Goal: Transaction & Acquisition: Purchase product/service

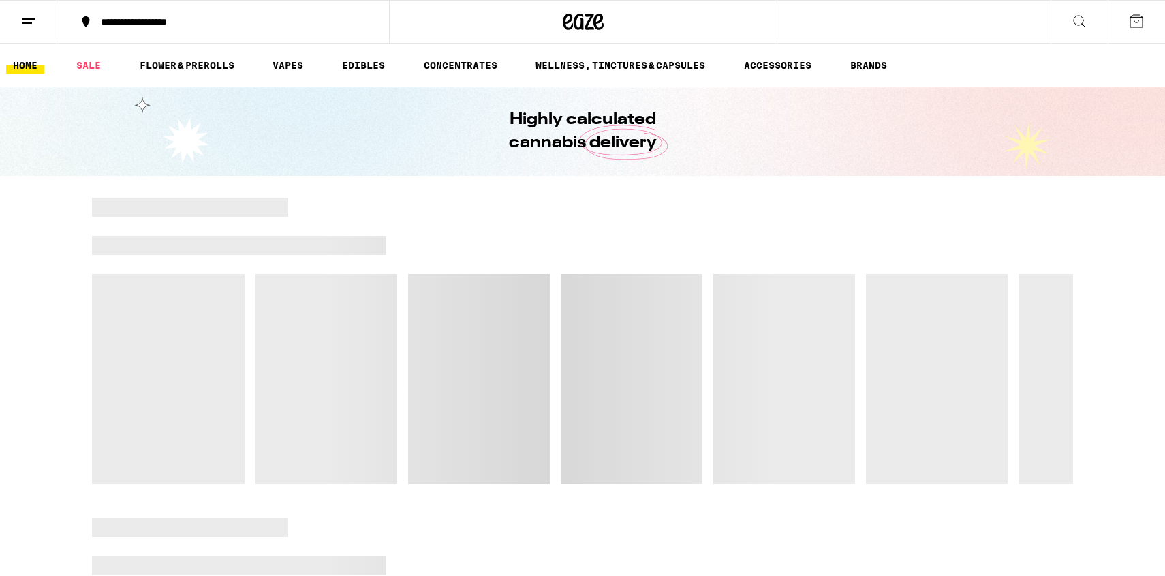
click at [24, 16] on icon at bounding box center [28, 21] width 16 height 16
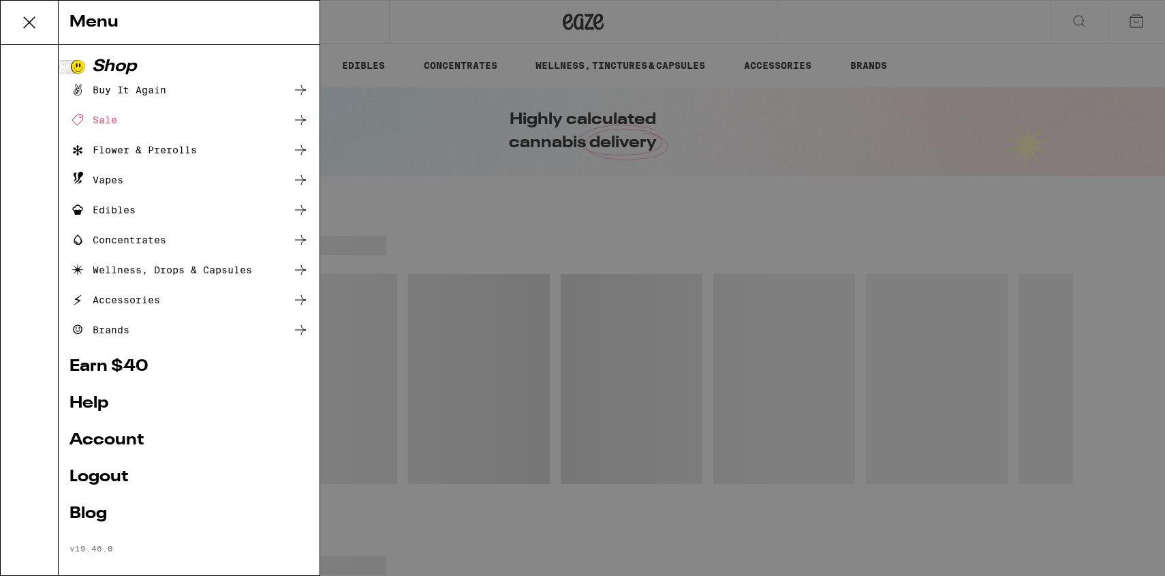
click at [98, 405] on link "Help" at bounding box center [188, 403] width 239 height 16
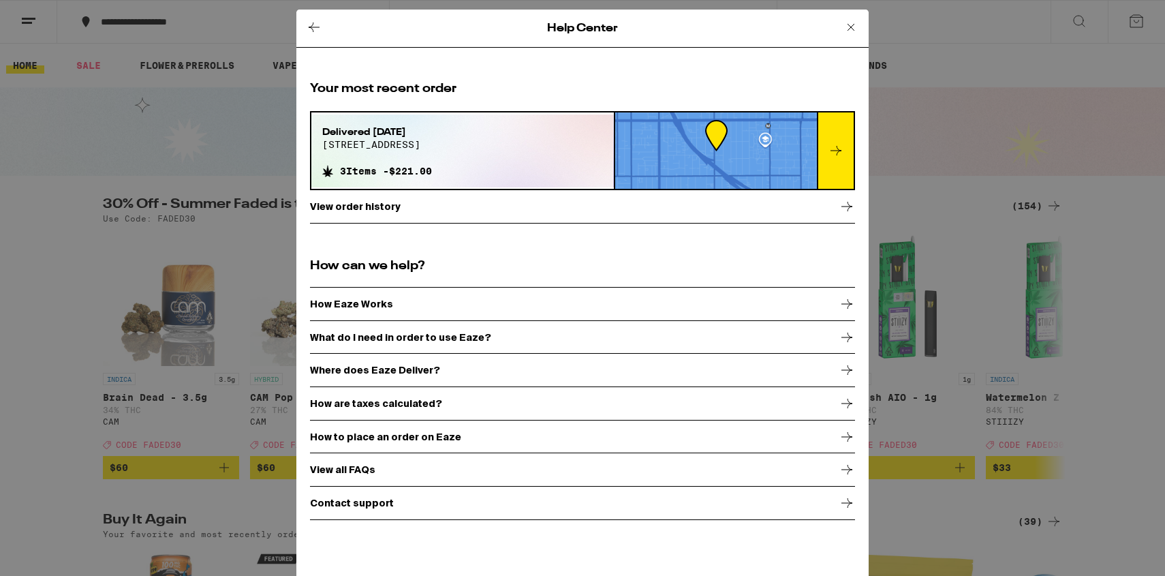
click at [831, 155] on icon at bounding box center [836, 150] width 16 height 16
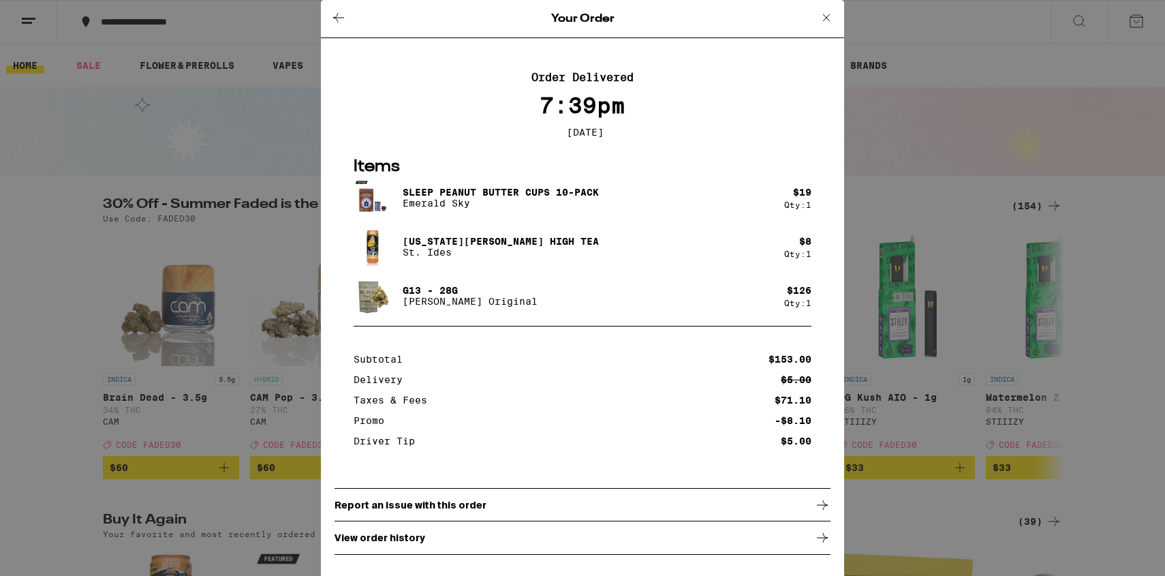
click at [885, 151] on div "Your Order Order Delivered 7:39pm [DATE] Items SLEEP Peanut Butter Cups 10-Pack…" at bounding box center [582, 288] width 1165 height 576
click at [823, 14] on icon at bounding box center [826, 17] width 7 height 7
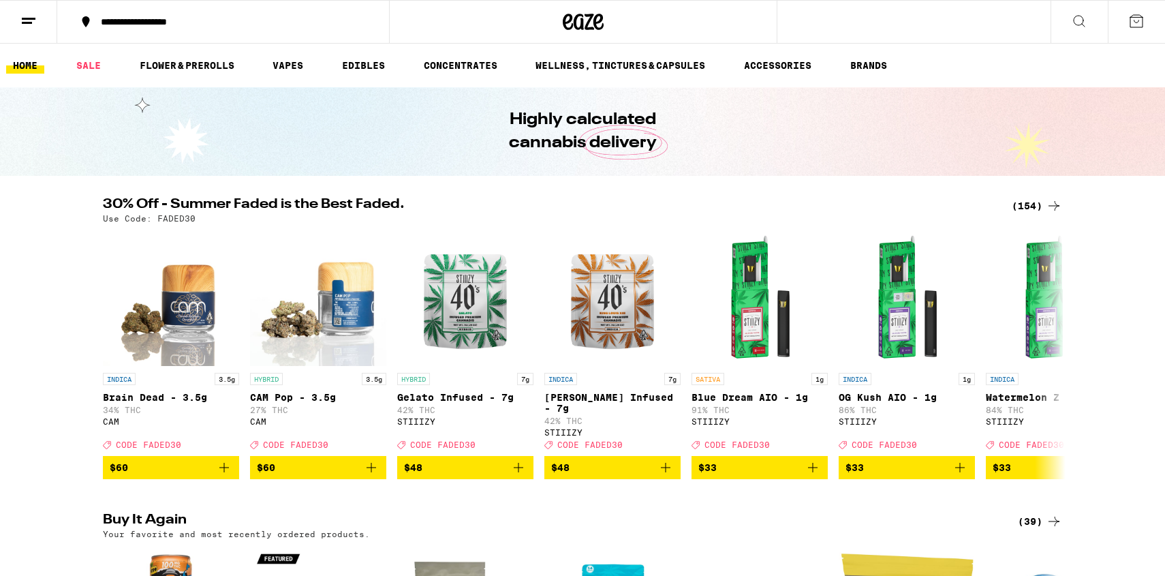
click at [1041, 207] on div "(154)" at bounding box center [1037, 206] width 50 height 16
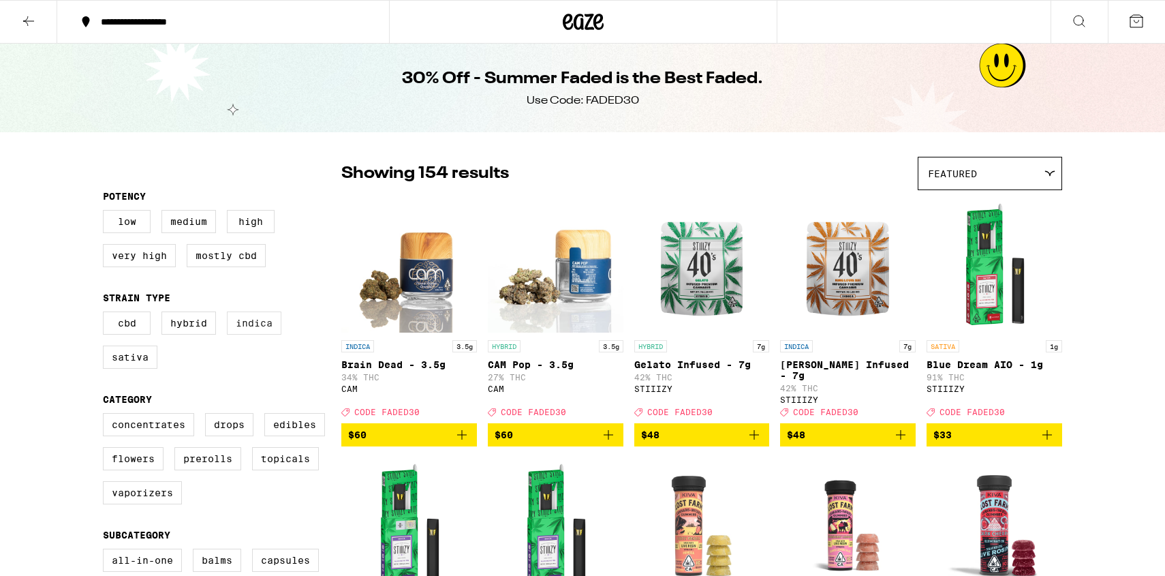
click at [253, 330] on label "Indica" at bounding box center [254, 322] width 54 height 23
click at [106, 314] on input "Indica" at bounding box center [106, 313] width 1 height 1
checkbox input "true"
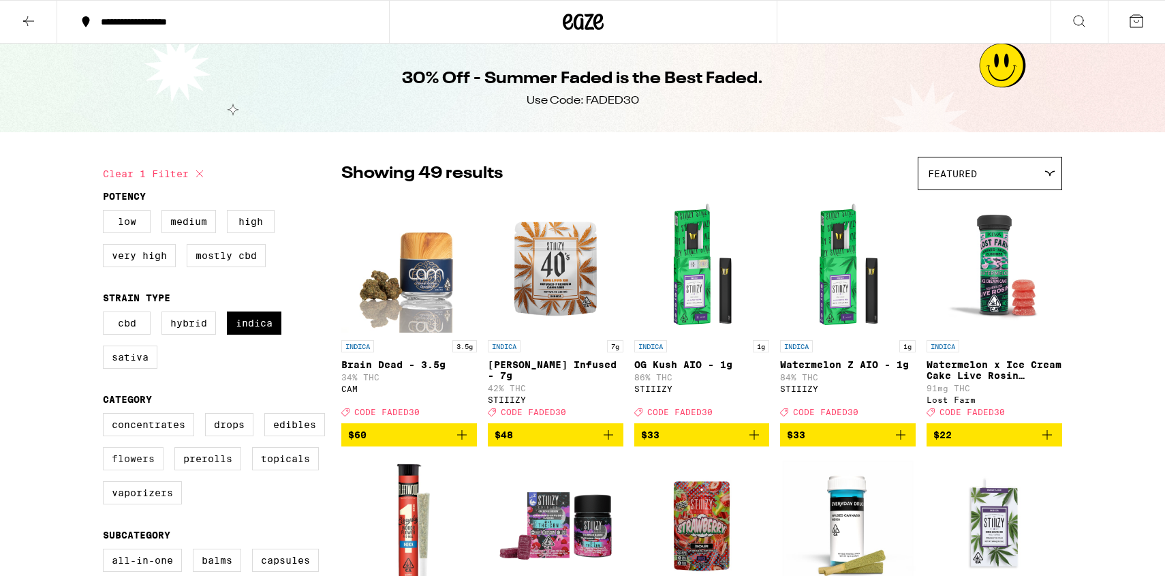
click at [127, 467] on label "Flowers" at bounding box center [133, 458] width 61 height 23
click at [106, 416] on input "Flowers" at bounding box center [106, 415] width 1 height 1
checkbox input "true"
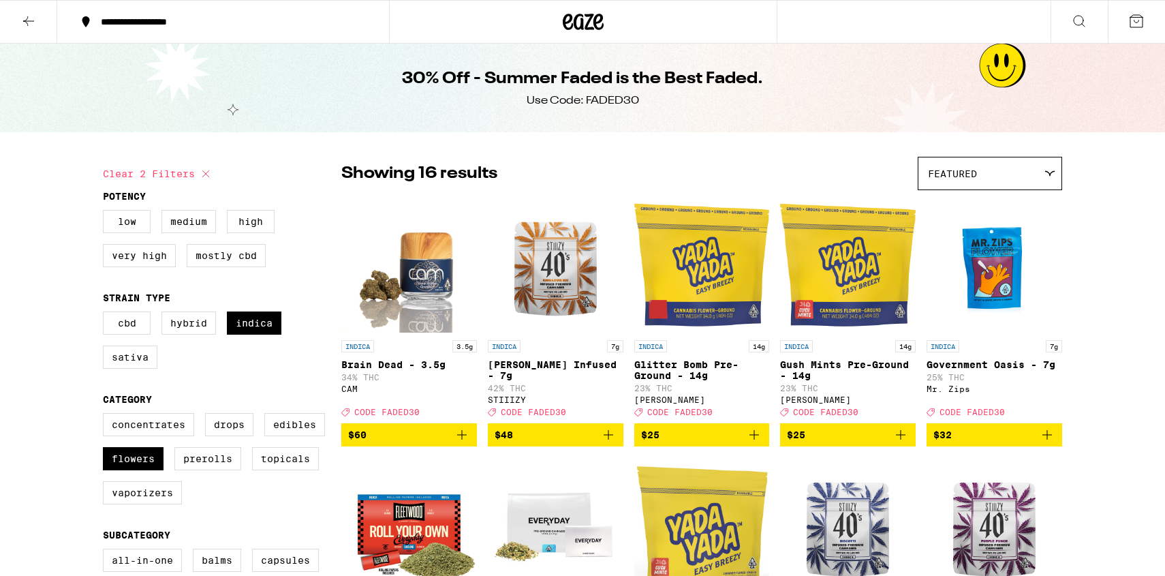
click at [754, 439] on icon "Add to bag" at bounding box center [754, 435] width 10 height 10
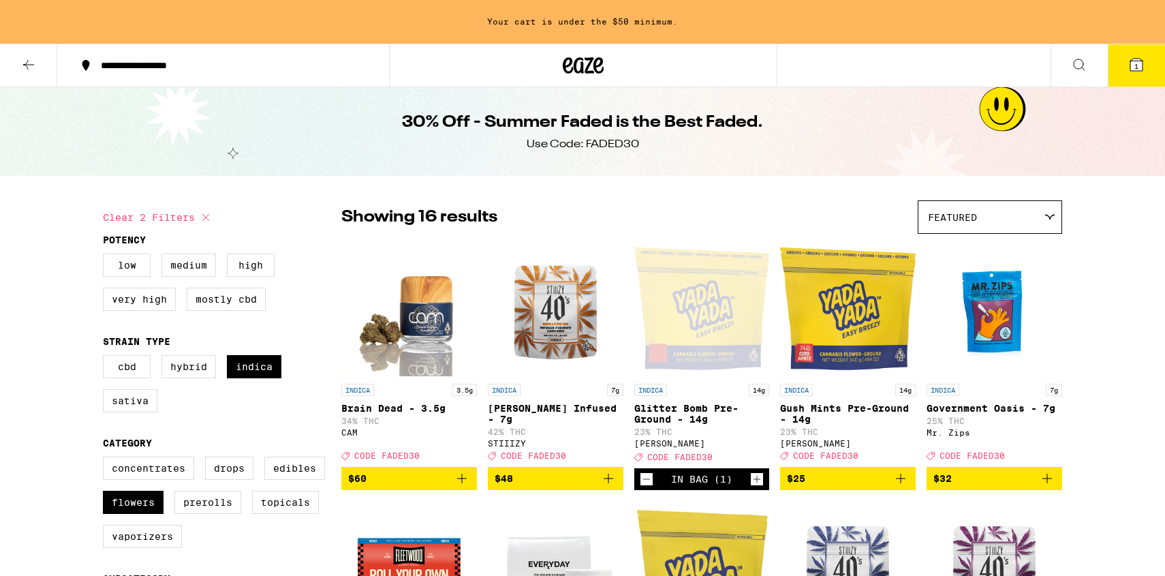
click at [760, 482] on icon "Increment" at bounding box center [757, 479] width 12 height 16
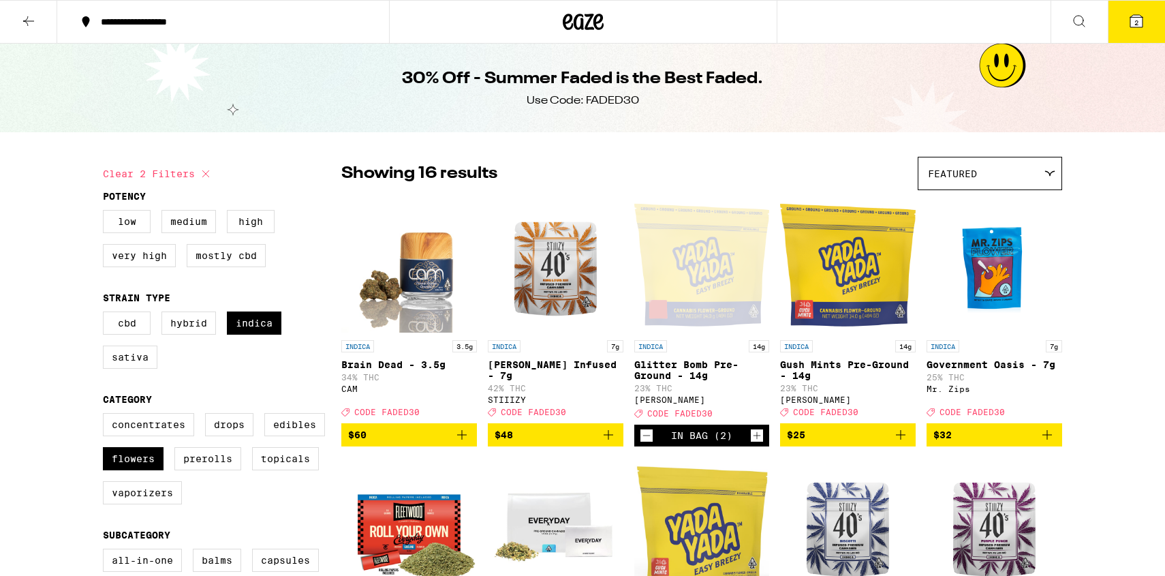
click at [1120, 19] on button "2" at bounding box center [1136, 22] width 57 height 42
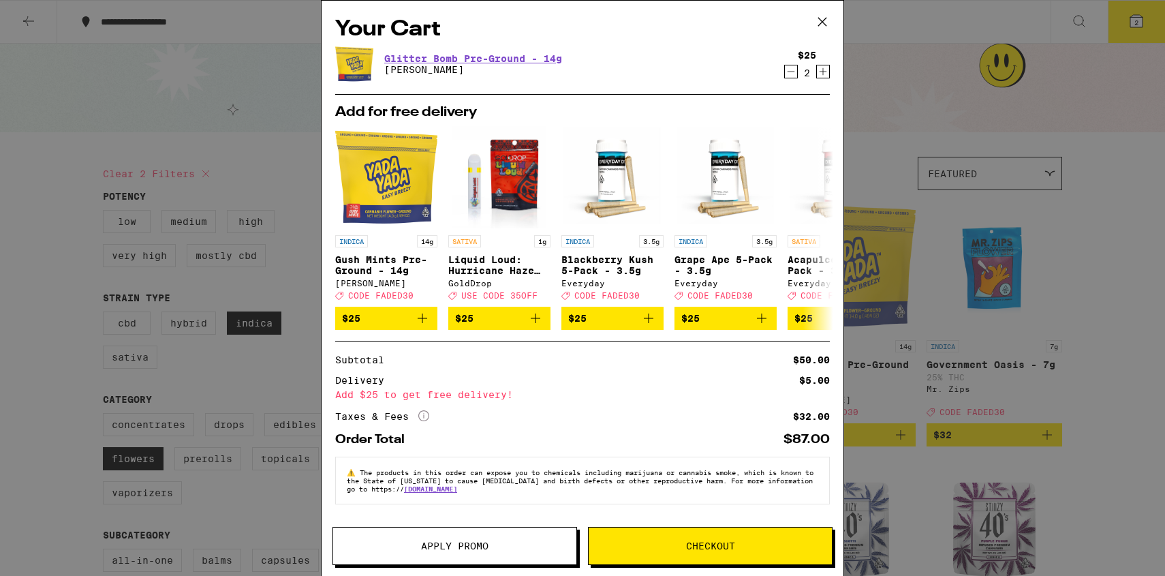
click at [435, 541] on span "Apply Promo" at bounding box center [454, 546] width 67 height 10
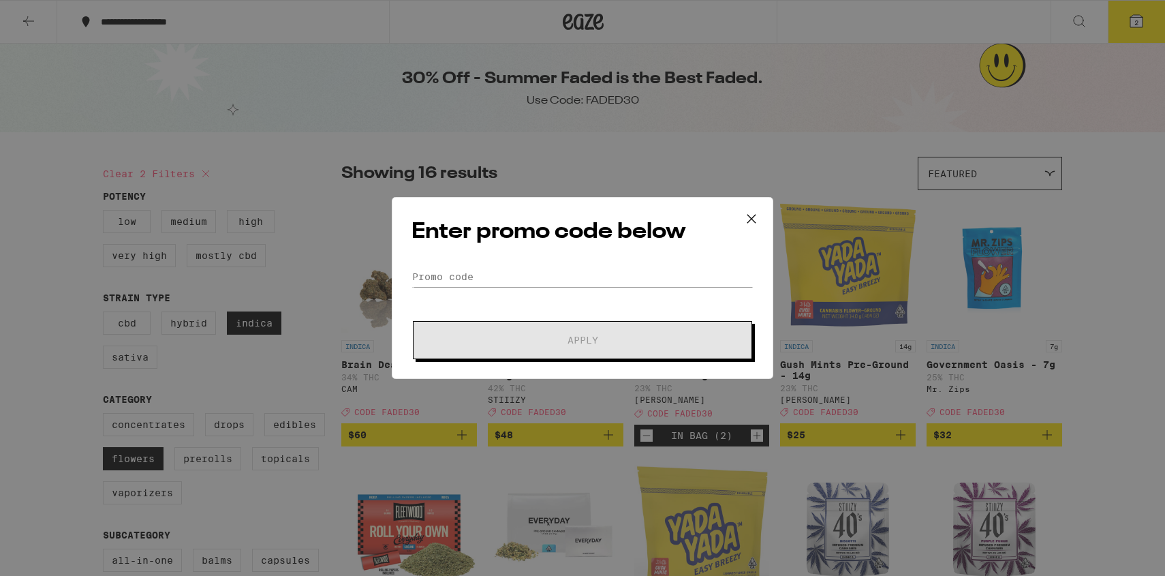
click at [502, 262] on div "Enter promo code below Promo Code Apply" at bounding box center [582, 288] width 381 height 182
click at [513, 279] on input "Promo Code" at bounding box center [582, 276] width 342 height 20
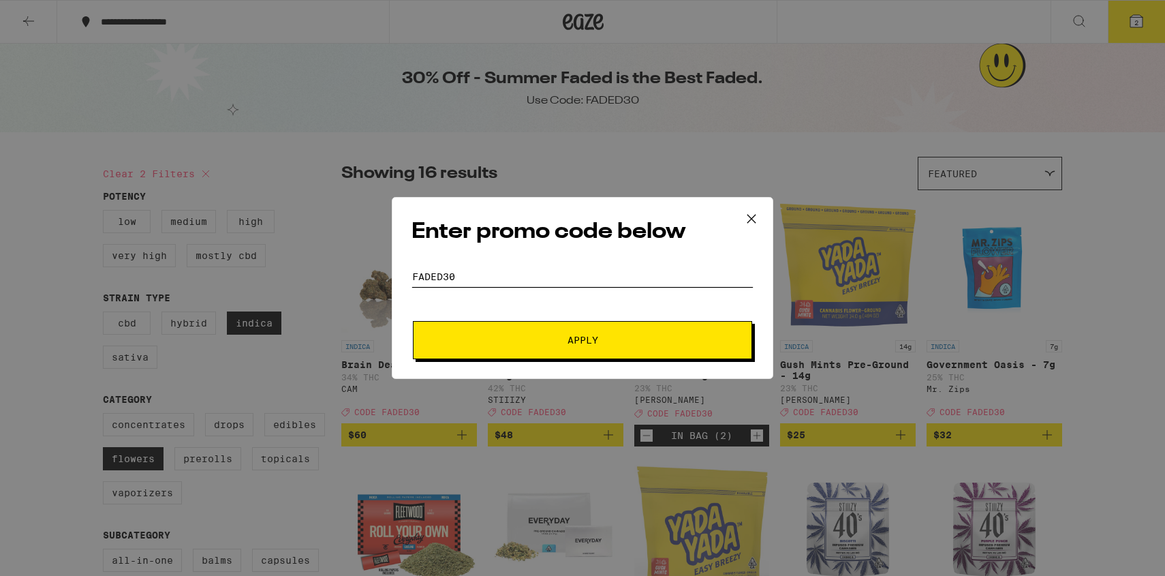
type input "faded30"
click at [538, 322] on button "Apply" at bounding box center [582, 340] width 339 height 38
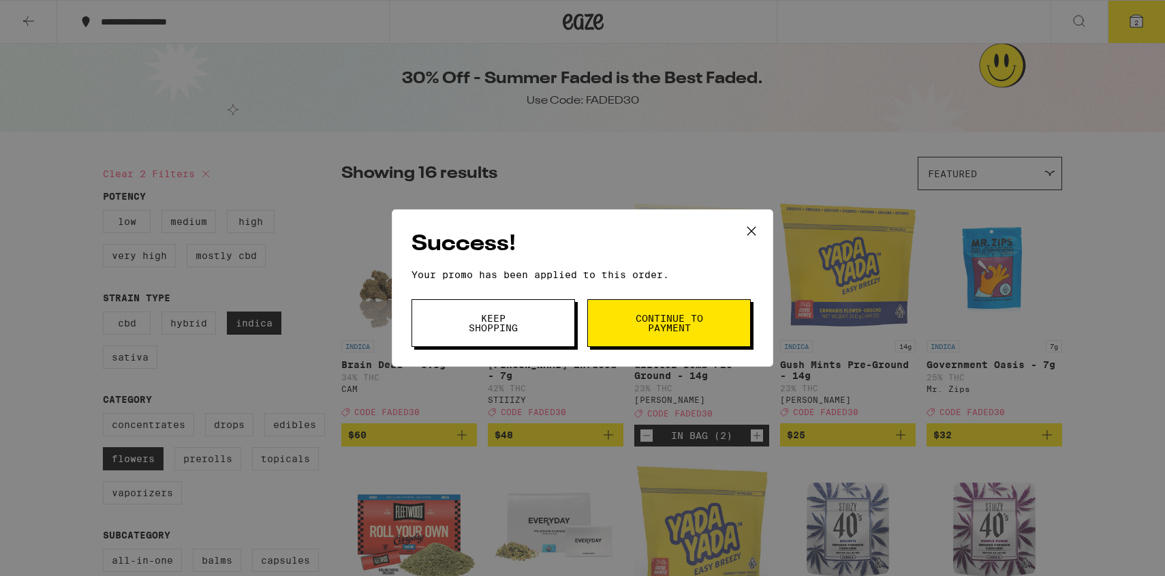
click at [552, 324] on button "Keep Shopping" at bounding box center [492, 323] width 163 height 48
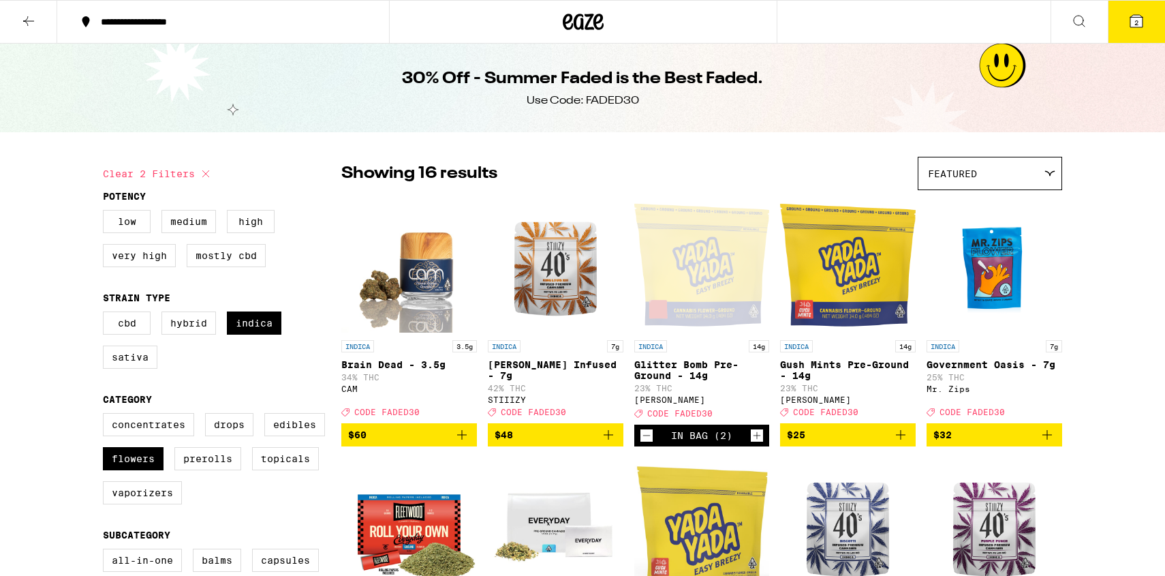
click at [1136, 18] on span "2" at bounding box center [1136, 22] width 4 height 8
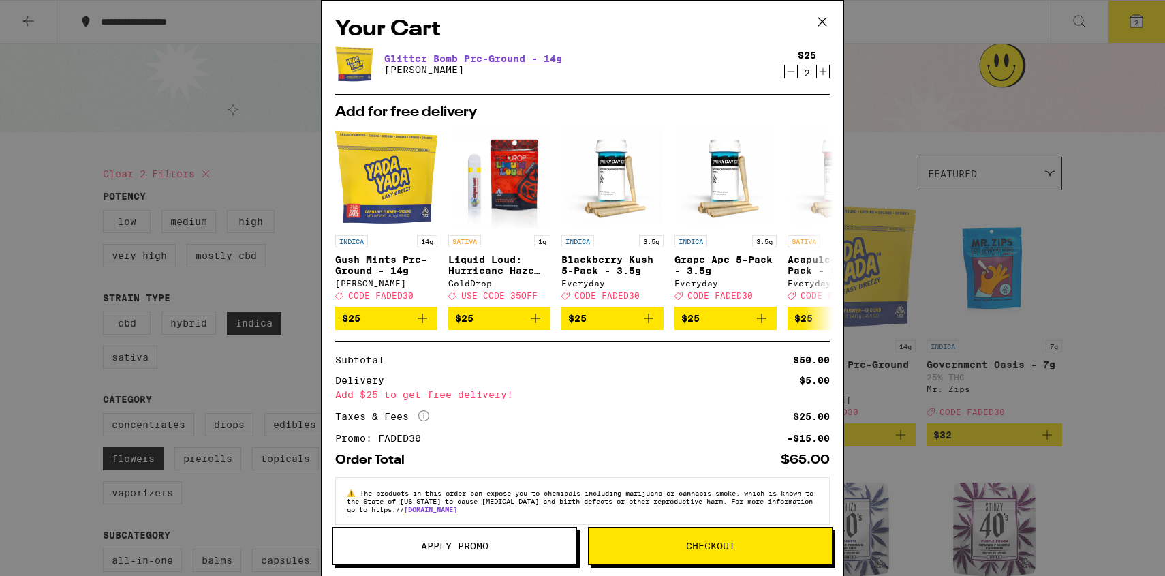
click at [820, 20] on icon at bounding box center [822, 22] width 8 height 8
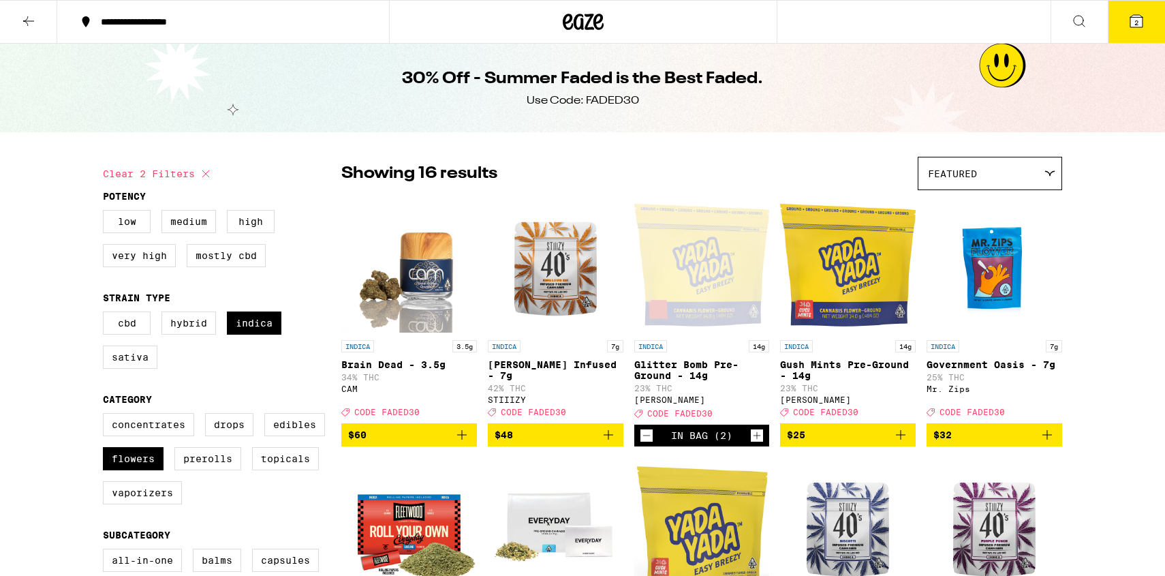
click at [22, 15] on icon at bounding box center [28, 21] width 16 height 16
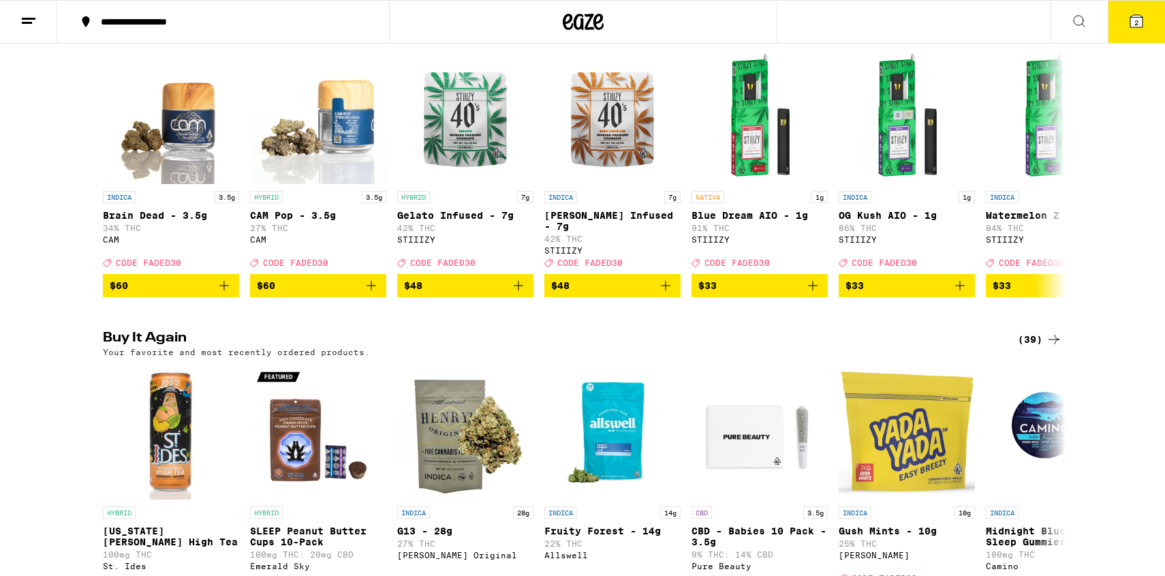
scroll to position [200, 0]
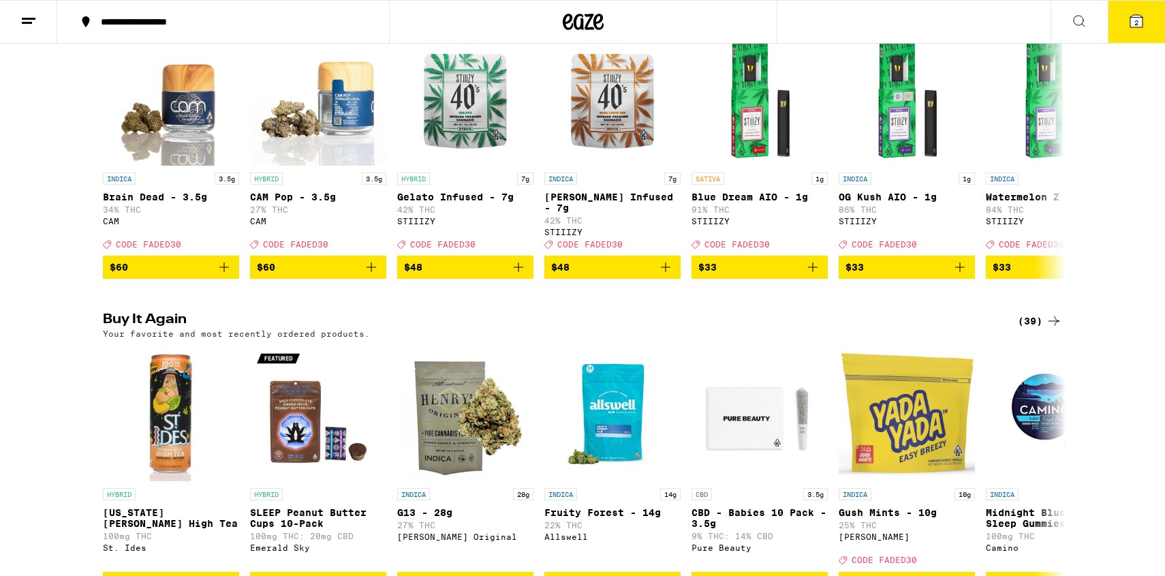
click at [1030, 345] on img "Open page for Midnight Blueberry 5:1 Sleep Gummies from Camino" at bounding box center [1054, 413] width 136 height 136
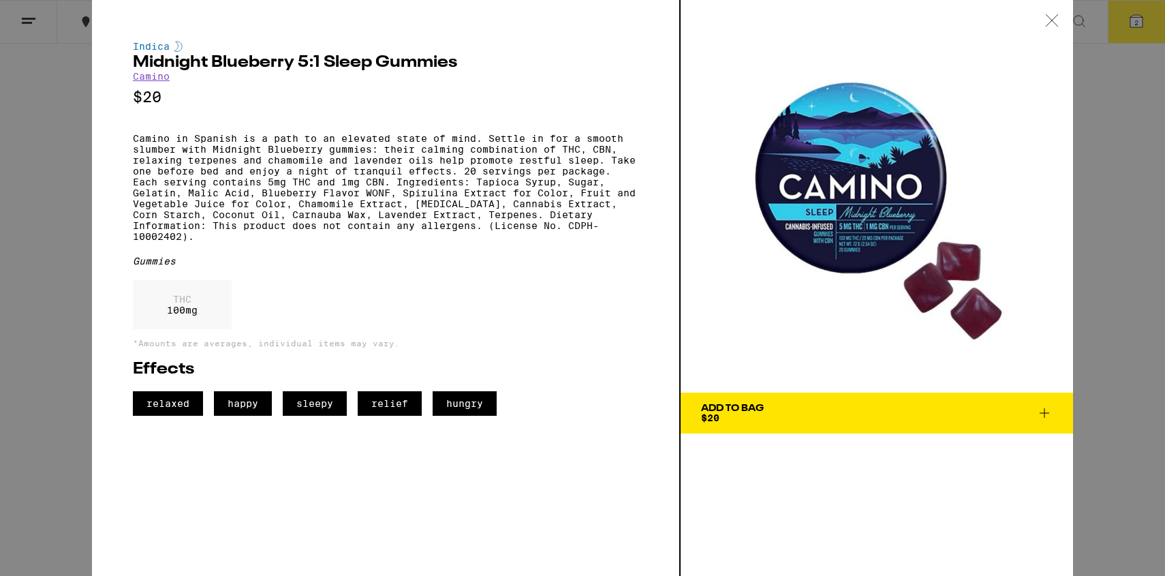
scroll to position [952, 0]
click at [1037, 20] on div at bounding box center [1052, 21] width 42 height 43
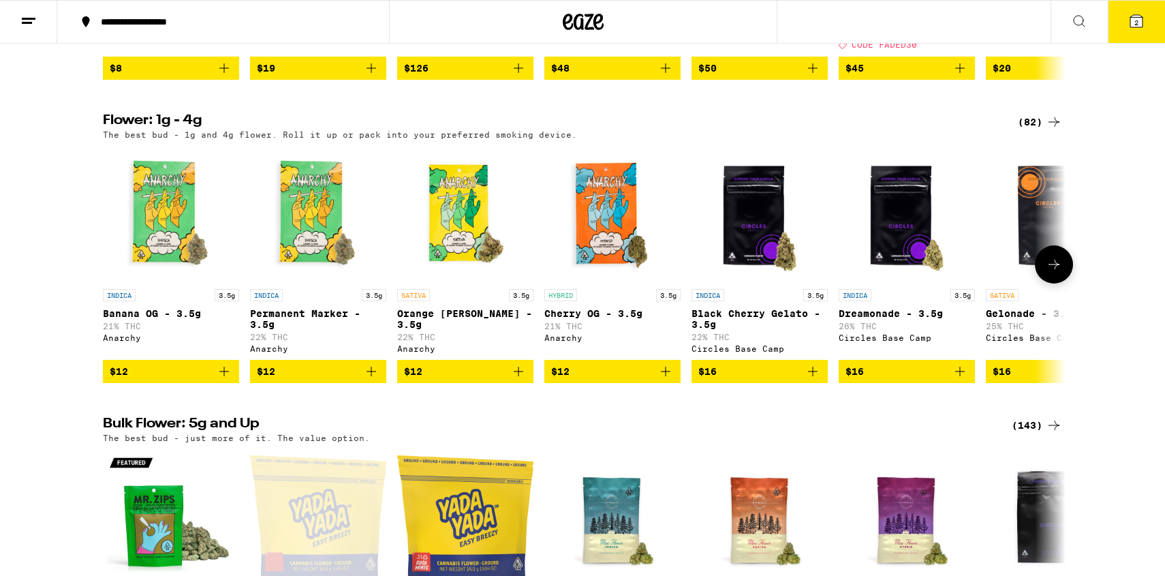
scroll to position [739, 0]
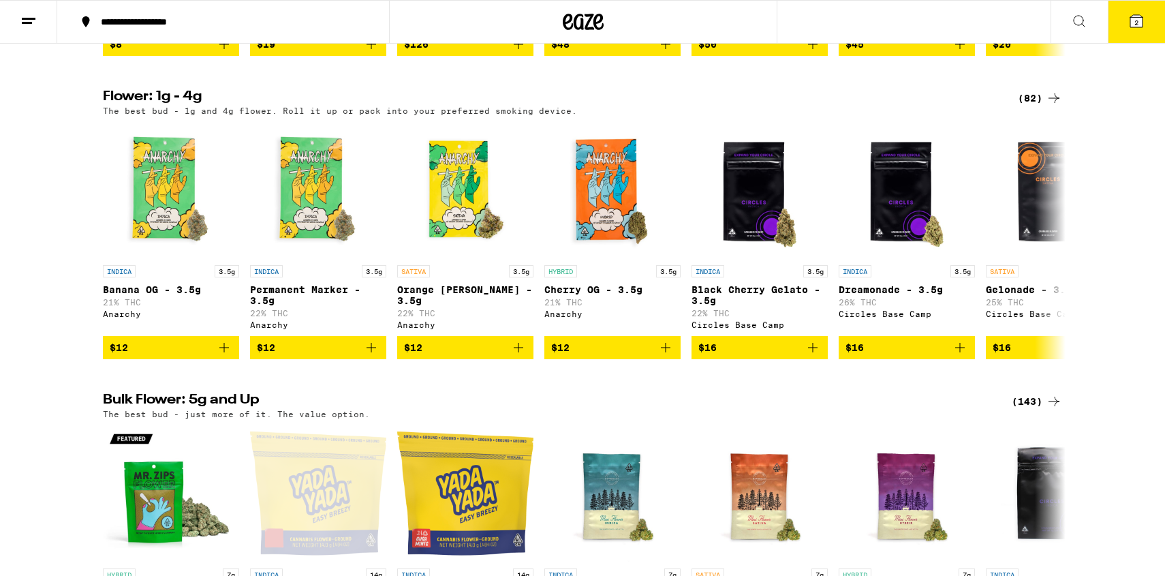
click at [1025, 409] on div "(143)" at bounding box center [1037, 401] width 50 height 16
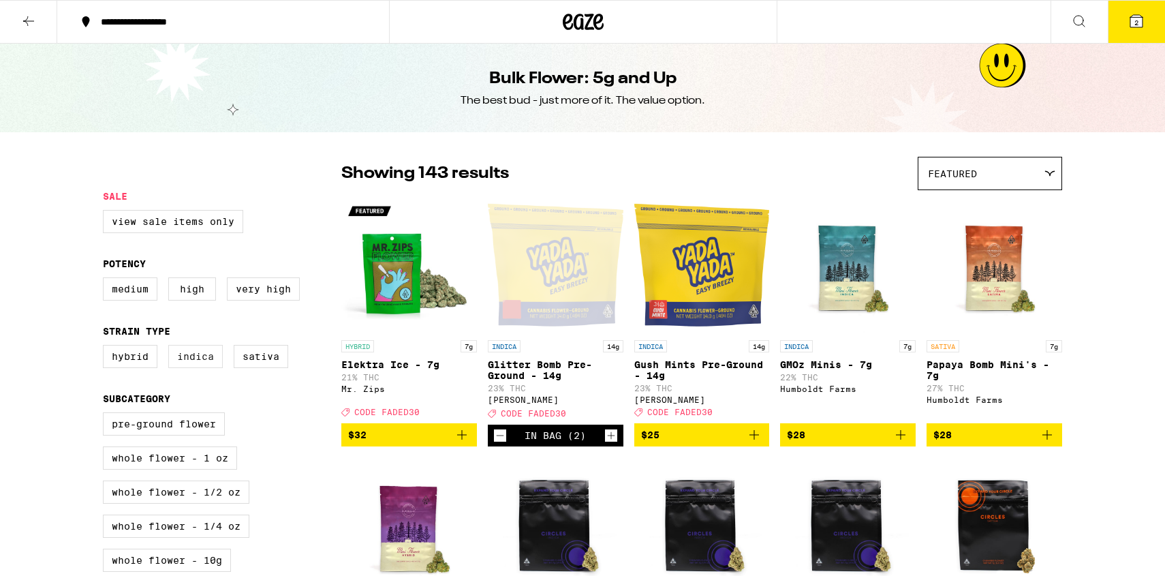
click at [195, 368] on label "Indica" at bounding box center [195, 356] width 54 height 23
click at [106, 347] on input "Indica" at bounding box center [106, 347] width 1 height 1
checkbox input "true"
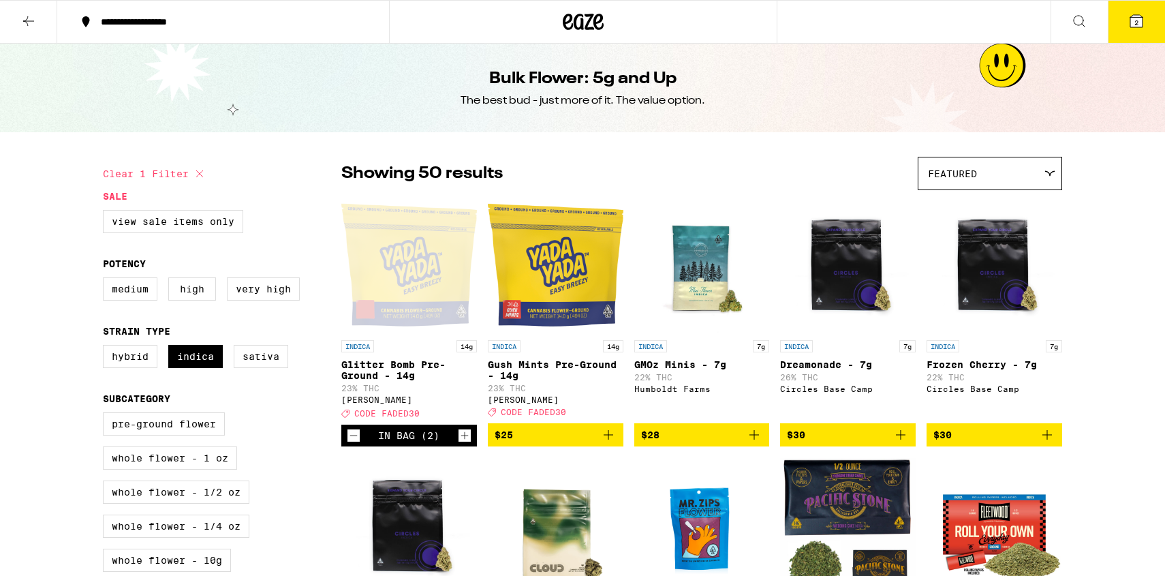
click at [20, 18] on button at bounding box center [28, 22] width 57 height 43
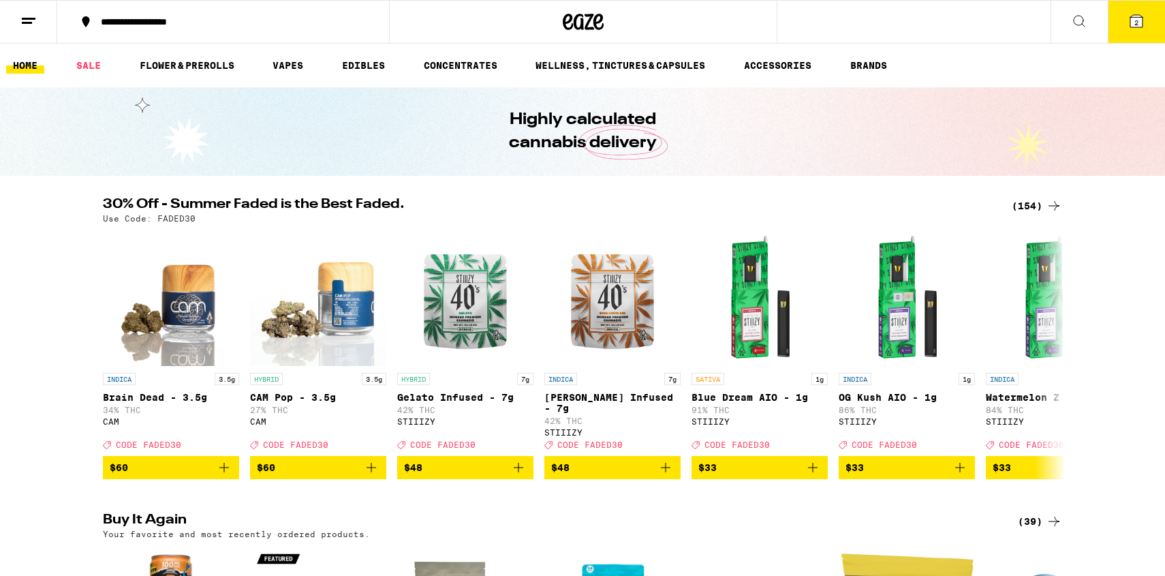
click at [1031, 208] on div "(154)" at bounding box center [1037, 206] width 50 height 16
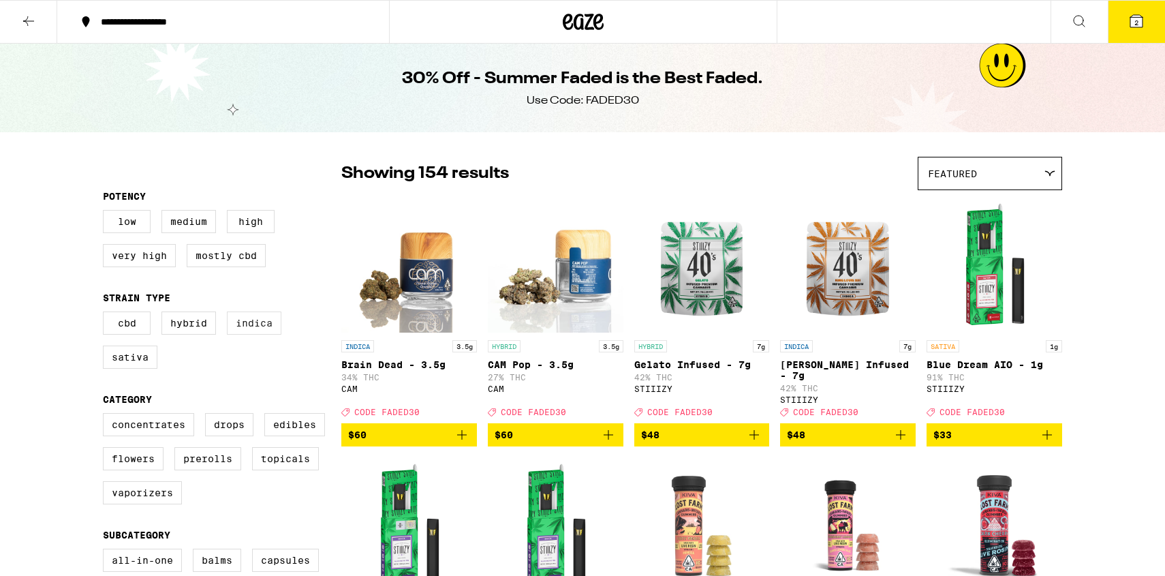
click at [272, 334] on label "Indica" at bounding box center [254, 322] width 54 height 23
click at [106, 314] on input "Indica" at bounding box center [106, 313] width 1 height 1
checkbox input "true"
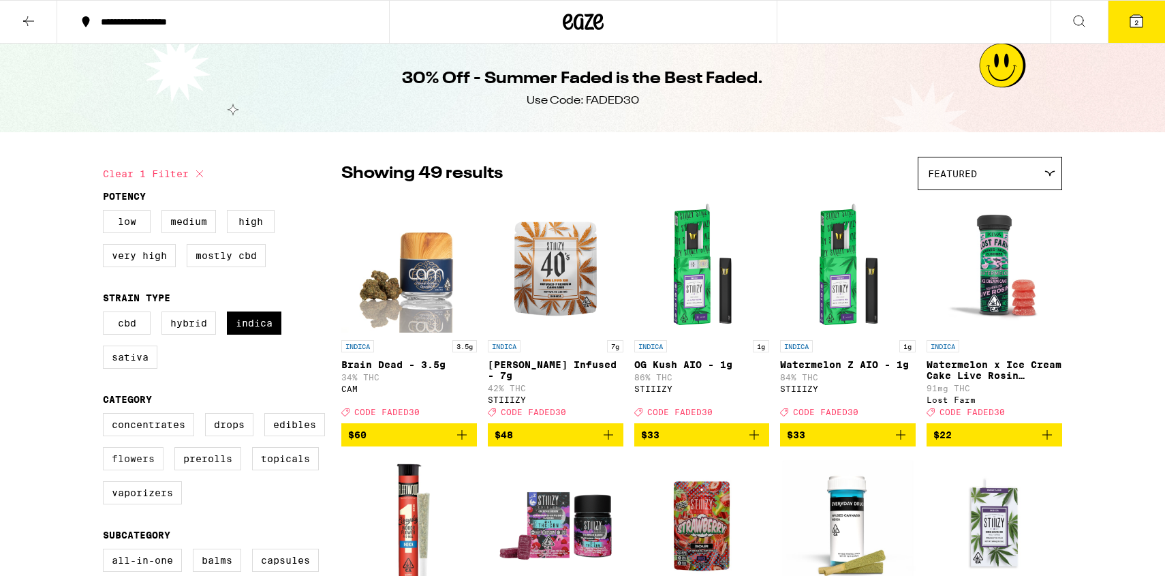
click at [143, 470] on label "Flowers" at bounding box center [133, 458] width 61 height 23
click at [106, 416] on input "Flowers" at bounding box center [106, 415] width 1 height 1
checkbox input "true"
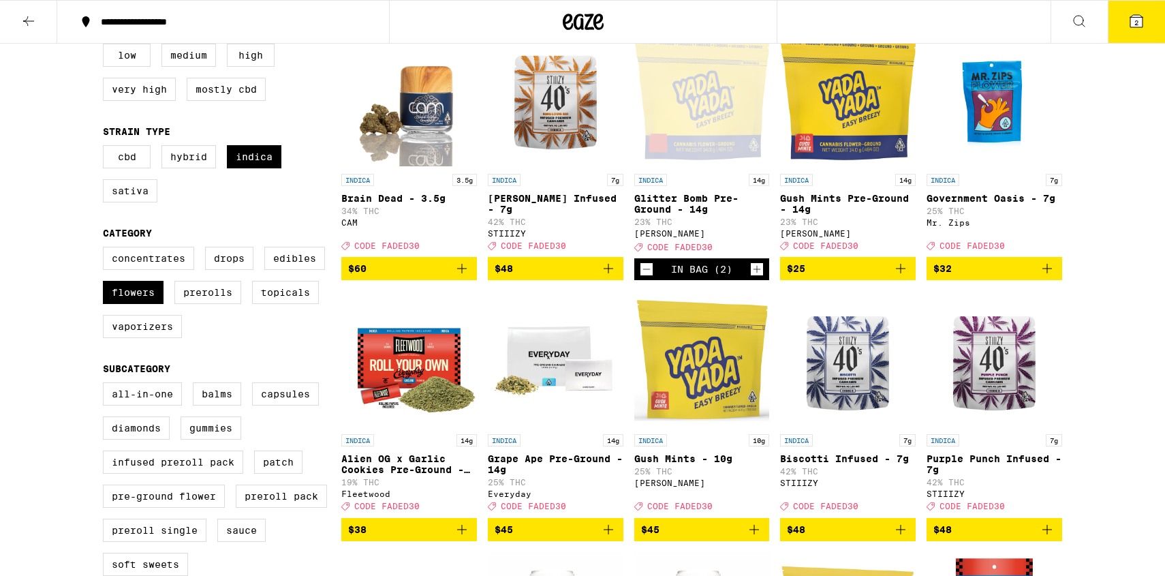
scroll to position [169, 0]
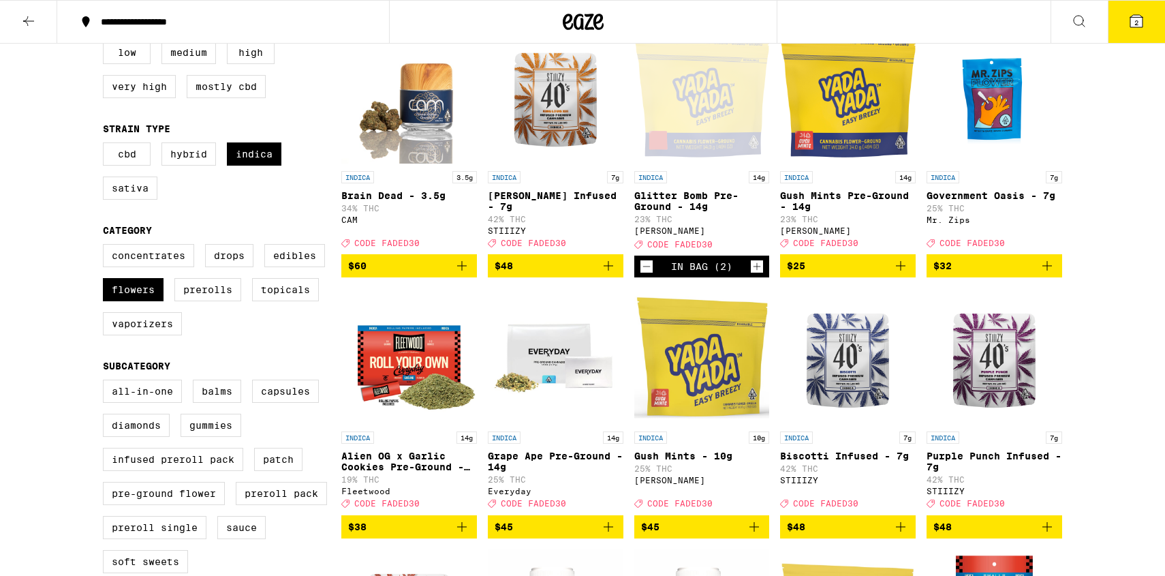
click at [642, 272] on icon "Decrement" at bounding box center [646, 266] width 12 height 16
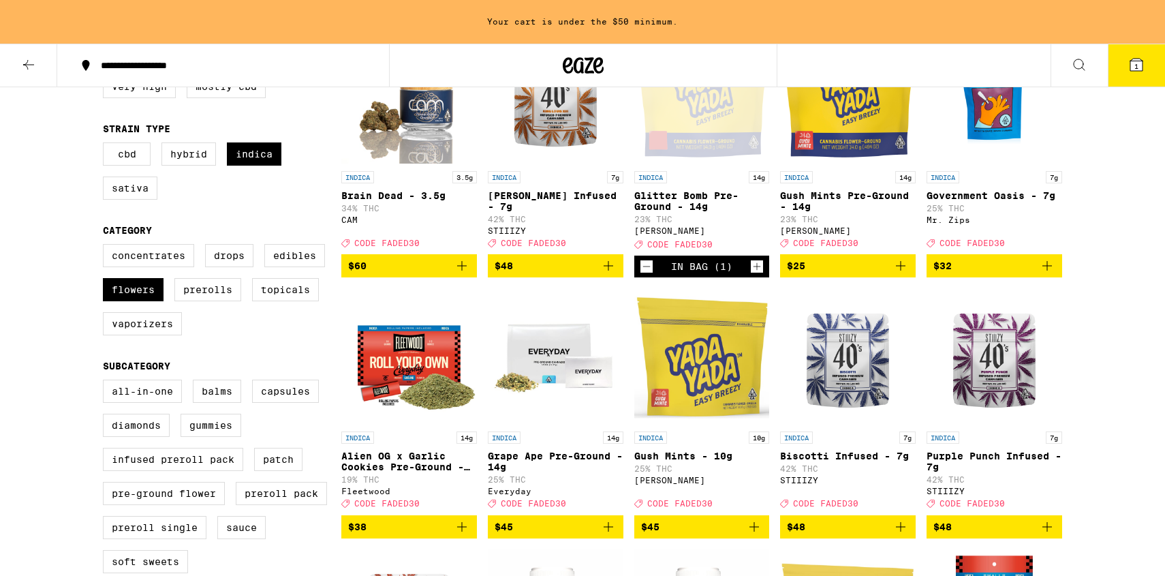
click at [642, 272] on icon "Decrement" at bounding box center [646, 266] width 12 height 16
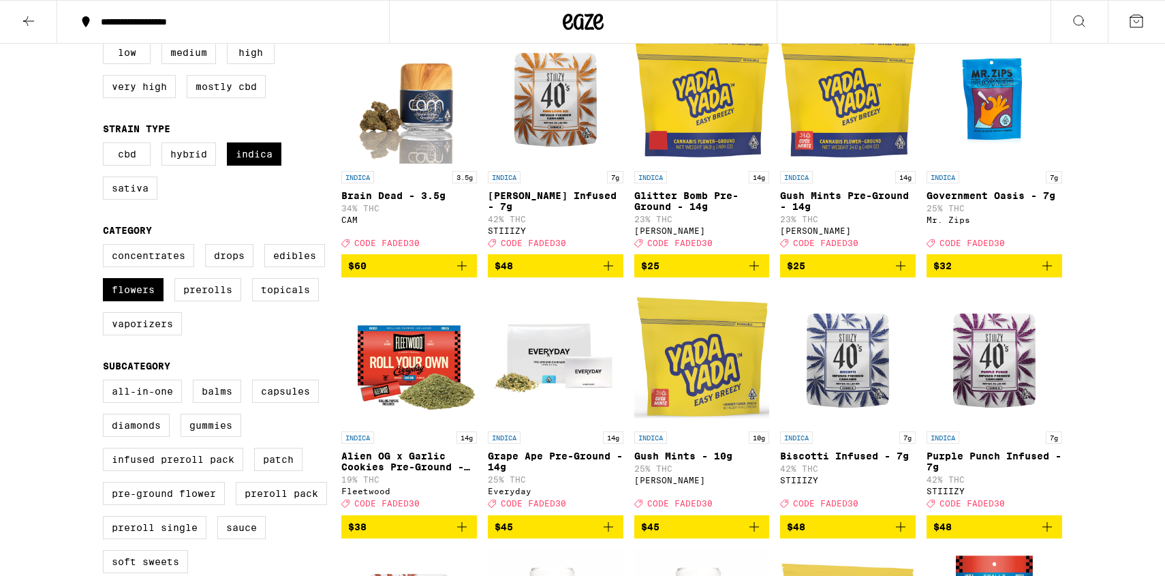
click at [642, 271] on span "$25" at bounding box center [650, 265] width 18 height 11
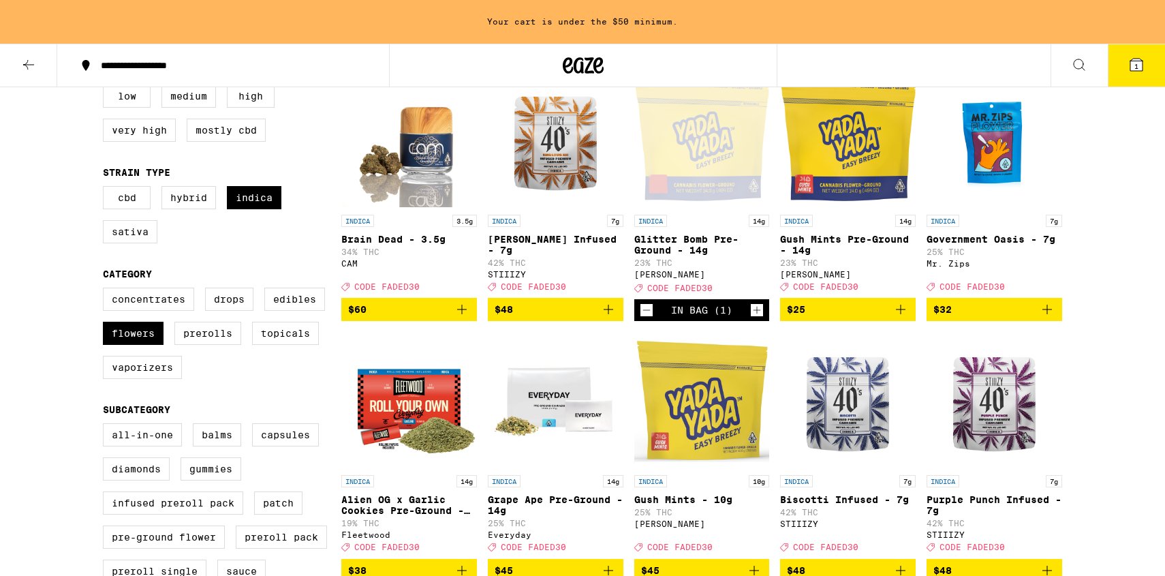
scroll to position [213, 0]
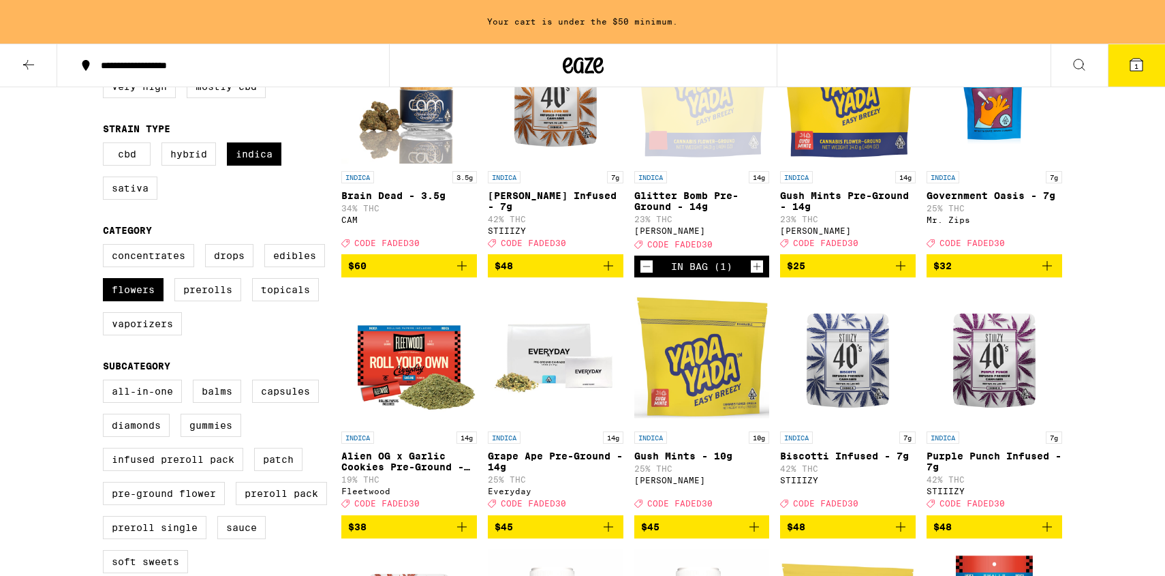
click at [642, 274] on icon "Decrement" at bounding box center [646, 266] width 12 height 16
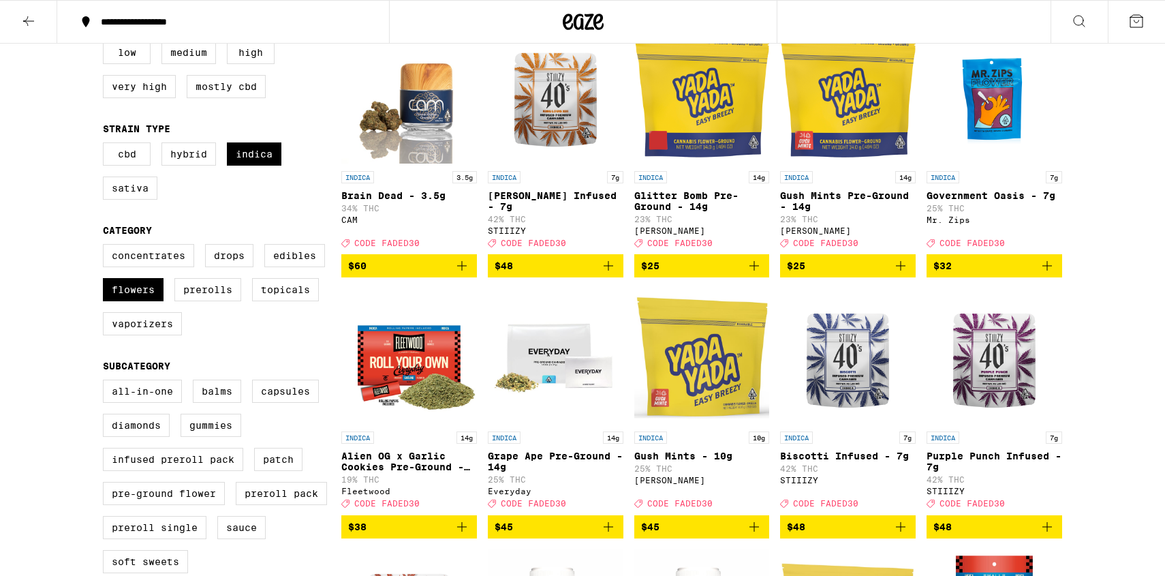
click at [642, 271] on span "$25" at bounding box center [650, 265] width 18 height 11
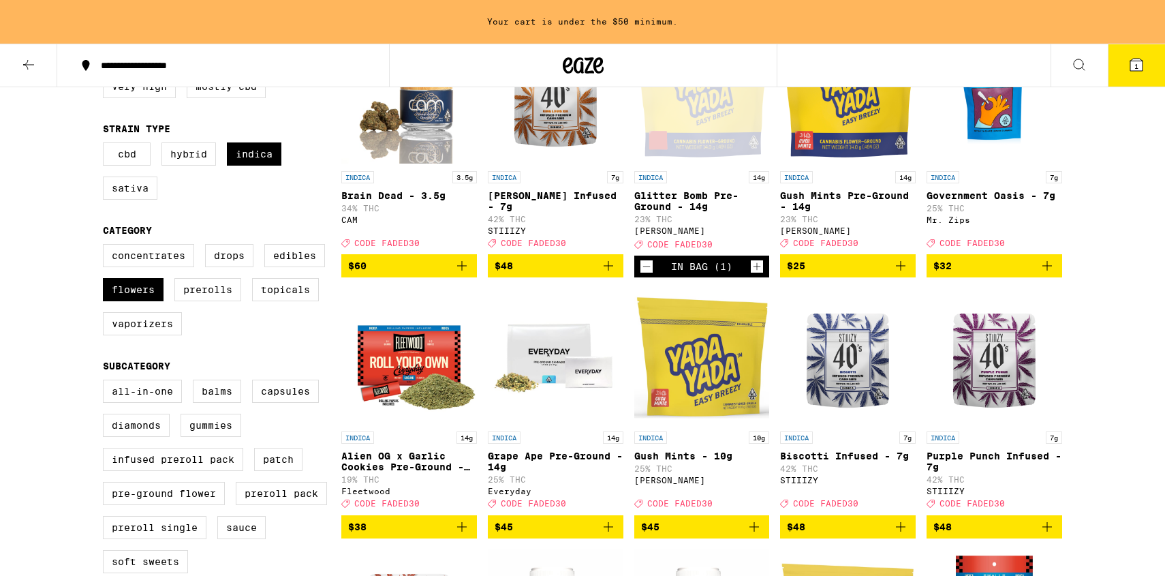
click at [636, 274] on div "In Bag (1)" at bounding box center [702, 266] width 136 height 22
click at [612, 535] on icon "Add to bag" at bounding box center [608, 526] width 16 height 16
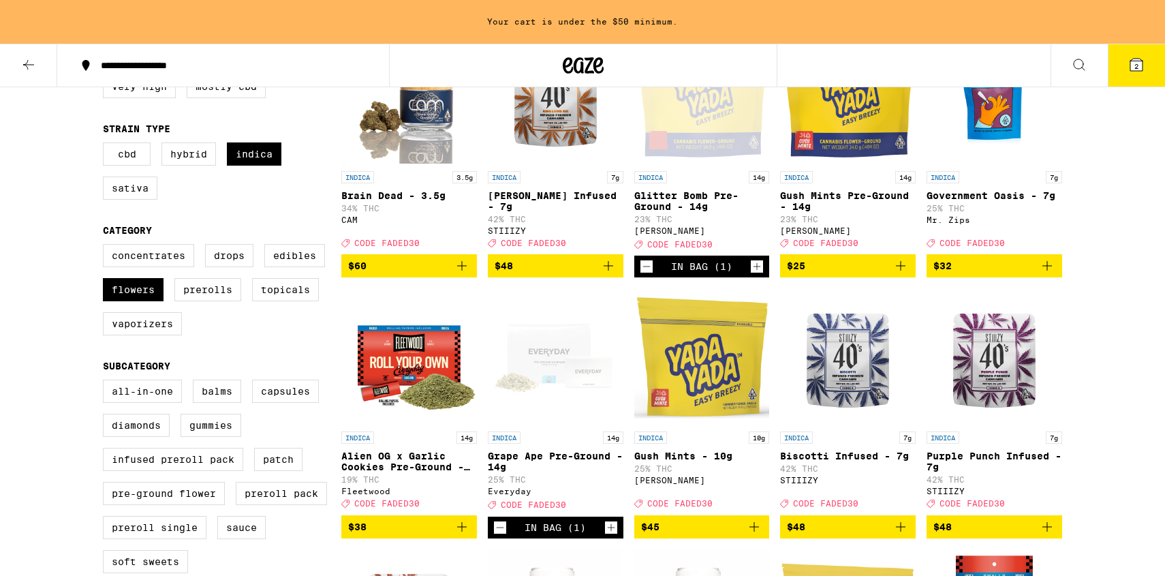
scroll to position [169, 0]
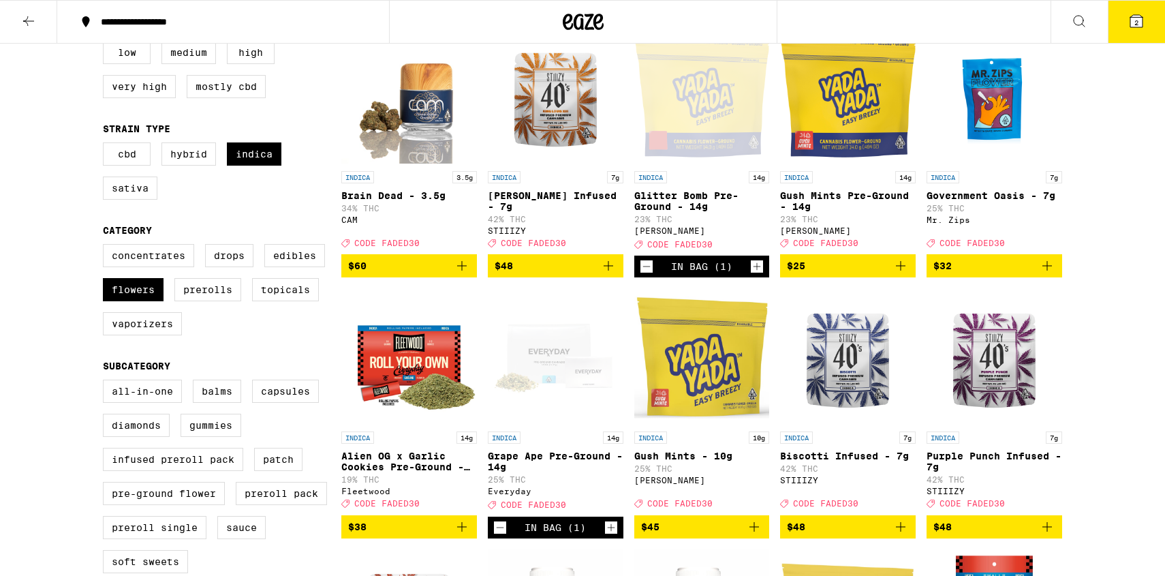
click at [760, 275] on icon "Increment" at bounding box center [757, 266] width 12 height 16
click at [649, 275] on icon "Decrement" at bounding box center [646, 266] width 12 height 16
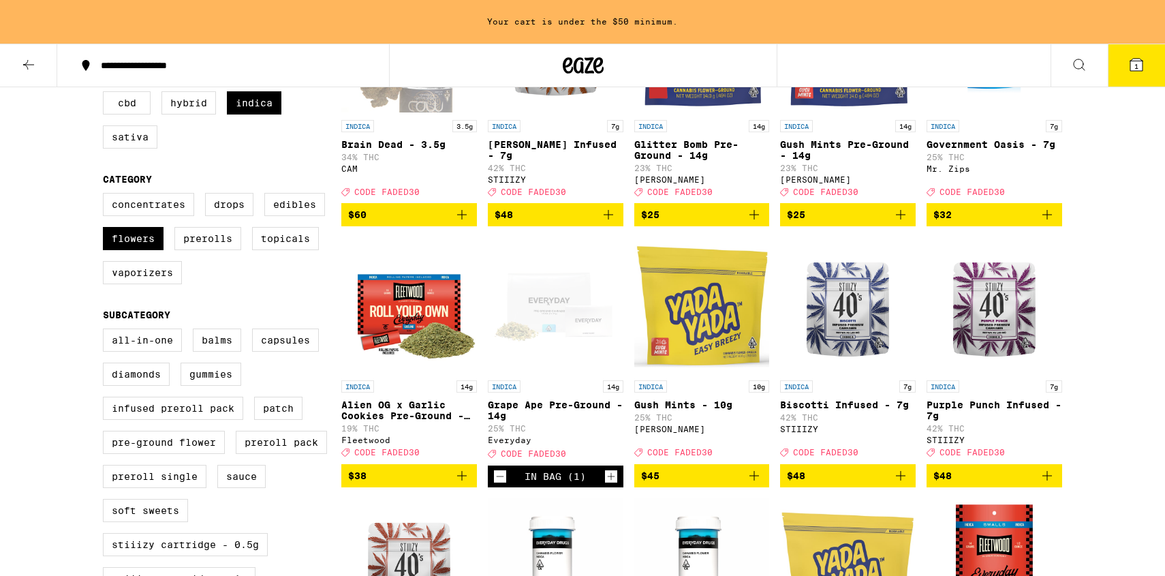
scroll to position [260, 0]
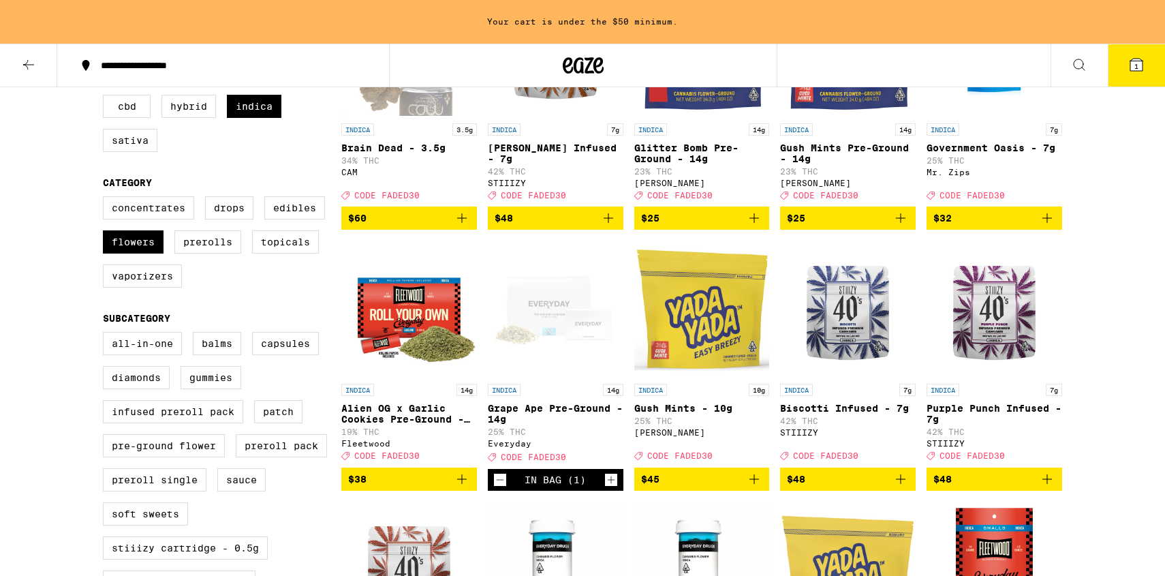
click at [500, 488] on icon "Decrement" at bounding box center [500, 479] width 12 height 16
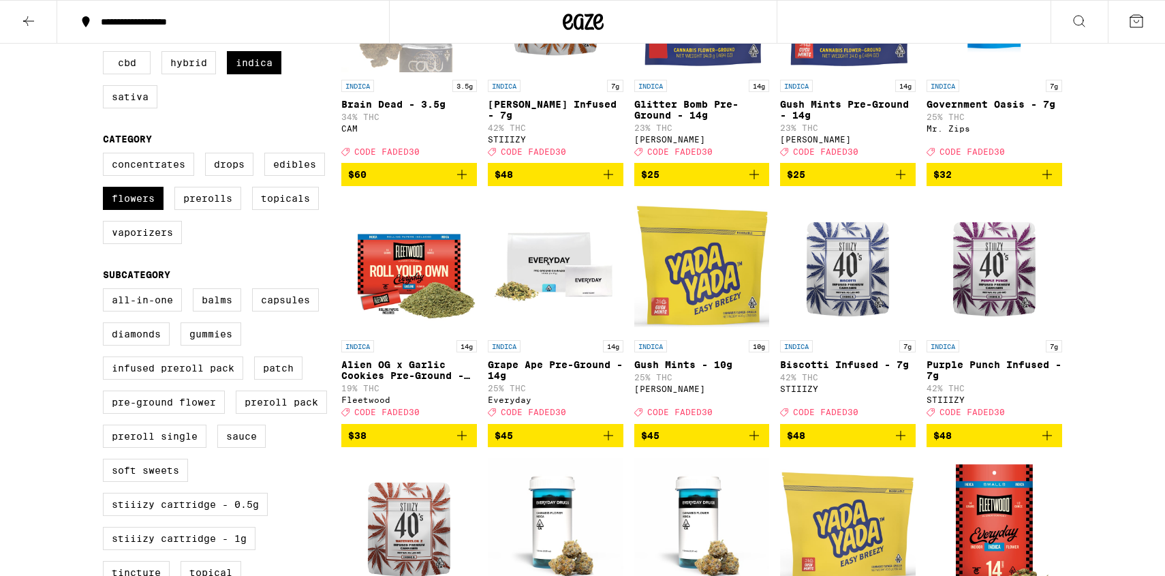
scroll to position [217, 0]
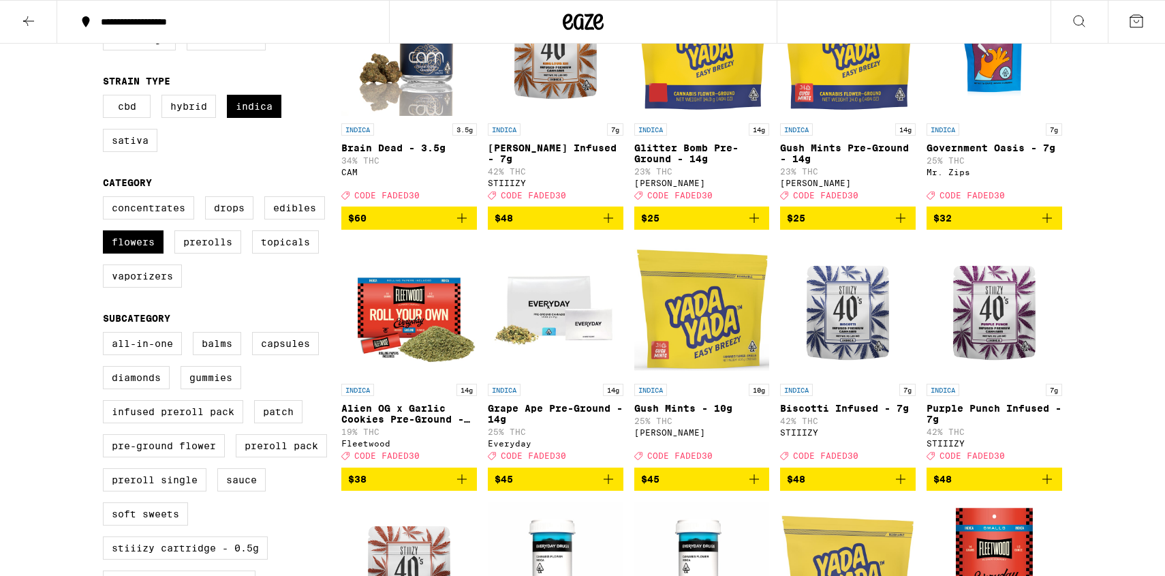
click at [456, 487] on icon "Add to bag" at bounding box center [462, 479] width 16 height 16
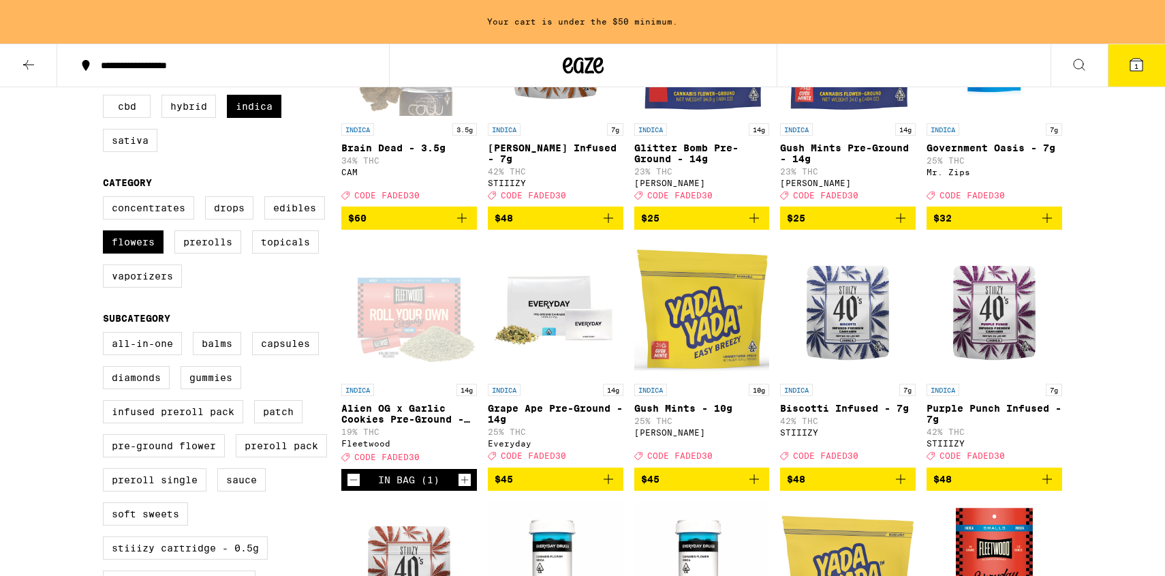
scroll to position [0, 0]
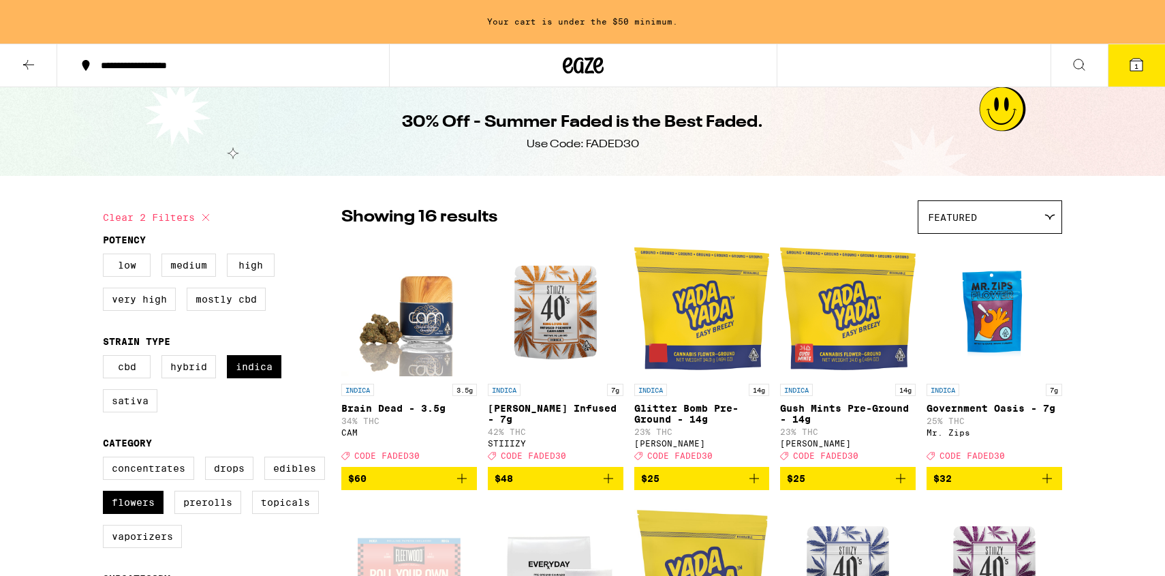
click at [30, 54] on button at bounding box center [28, 65] width 57 height 43
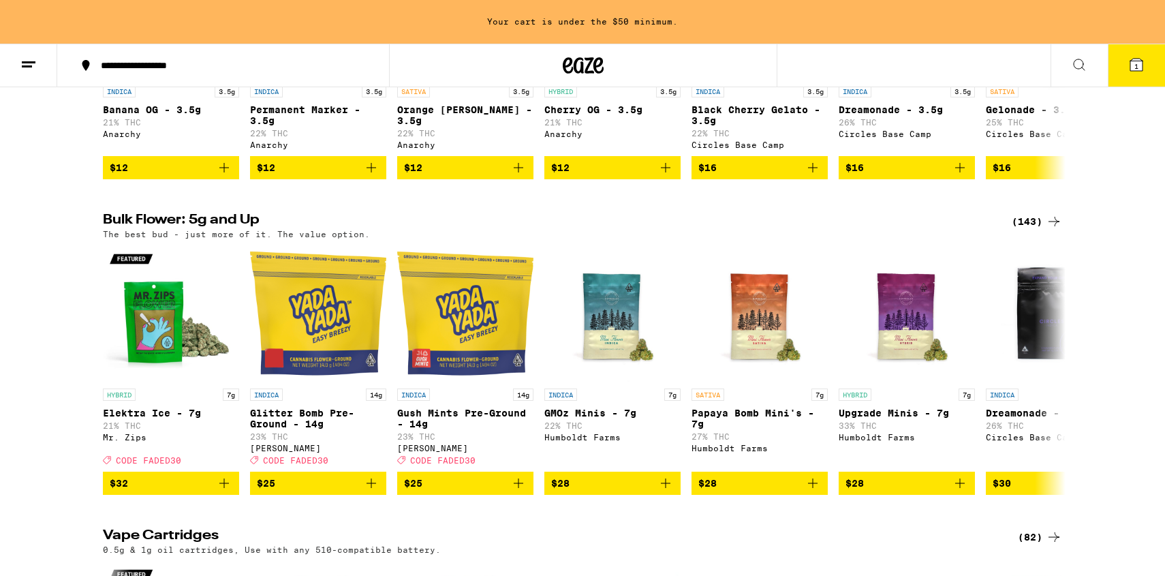
scroll to position [975, 0]
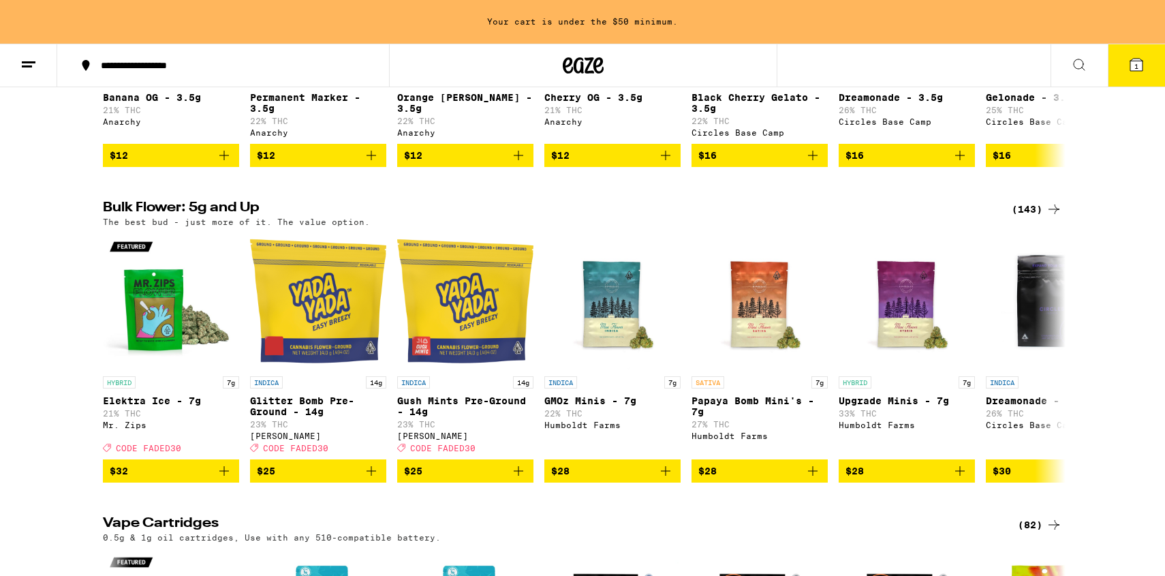
click at [1046, 217] on icon at bounding box center [1054, 209] width 16 height 16
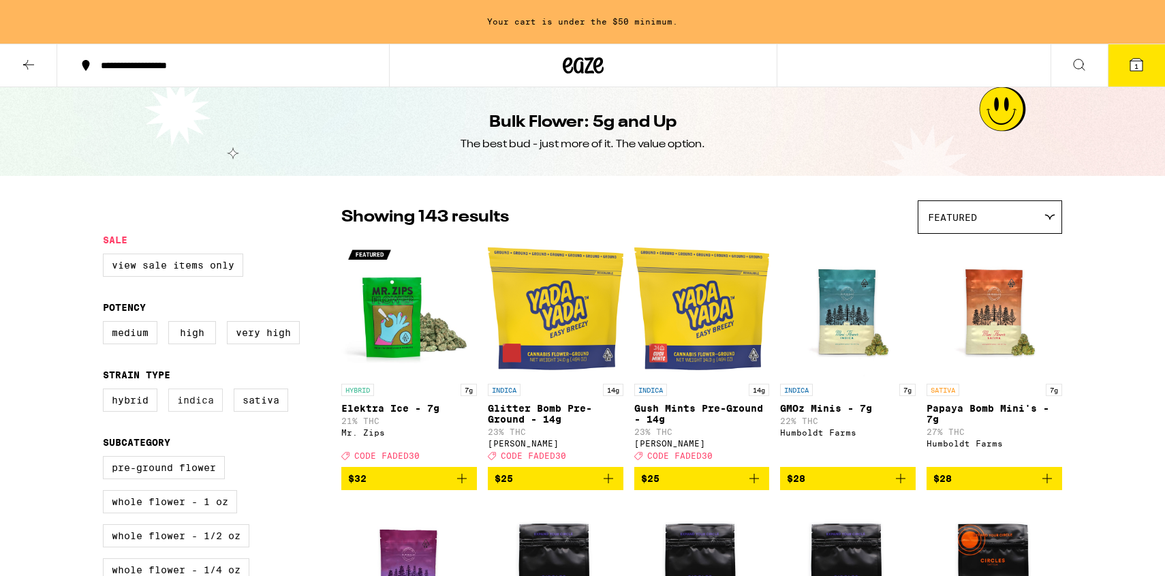
click at [200, 401] on label "Indica" at bounding box center [195, 399] width 54 height 23
click at [106, 391] on input "Indica" at bounding box center [106, 390] width 1 height 1
checkbox input "true"
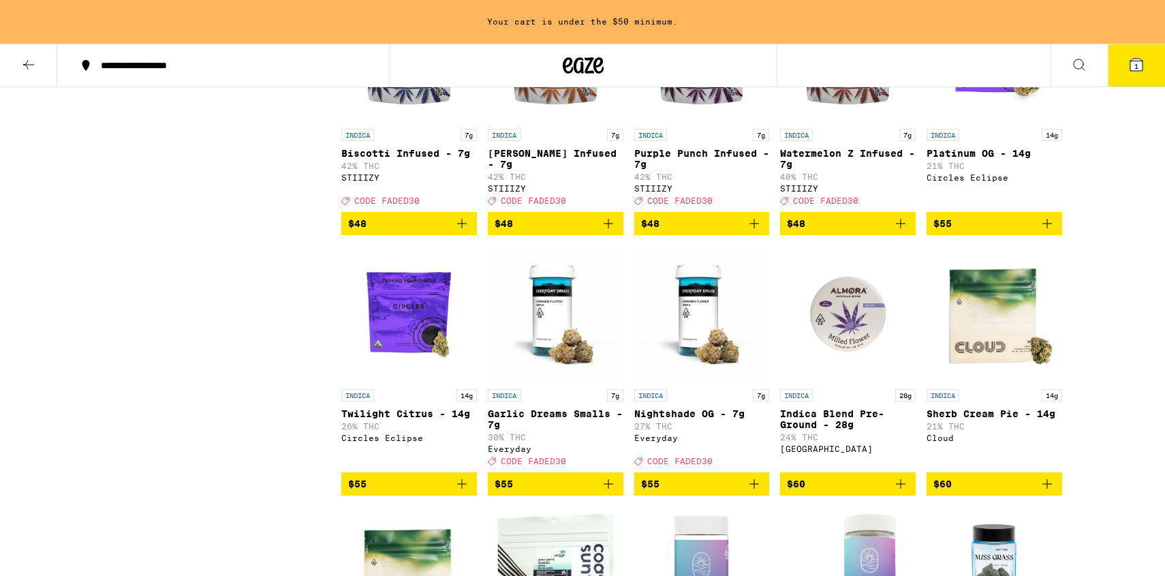
scroll to position [1388, 0]
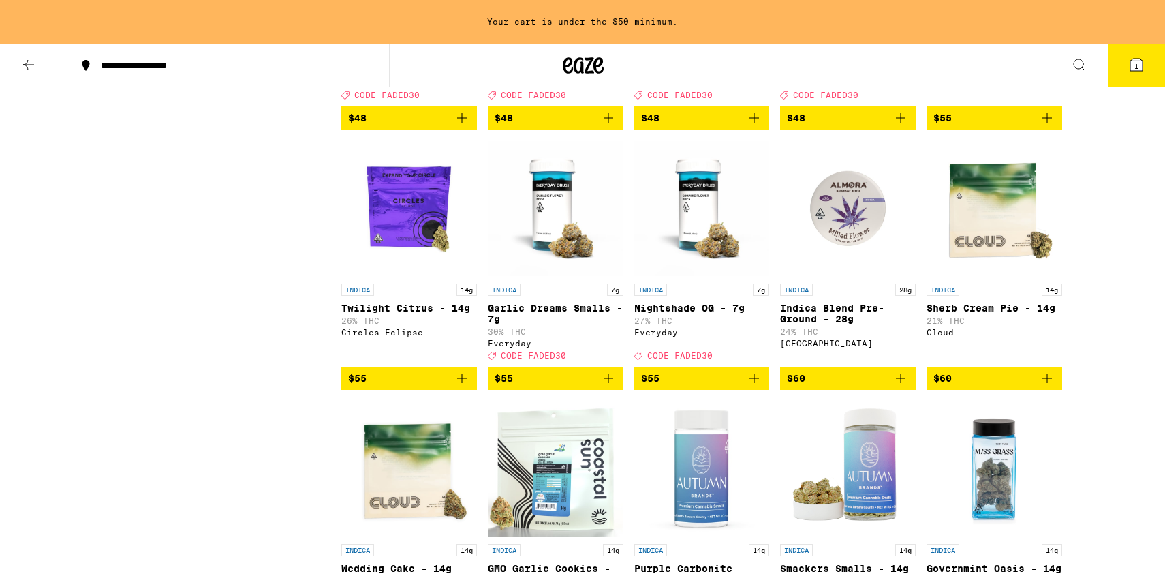
click at [602, 386] on icon "Add to bag" at bounding box center [608, 378] width 16 height 16
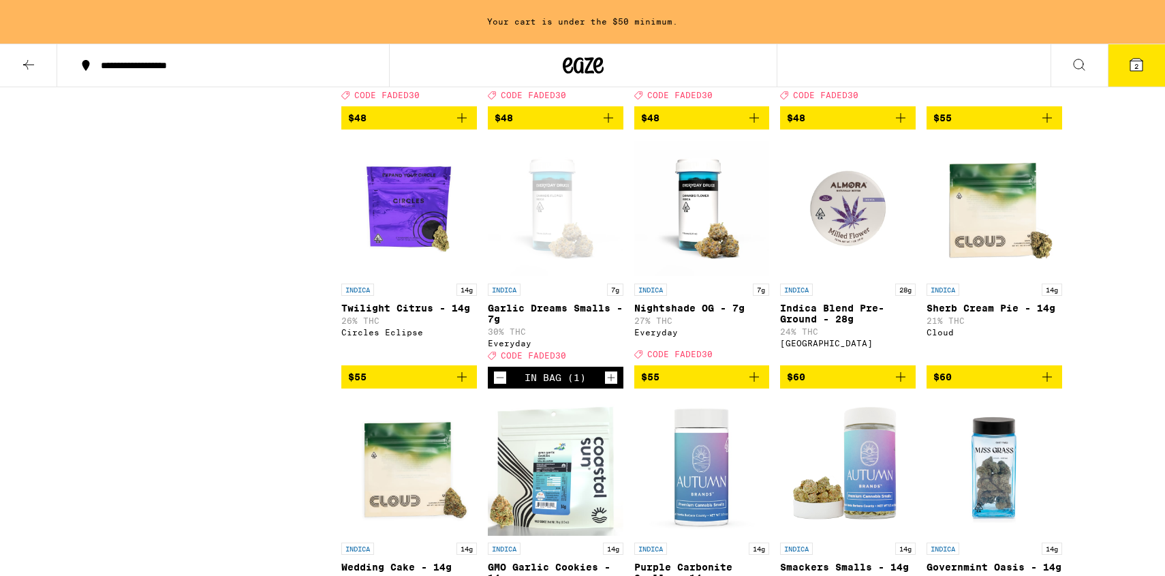
scroll to position [1345, 0]
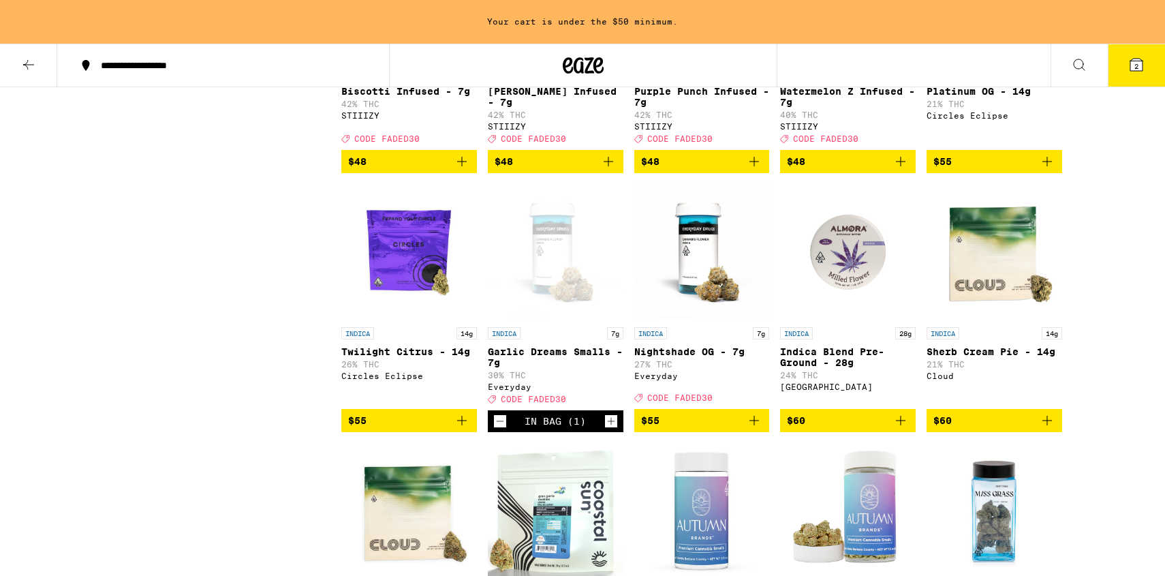
click at [602, 427] on div "In Bag (1)" at bounding box center [556, 421] width 136 height 22
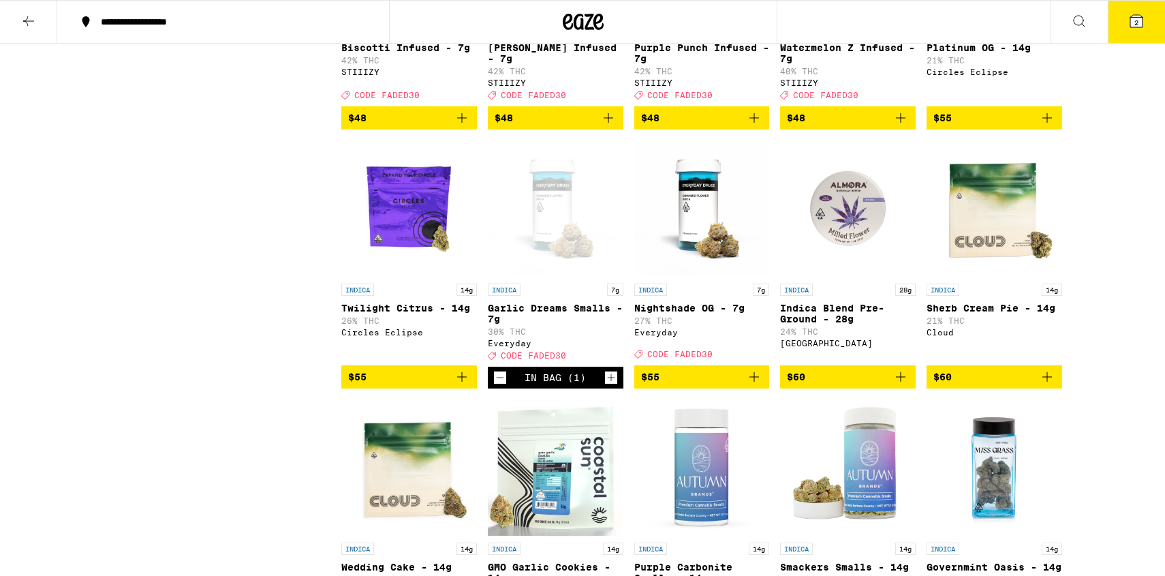
click at [610, 381] on icon "Increment" at bounding box center [610, 377] width 7 height 7
click at [1119, 5] on button "3" at bounding box center [1136, 22] width 57 height 42
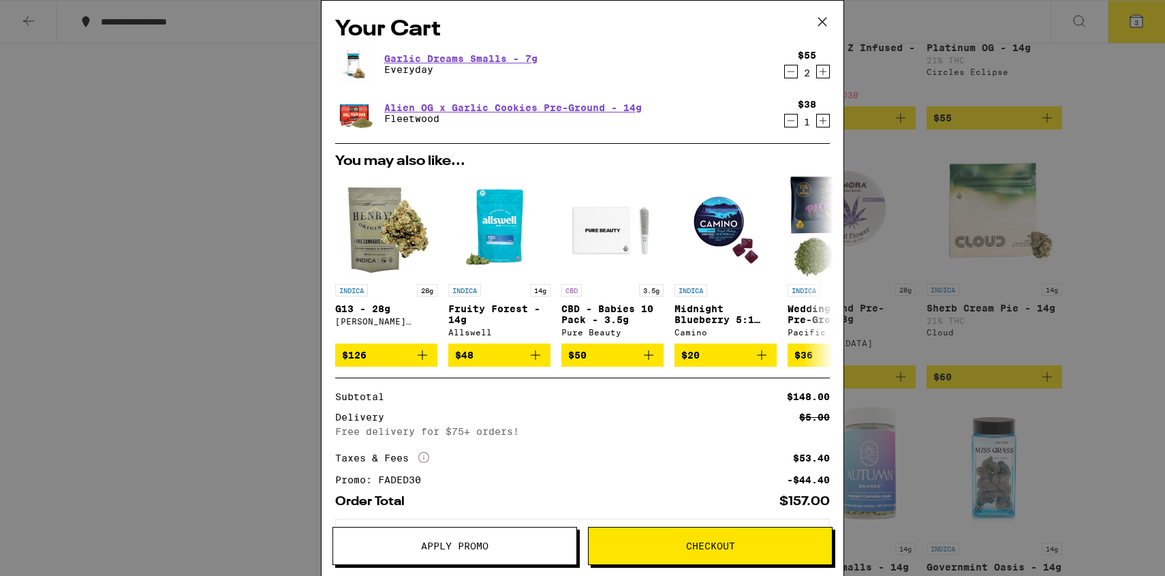
click at [790, 74] on icon "Decrement" at bounding box center [791, 71] width 12 height 16
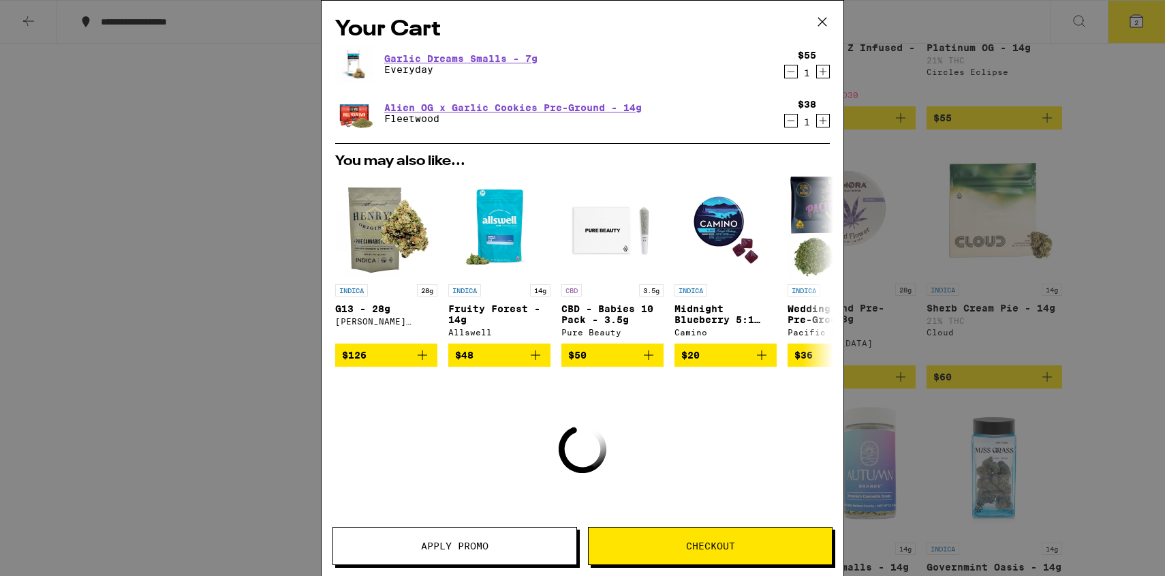
click at [790, 74] on icon "Decrement" at bounding box center [791, 71] width 12 height 16
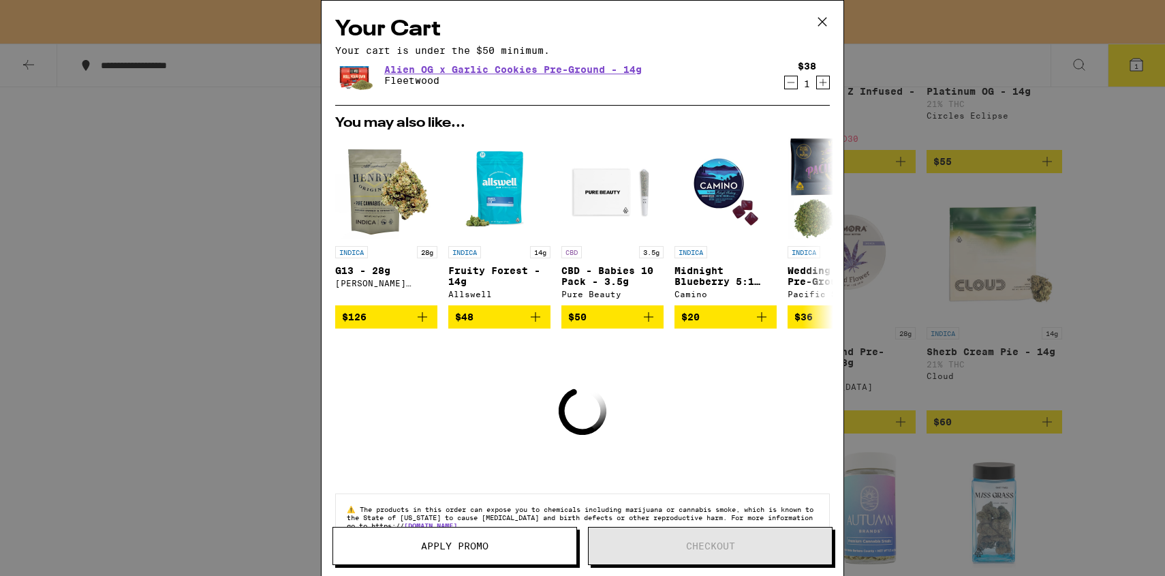
scroll to position [1388, 0]
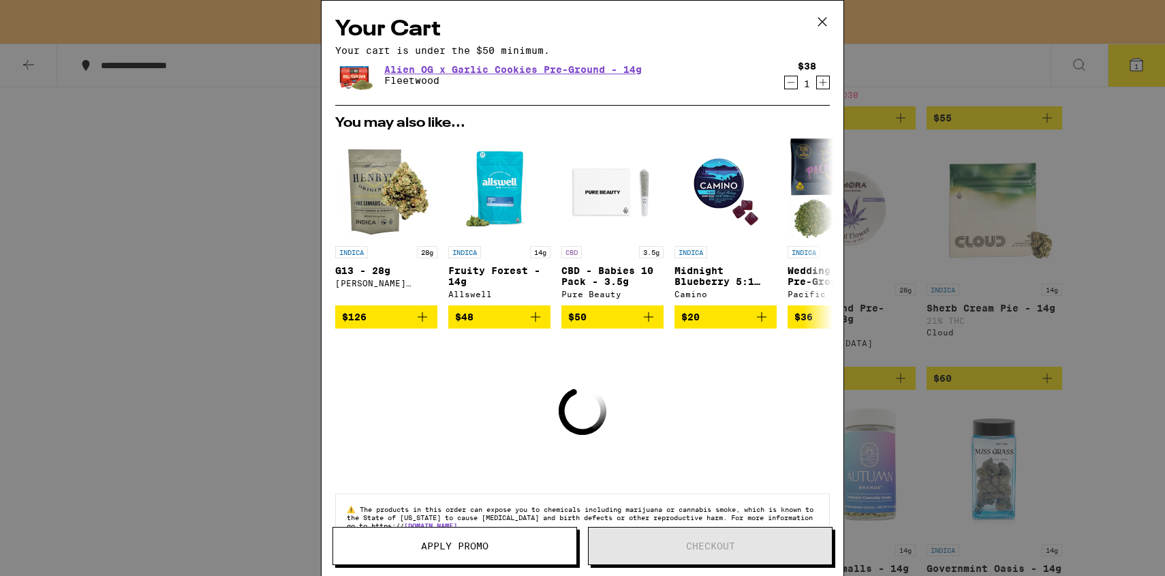
click at [823, 25] on icon at bounding box center [822, 22] width 20 height 20
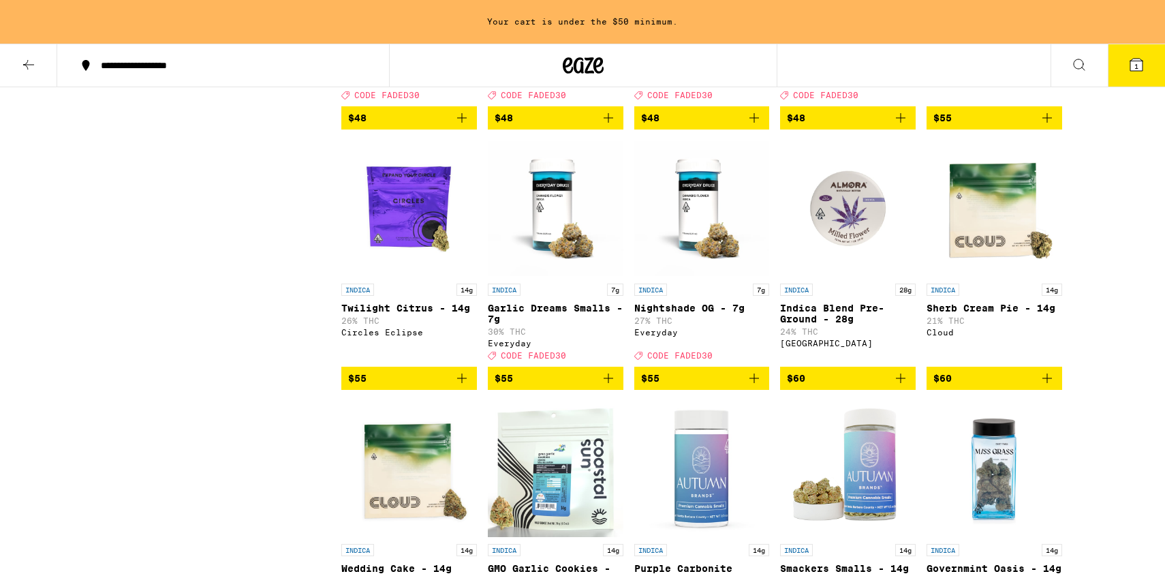
click at [462, 383] on icon "Add to bag" at bounding box center [462, 378] width 10 height 10
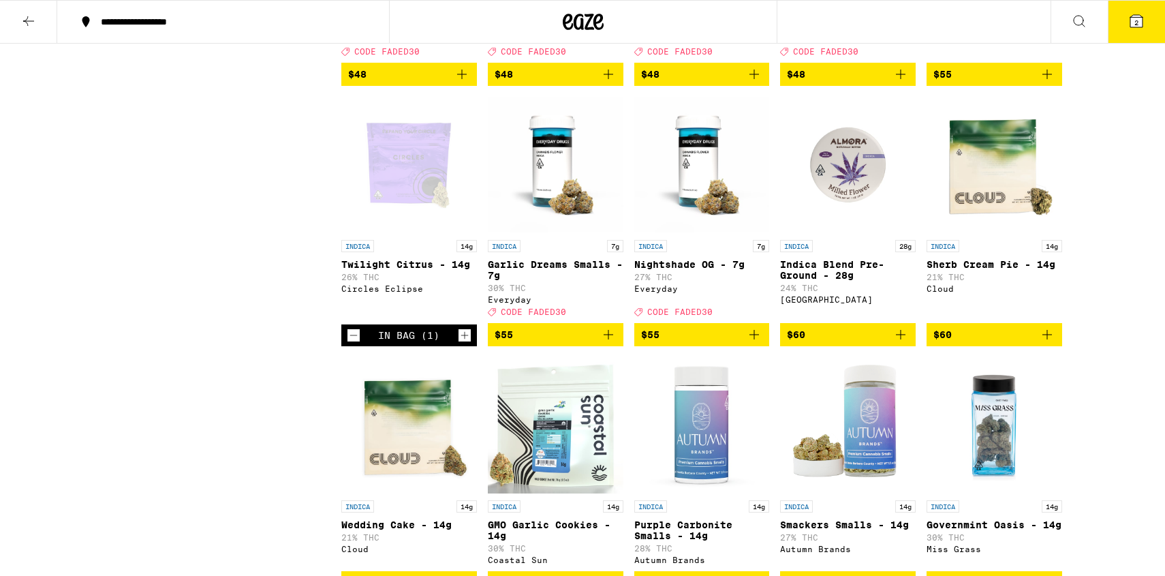
scroll to position [1345, 0]
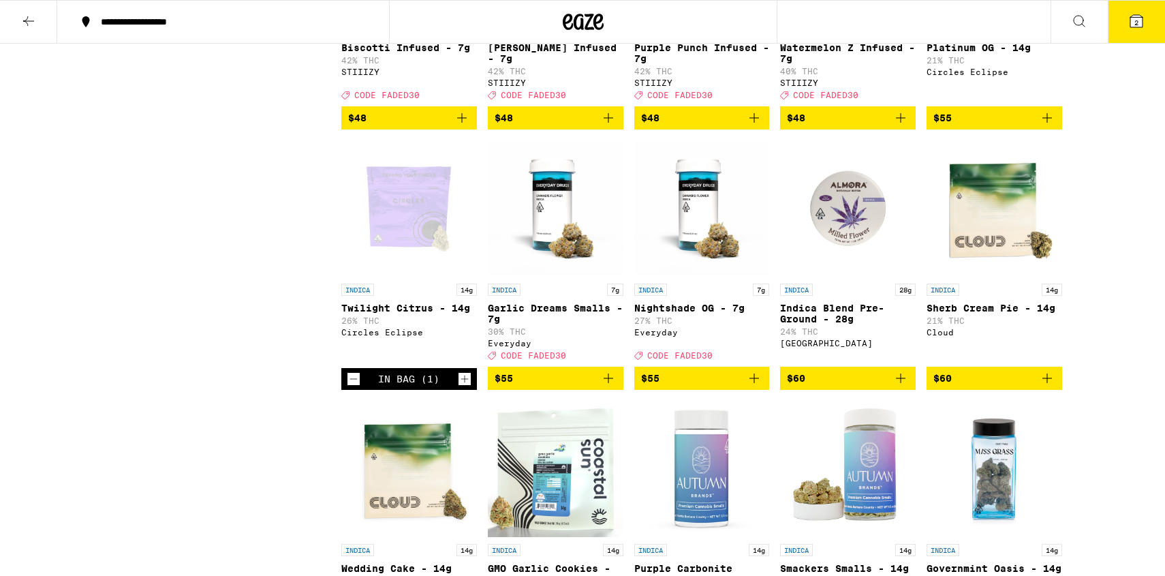
click at [1136, 39] on button "2" at bounding box center [1136, 22] width 57 height 42
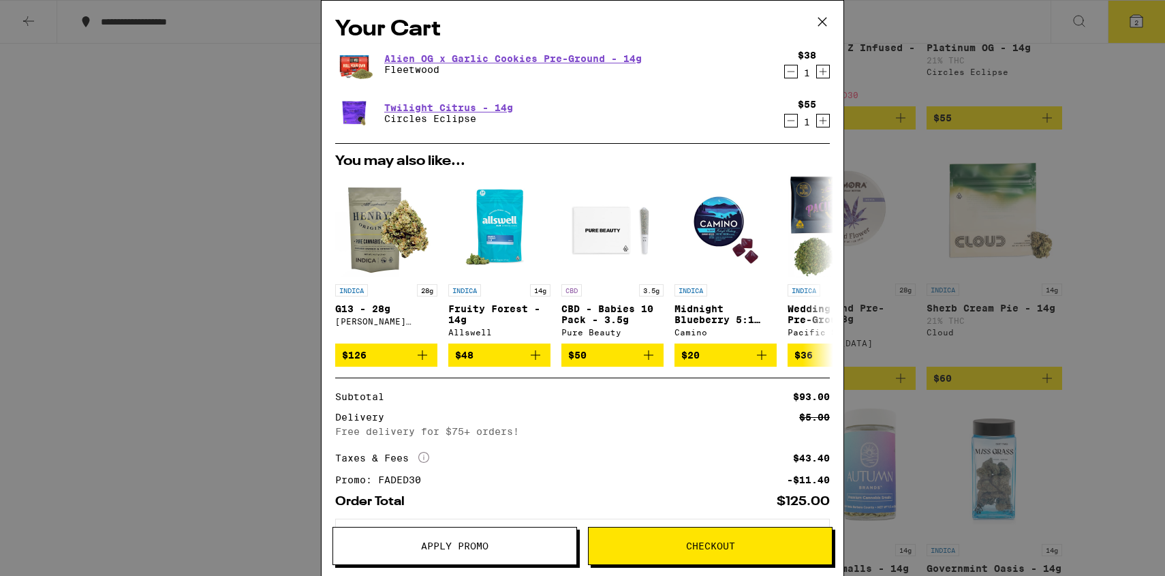
click at [786, 72] on icon "Decrement" at bounding box center [791, 71] width 12 height 16
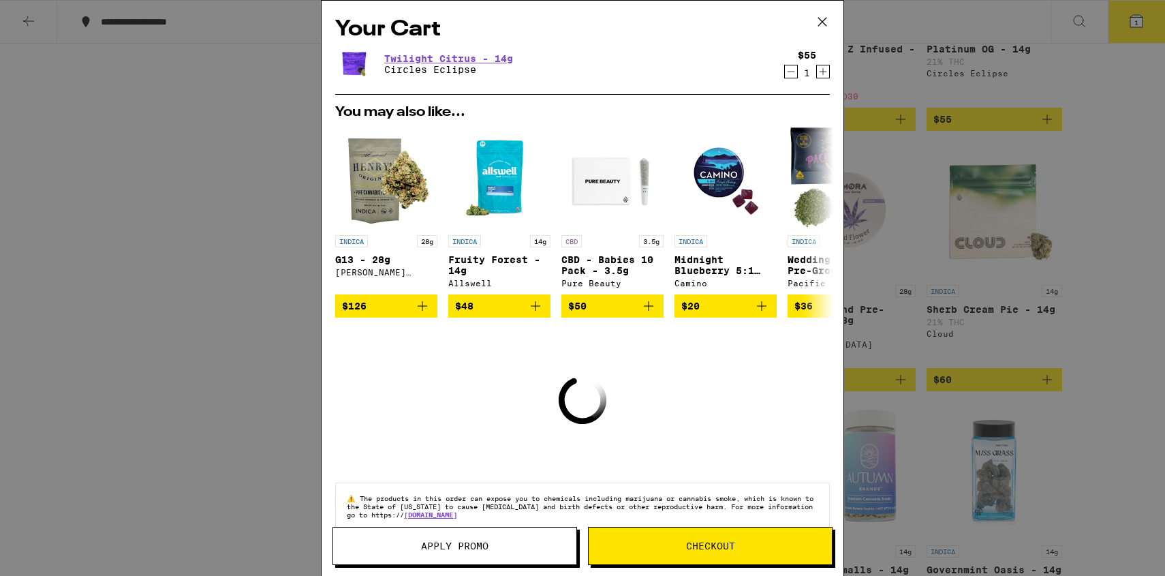
click at [786, 72] on icon "Decrement" at bounding box center [791, 71] width 12 height 16
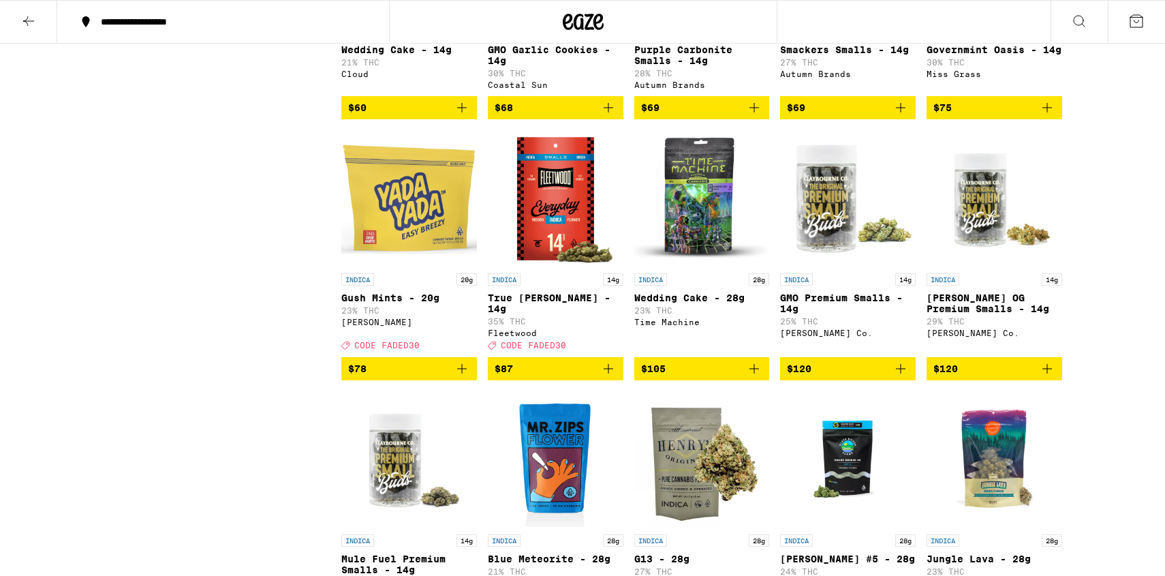
scroll to position [1865, 0]
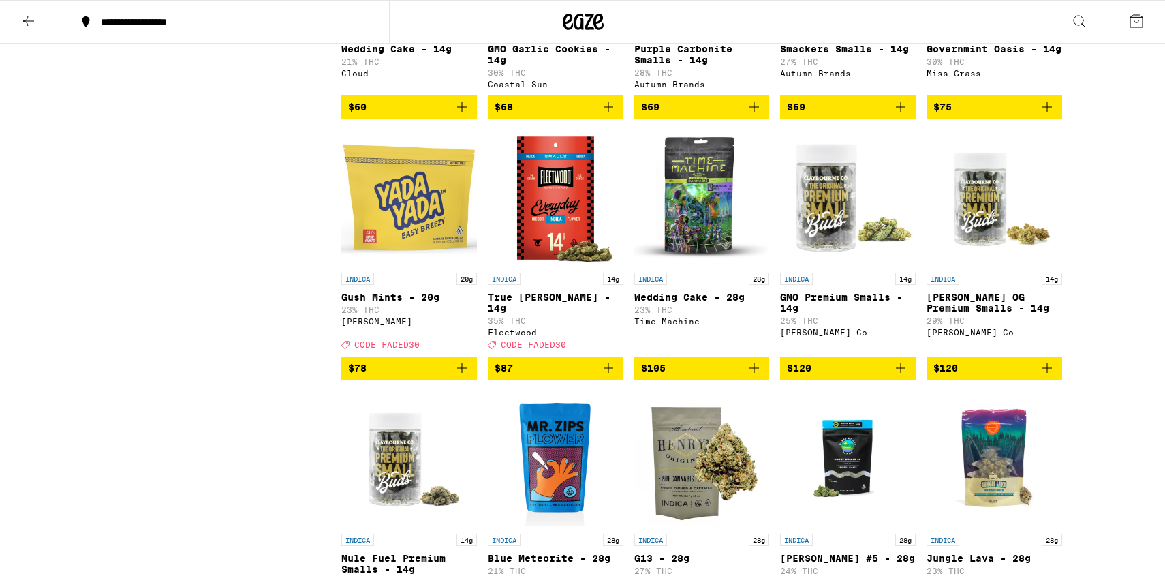
click at [467, 376] on icon "Add to bag" at bounding box center [462, 368] width 16 height 16
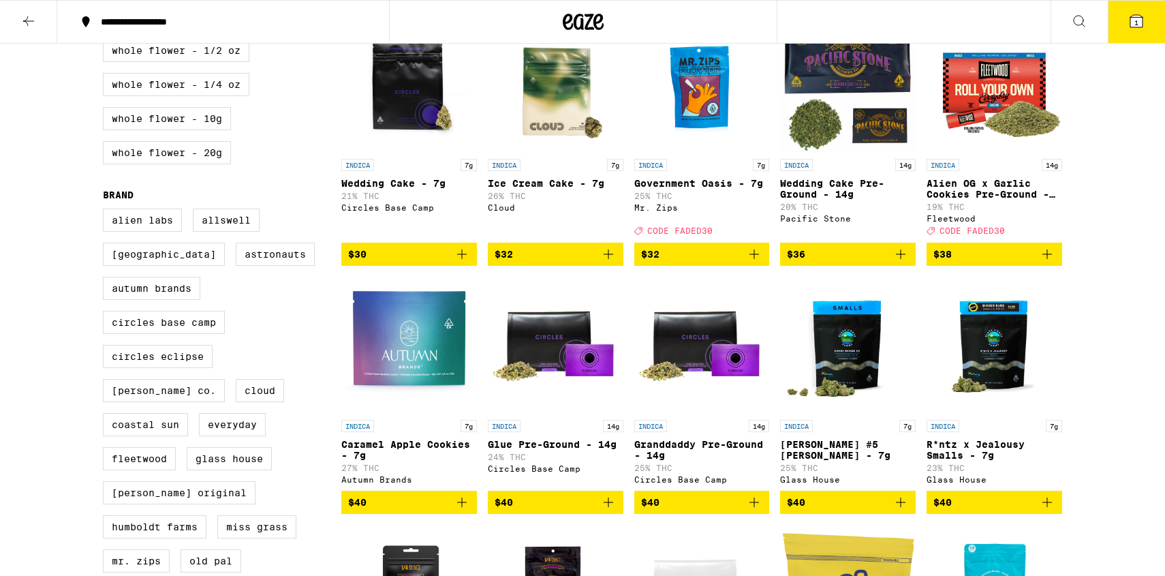
scroll to position [441, 0]
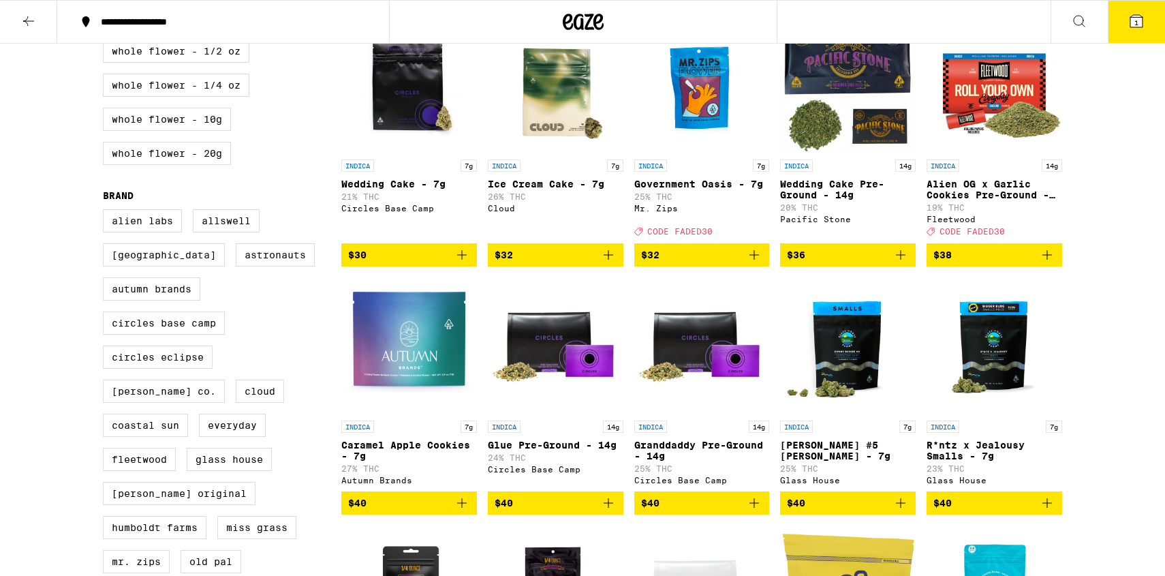
click at [747, 263] on icon "Add to bag" at bounding box center [754, 255] width 16 height 16
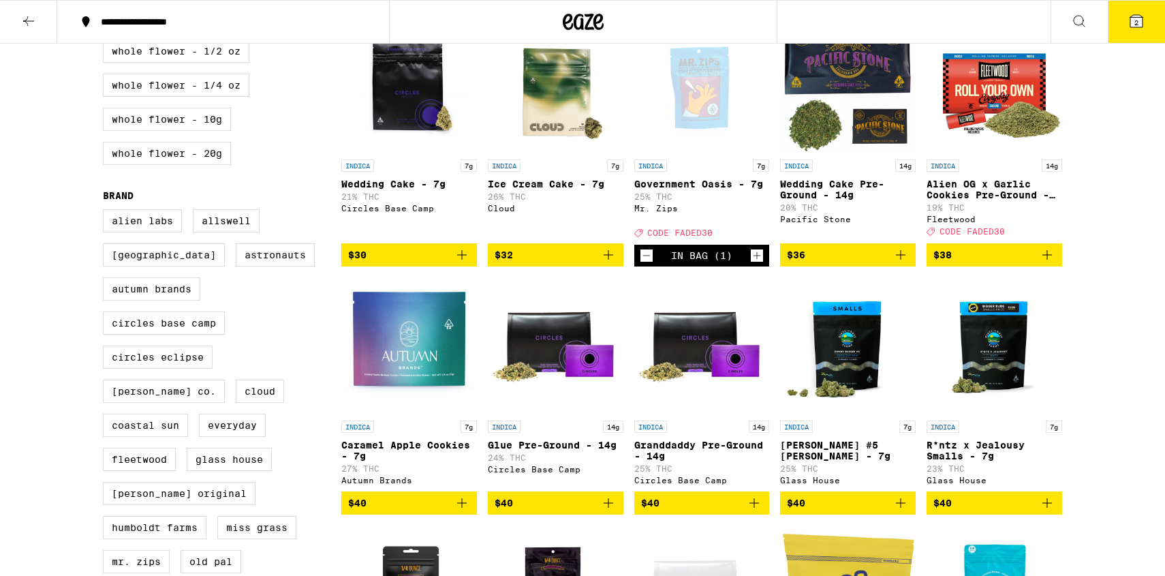
click at [1127, 35] on button "2" at bounding box center [1136, 22] width 57 height 42
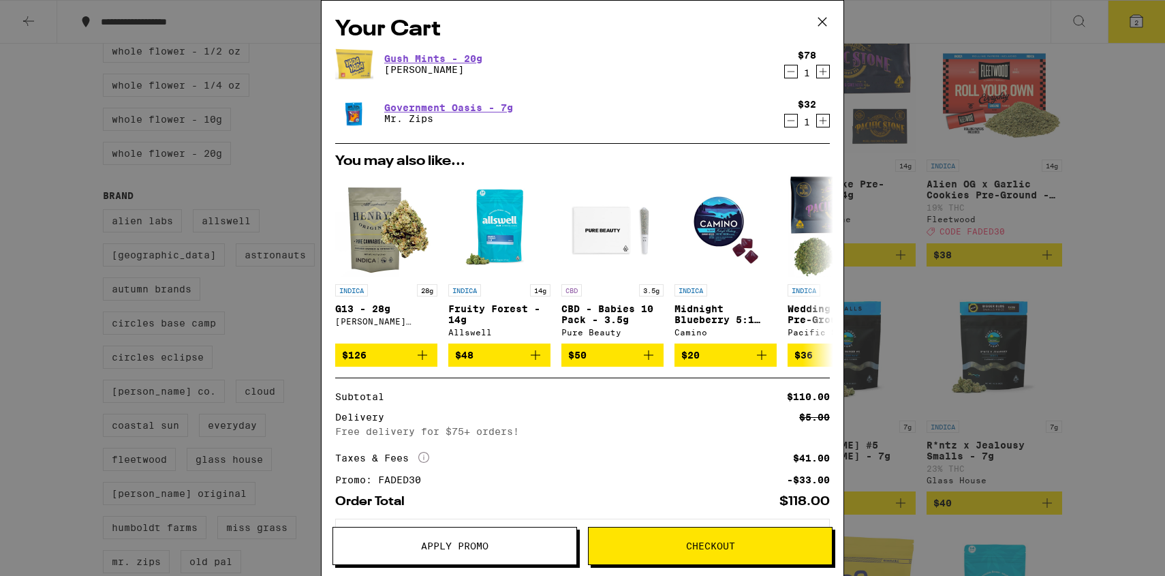
click at [826, 24] on icon at bounding box center [822, 22] width 20 height 20
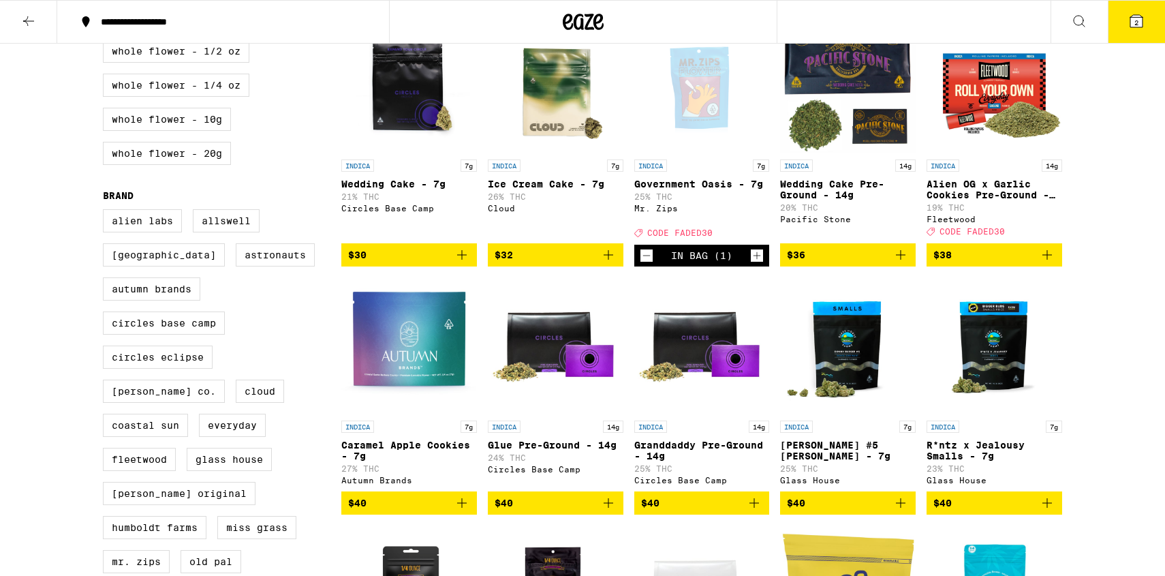
click at [647, 264] on icon "Decrement" at bounding box center [646, 255] width 12 height 16
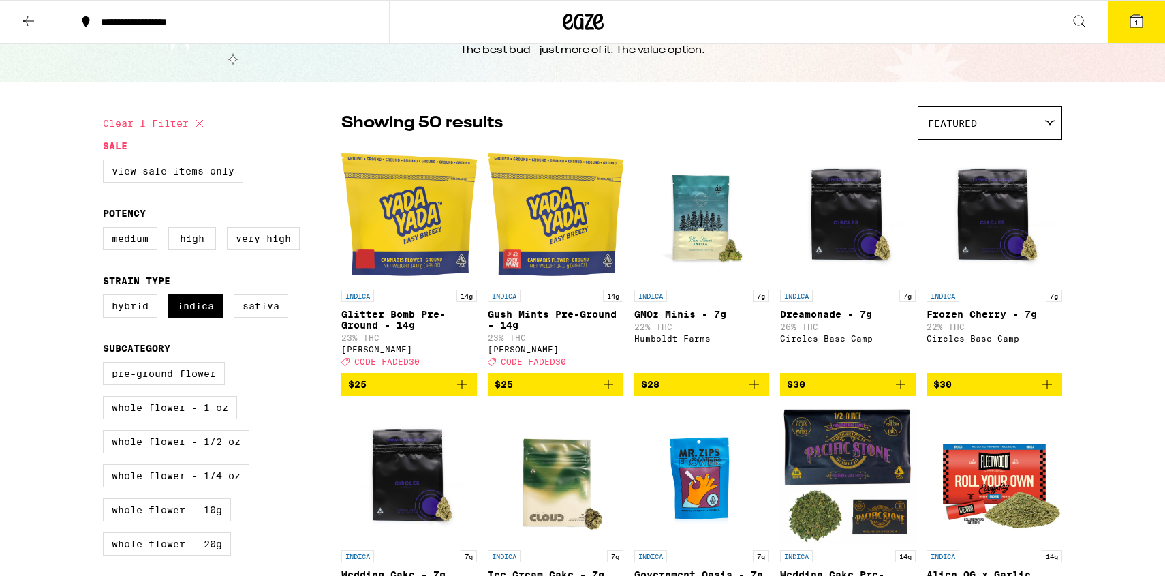
scroll to position [51, 0]
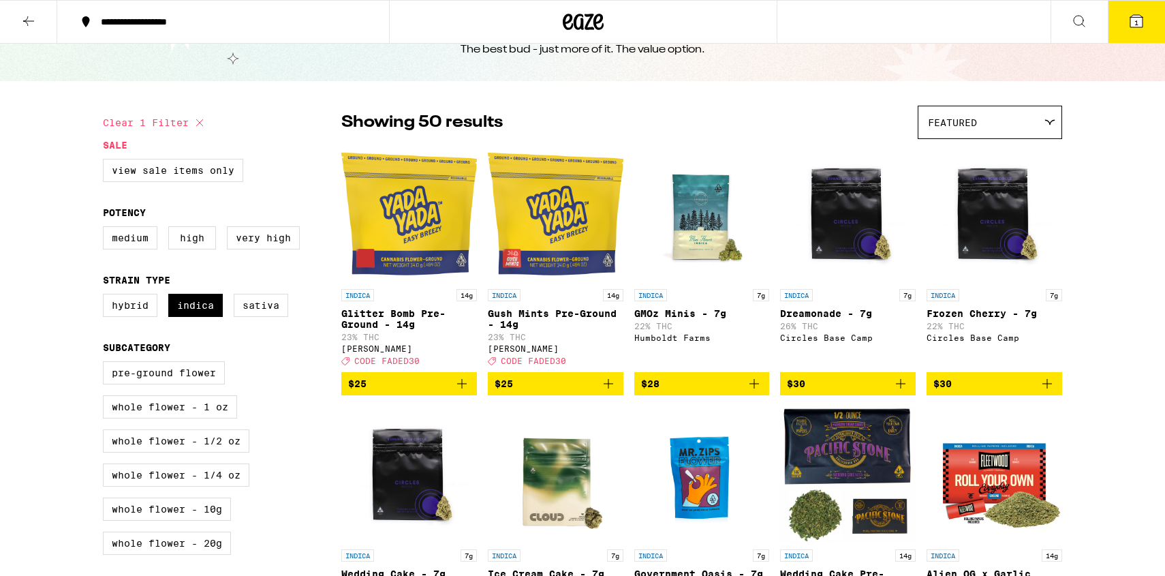
click at [758, 388] on icon "Add to bag" at bounding box center [754, 383] width 16 height 16
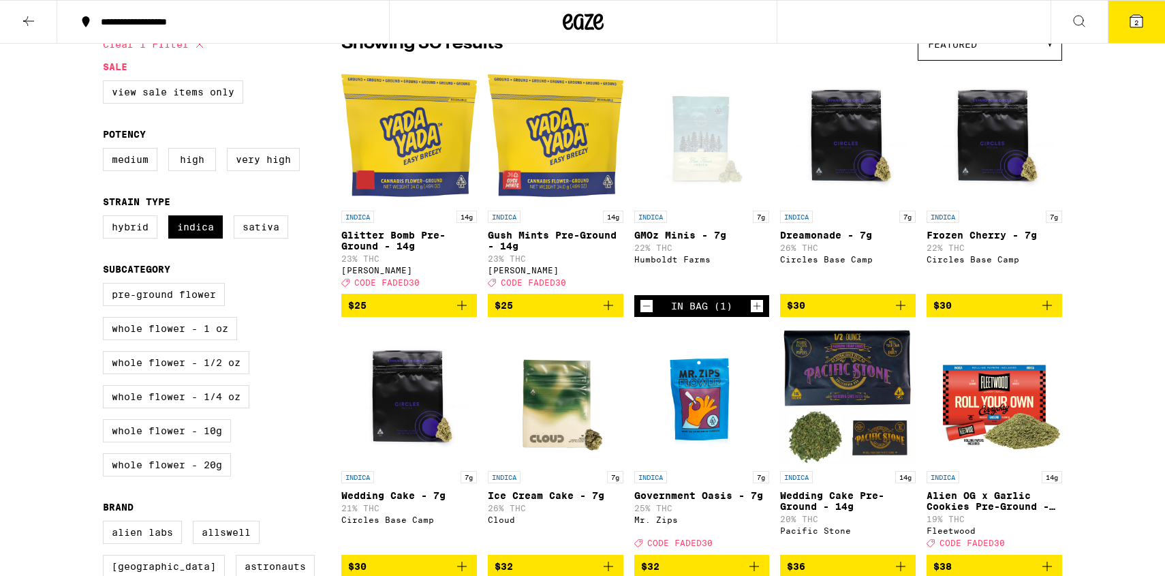
scroll to position [102, 0]
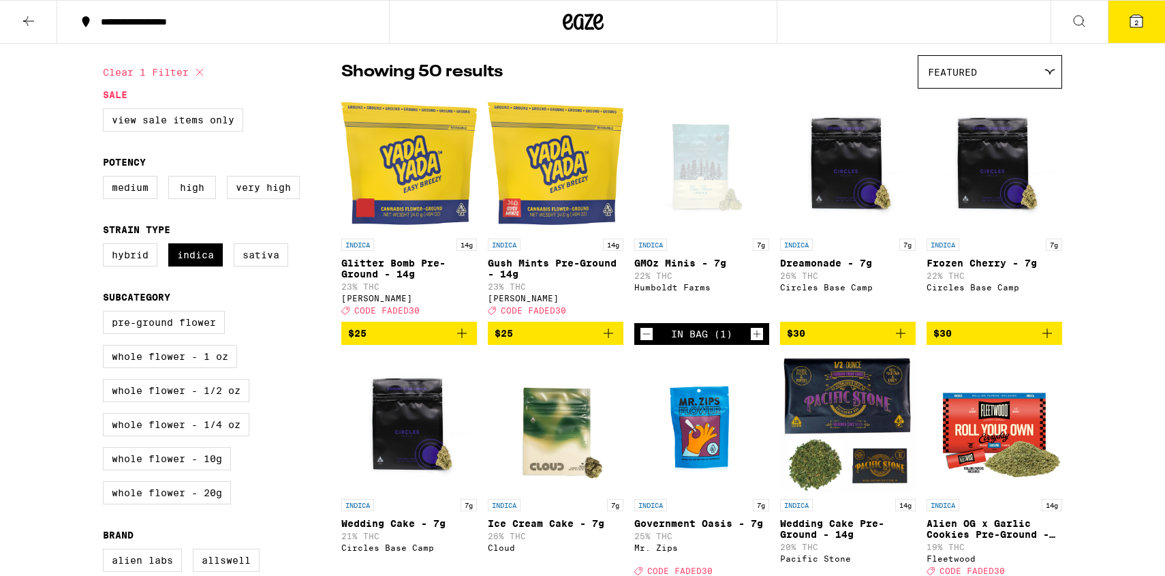
click at [649, 338] on icon "Decrement" at bounding box center [646, 334] width 12 height 16
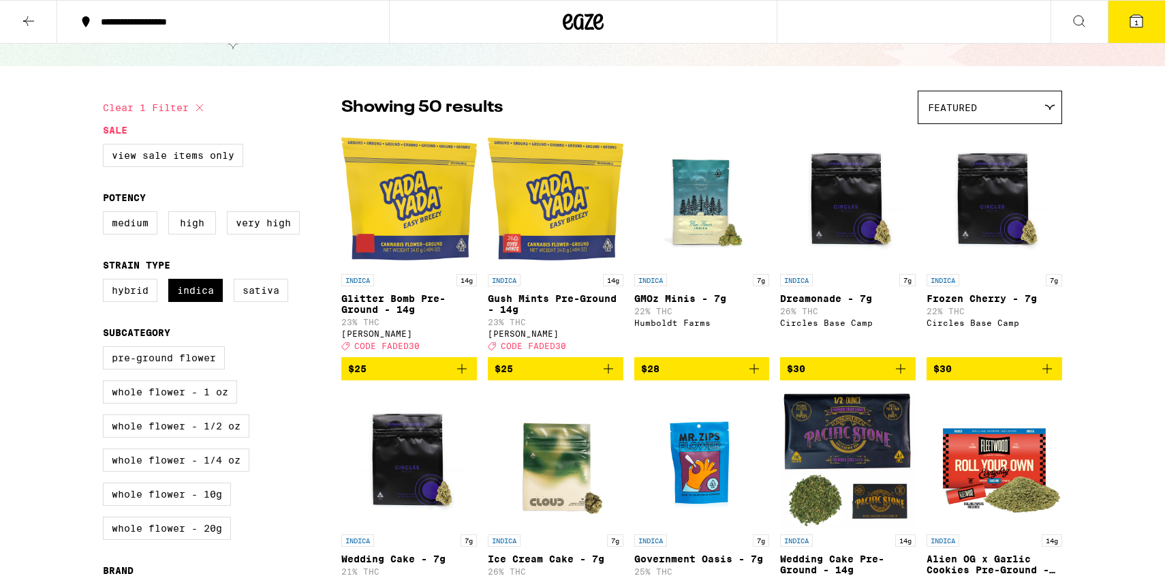
scroll to position [0, 0]
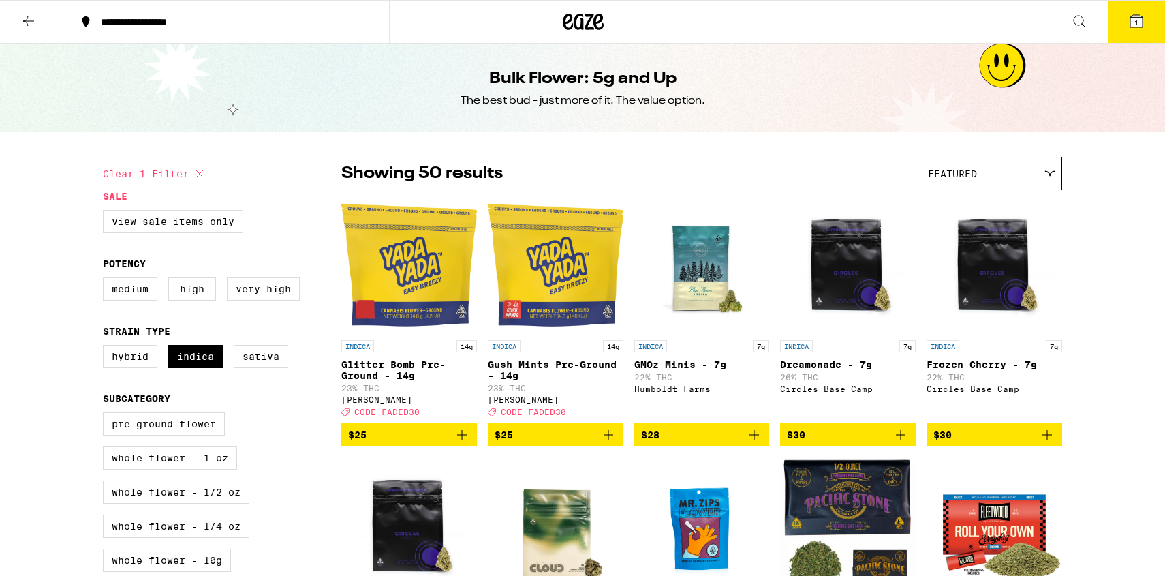
click at [28, 7] on button at bounding box center [28, 22] width 57 height 43
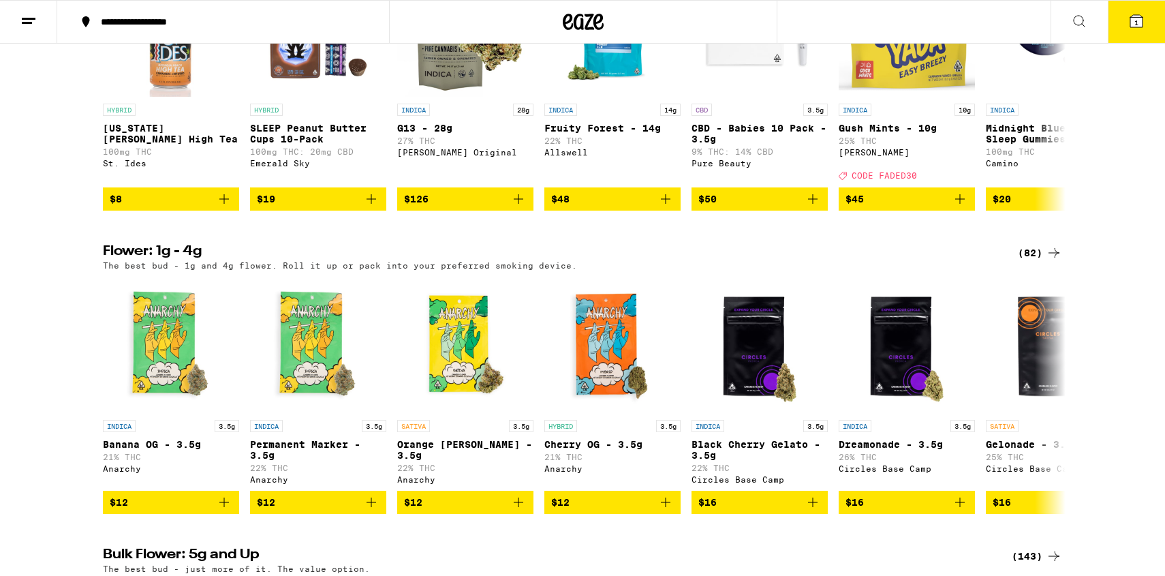
scroll to position [693, 0]
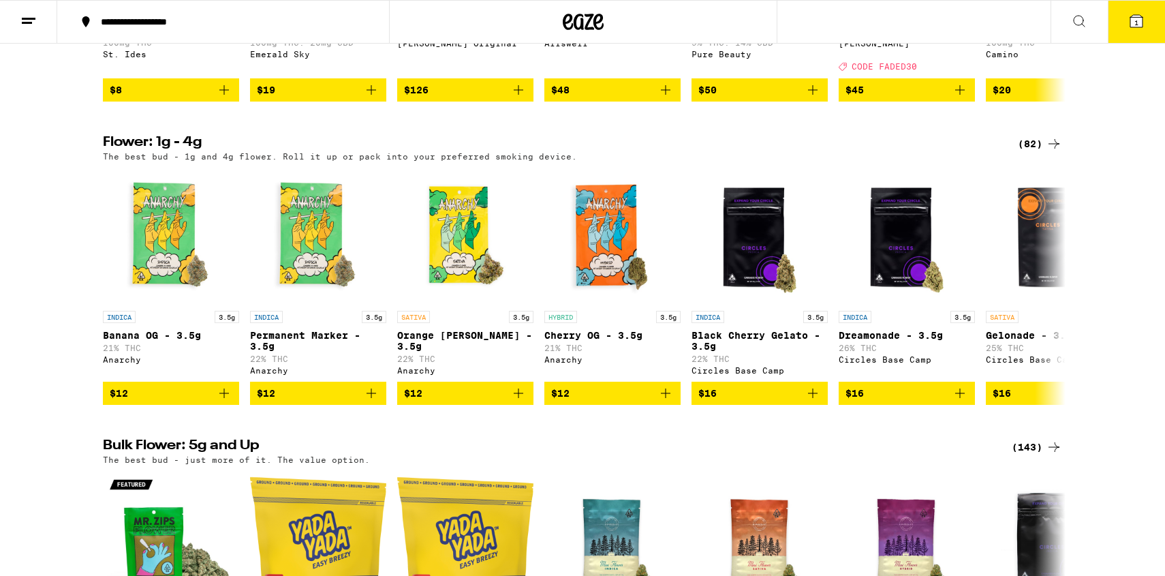
click at [1040, 152] on div "(82)" at bounding box center [1040, 144] width 44 height 16
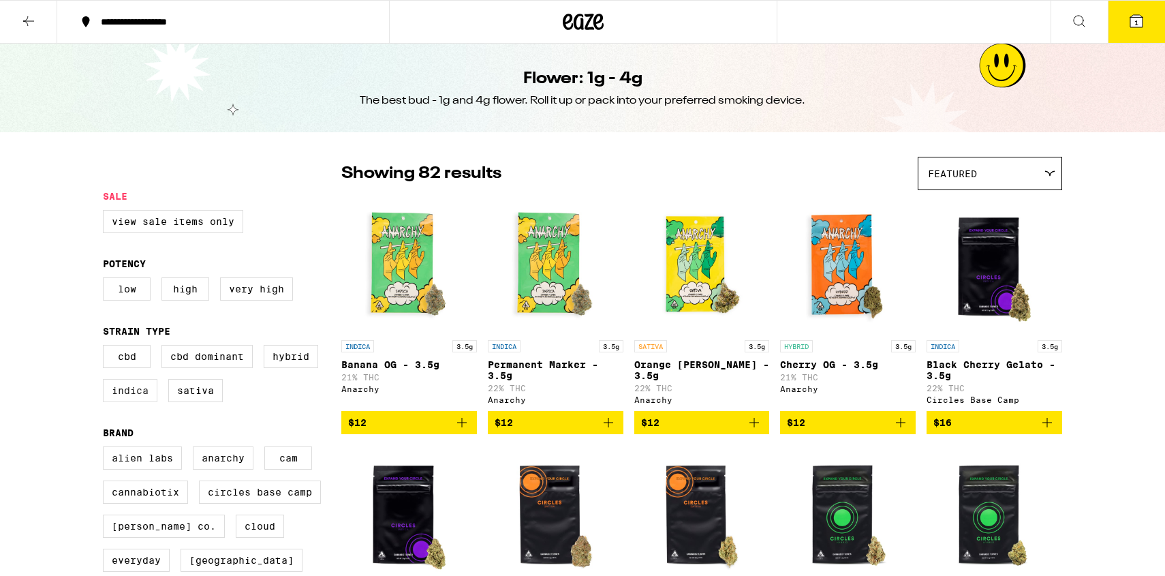
click at [113, 390] on label "Indica" at bounding box center [130, 390] width 54 height 23
click at [106, 347] on input "Indica" at bounding box center [106, 347] width 1 height 1
checkbox input "true"
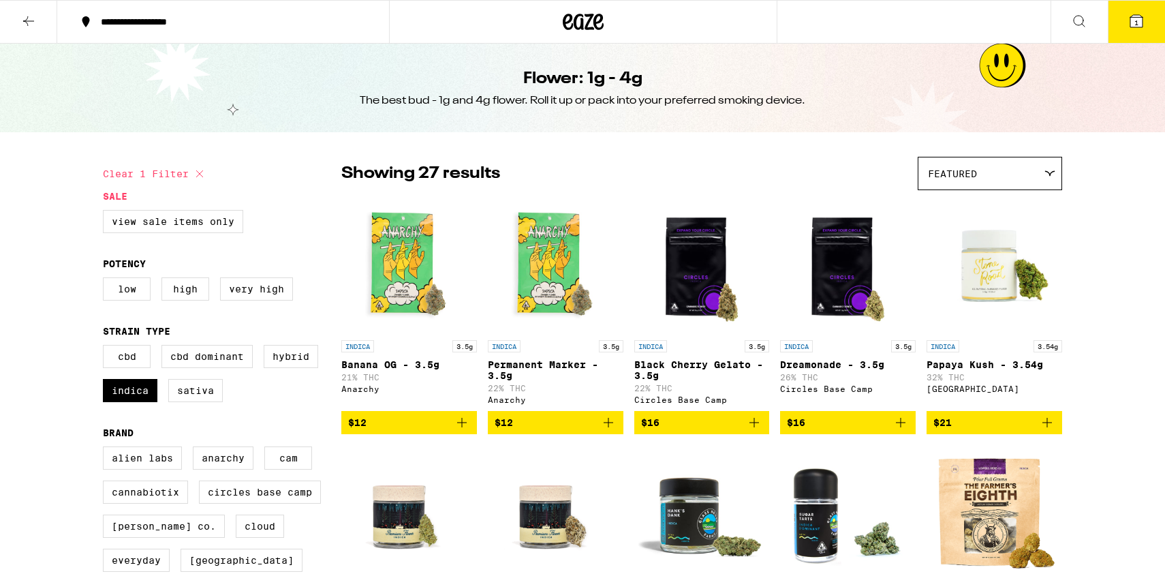
click at [39, 26] on button at bounding box center [28, 22] width 57 height 43
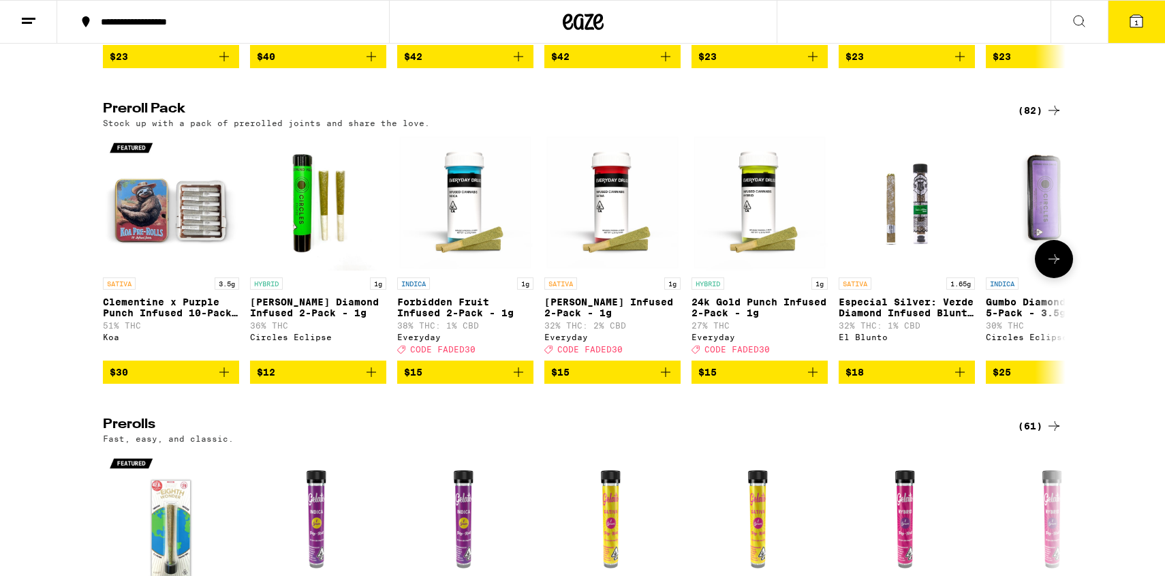
scroll to position [3014, 0]
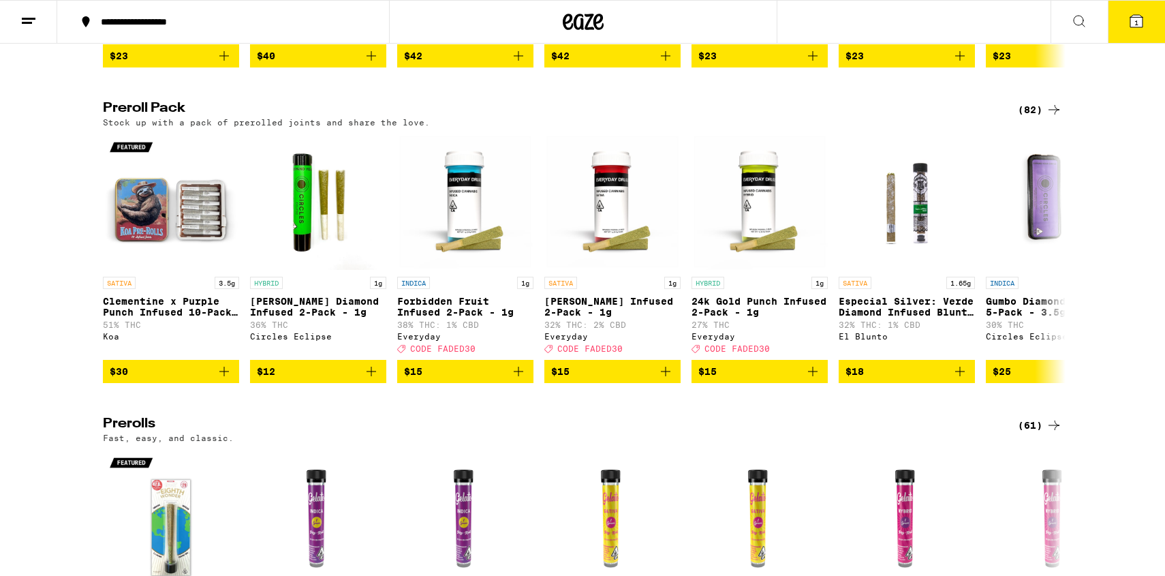
click at [1035, 118] on div "(82)" at bounding box center [1040, 110] width 44 height 16
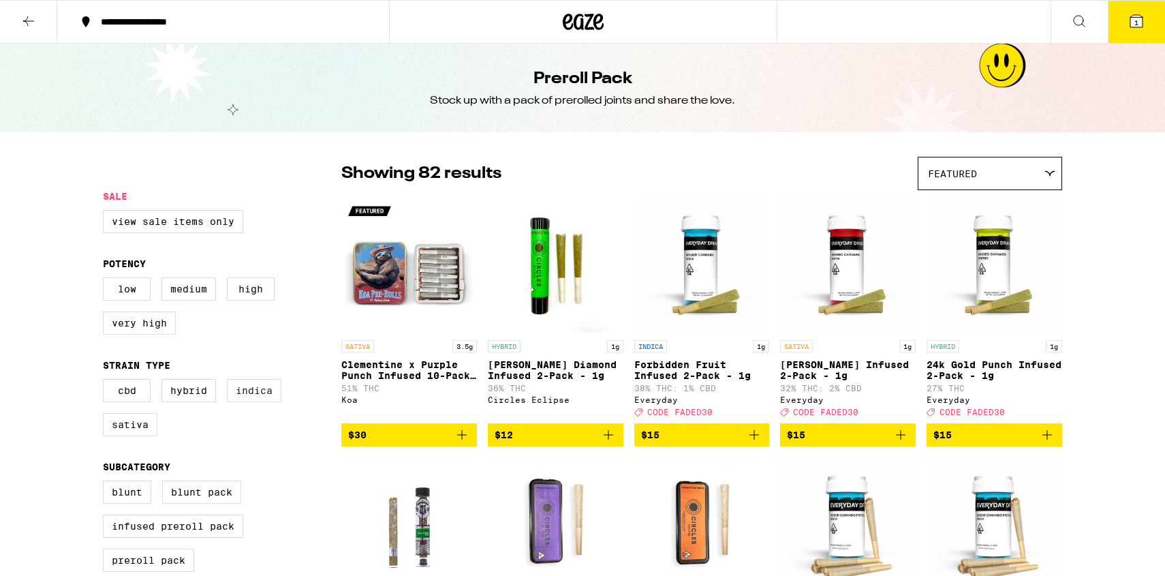
click at [246, 398] on label "Indica" at bounding box center [254, 390] width 54 height 23
click at [106, 381] on input "Indica" at bounding box center [106, 381] width 1 height 1
checkbox input "true"
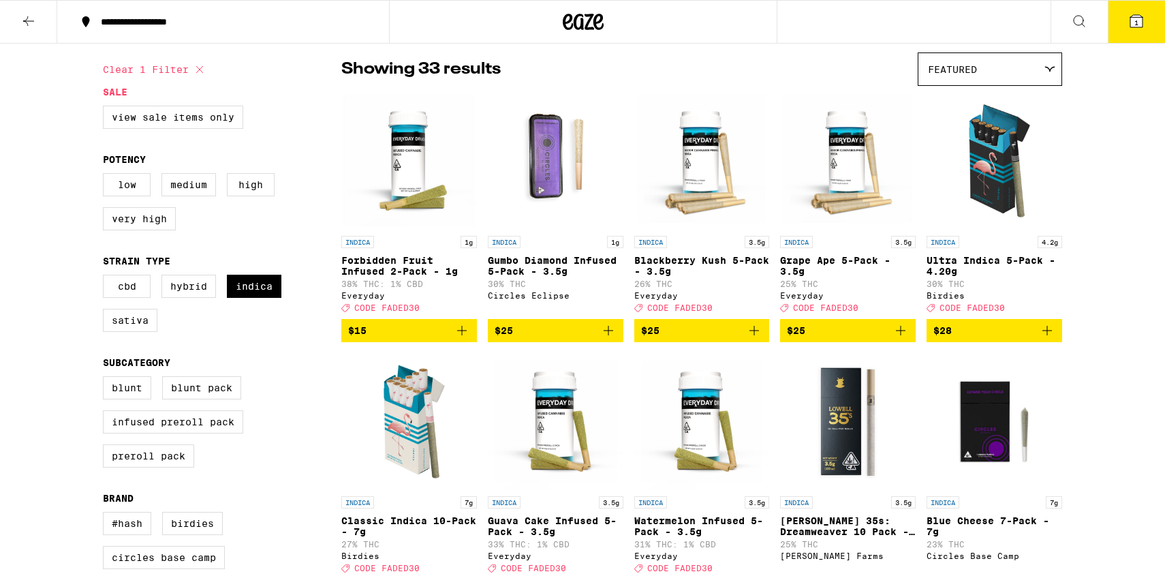
scroll to position [135, 0]
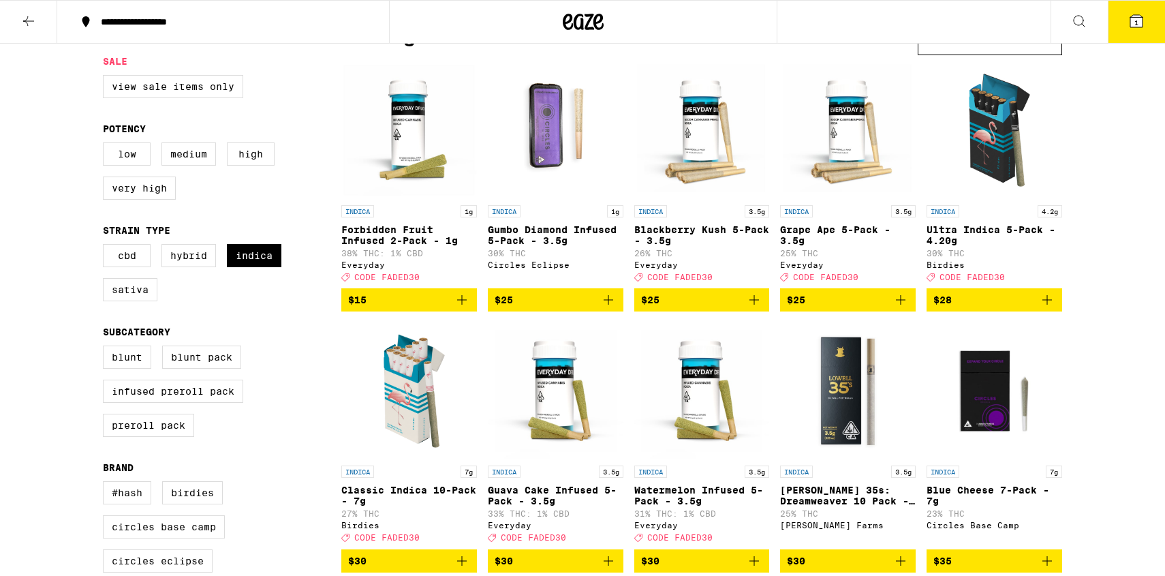
click at [1046, 308] on icon "Add to bag" at bounding box center [1047, 300] width 16 height 16
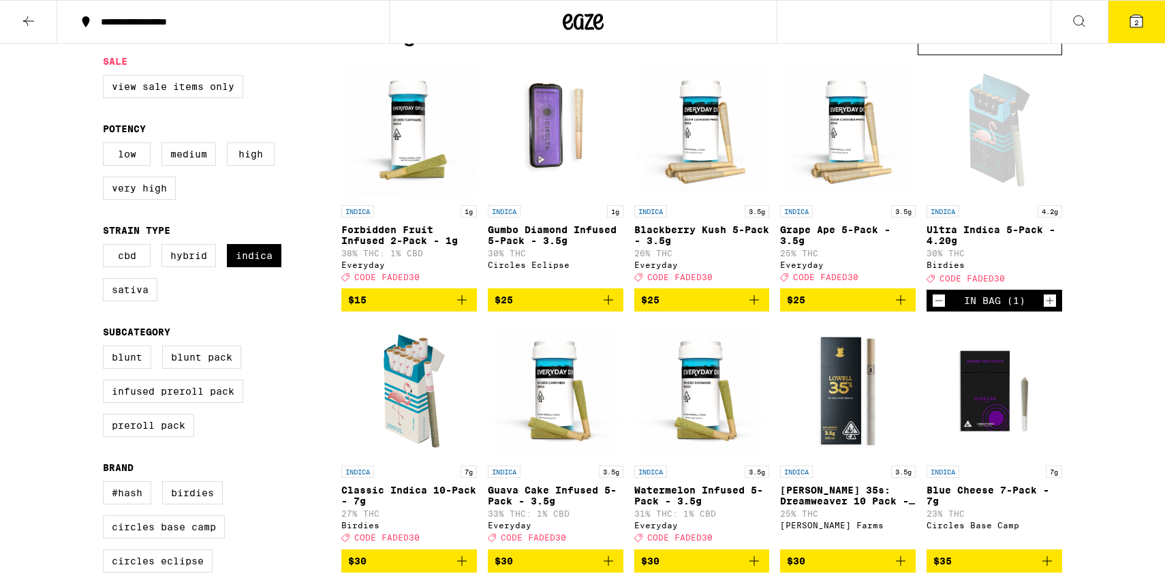
click at [1153, 31] on button "2" at bounding box center [1136, 22] width 57 height 42
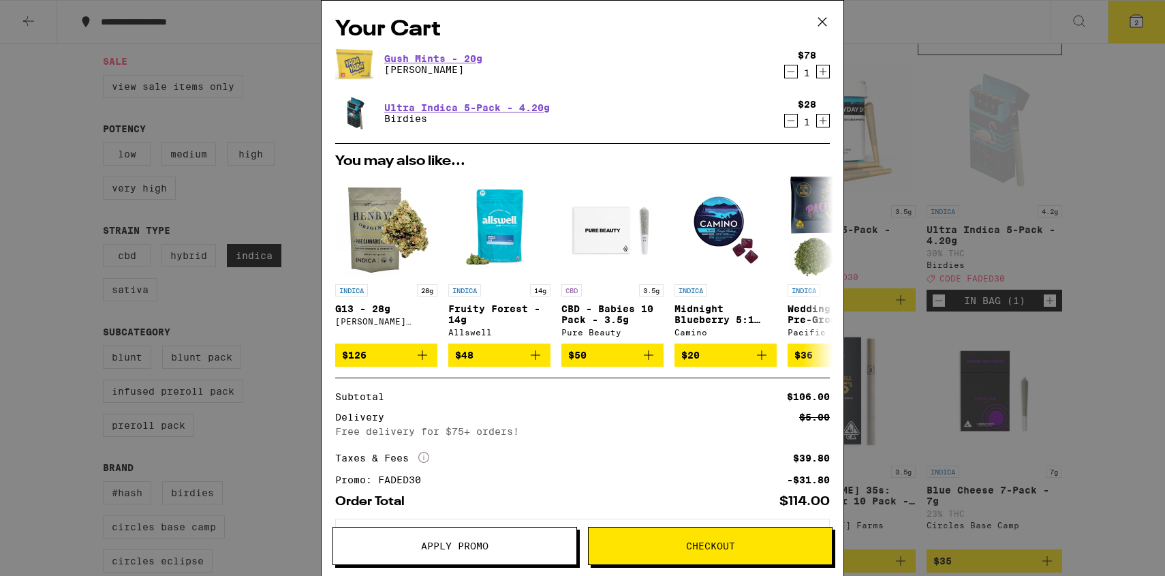
click at [785, 118] on icon "Decrement" at bounding box center [791, 120] width 12 height 16
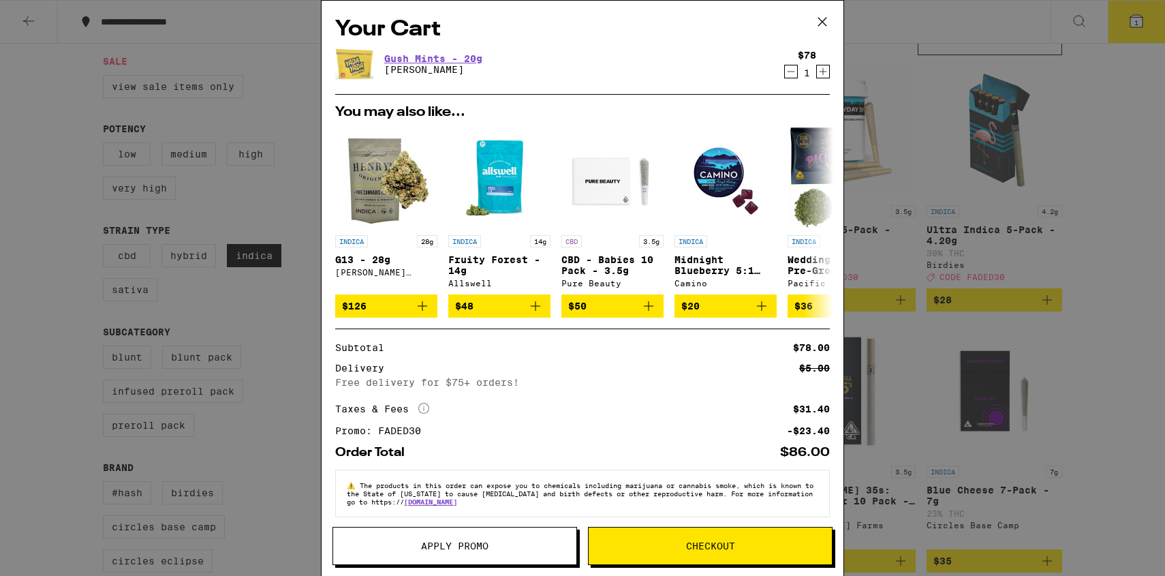
click at [830, 27] on icon at bounding box center [822, 22] width 20 height 20
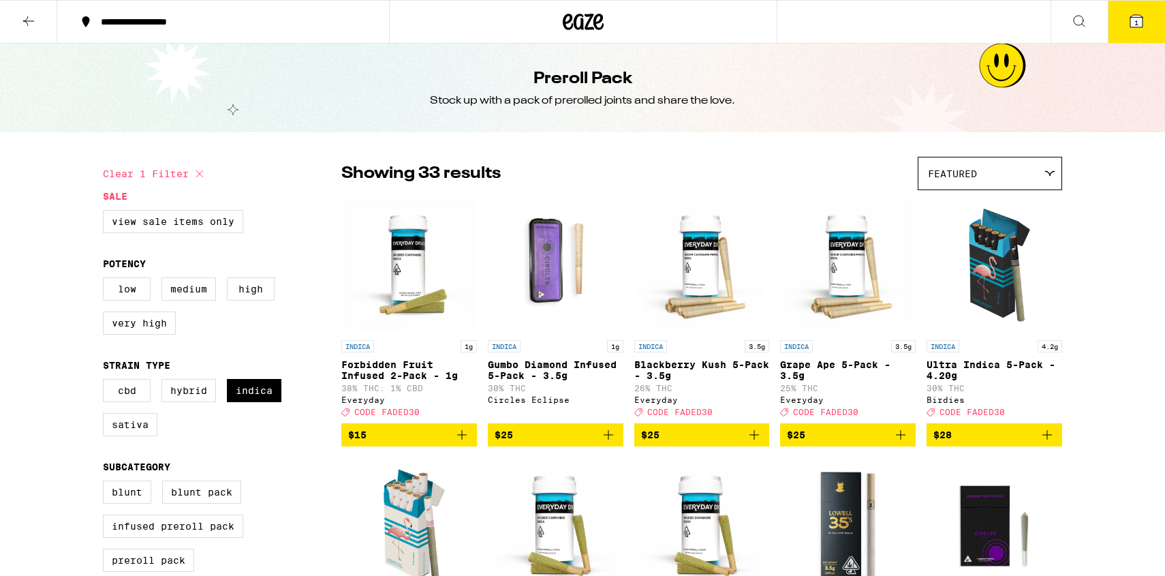
click at [32, 22] on icon at bounding box center [28, 21] width 16 height 16
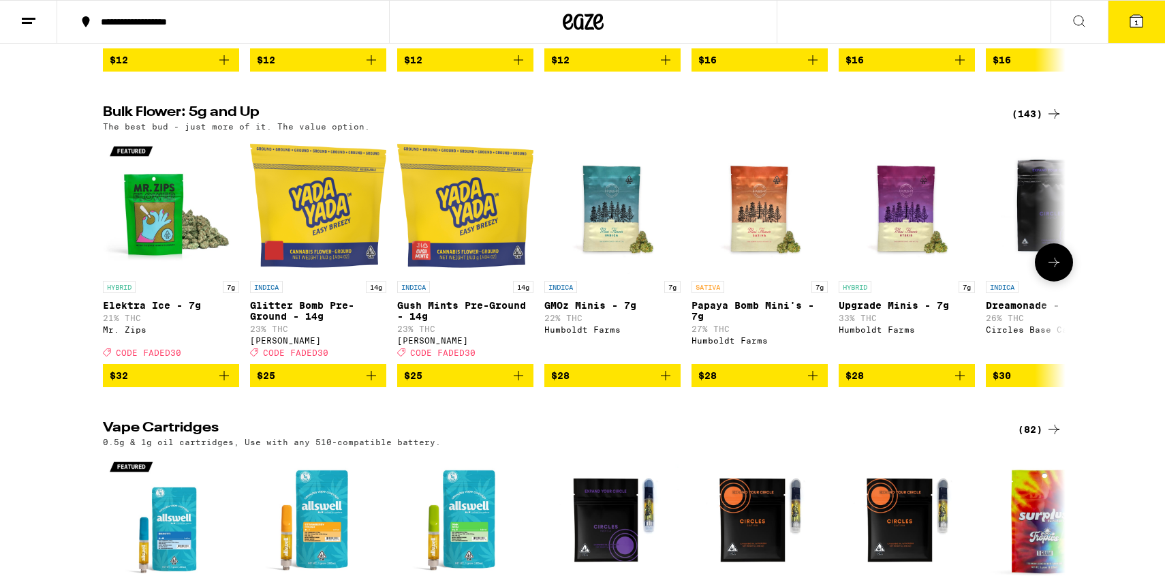
scroll to position [1040, 0]
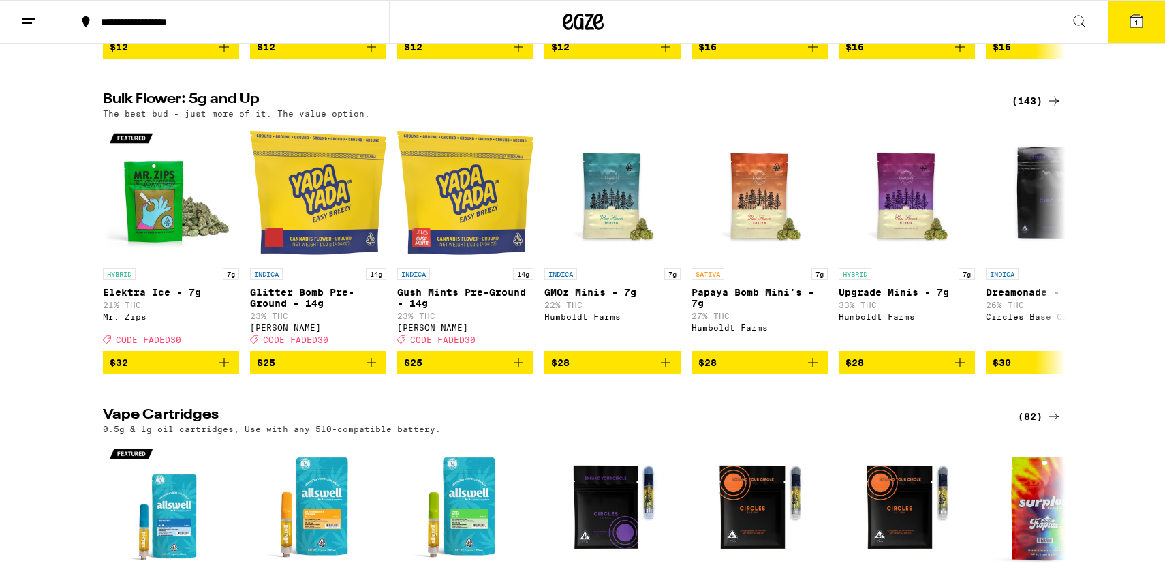
click at [1033, 109] on div "(143)" at bounding box center [1037, 101] width 50 height 16
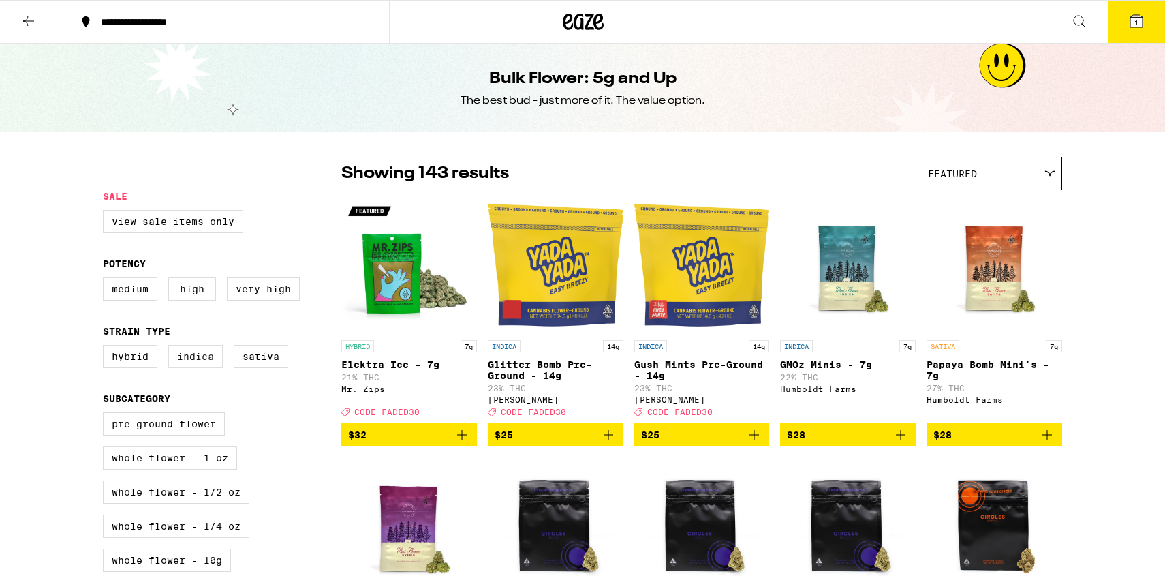
click at [202, 366] on label "Indica" at bounding box center [195, 356] width 54 height 23
click at [106, 347] on input "Indica" at bounding box center [106, 347] width 1 height 1
checkbox input "true"
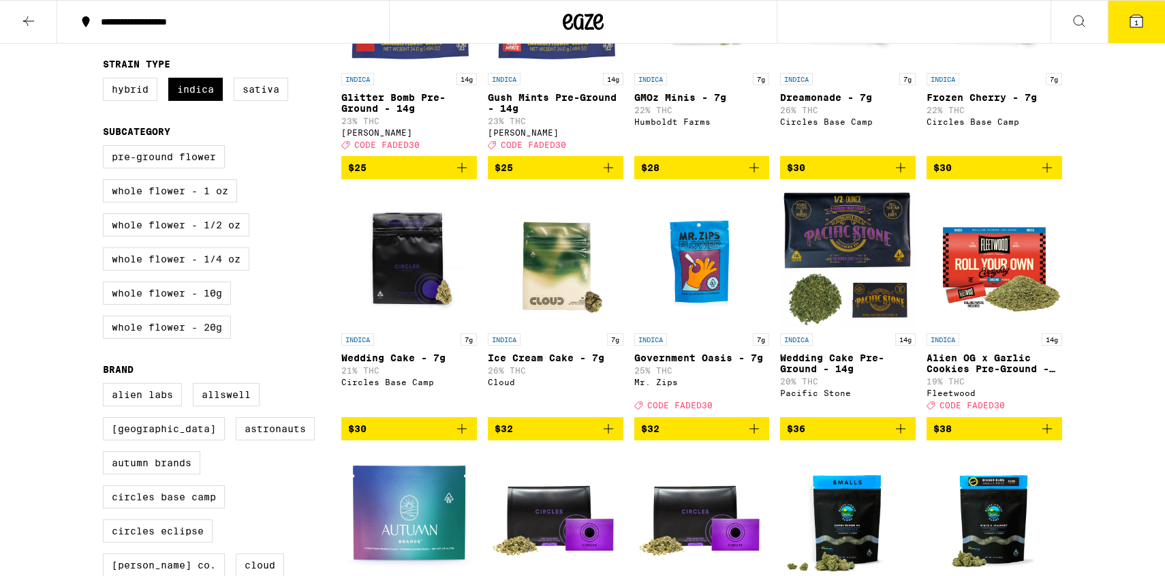
scroll to position [265, 0]
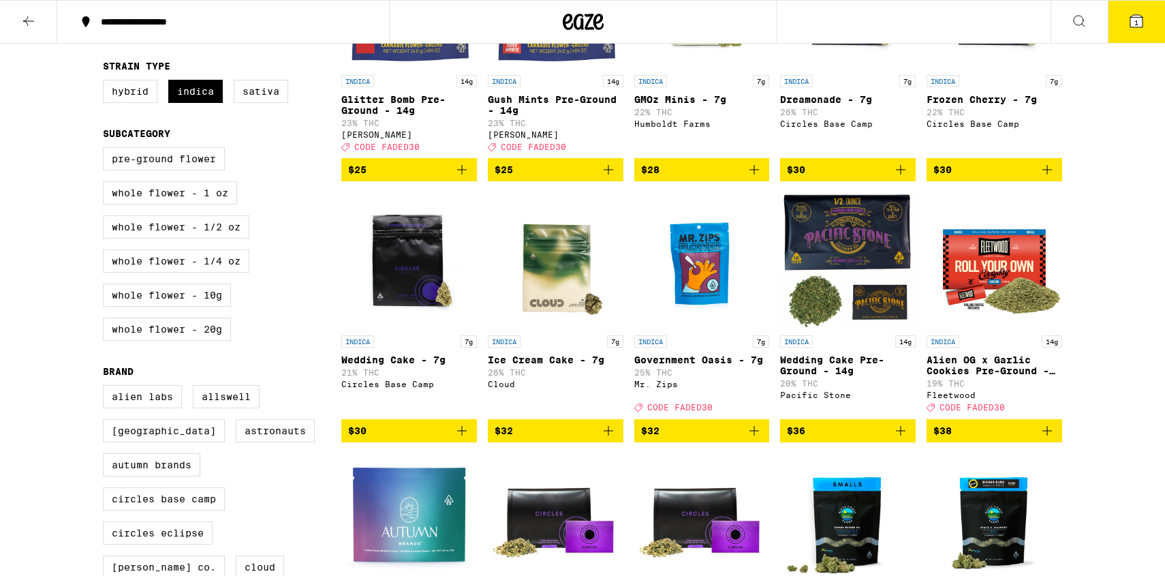
click at [755, 439] on icon "Add to bag" at bounding box center [754, 430] width 16 height 16
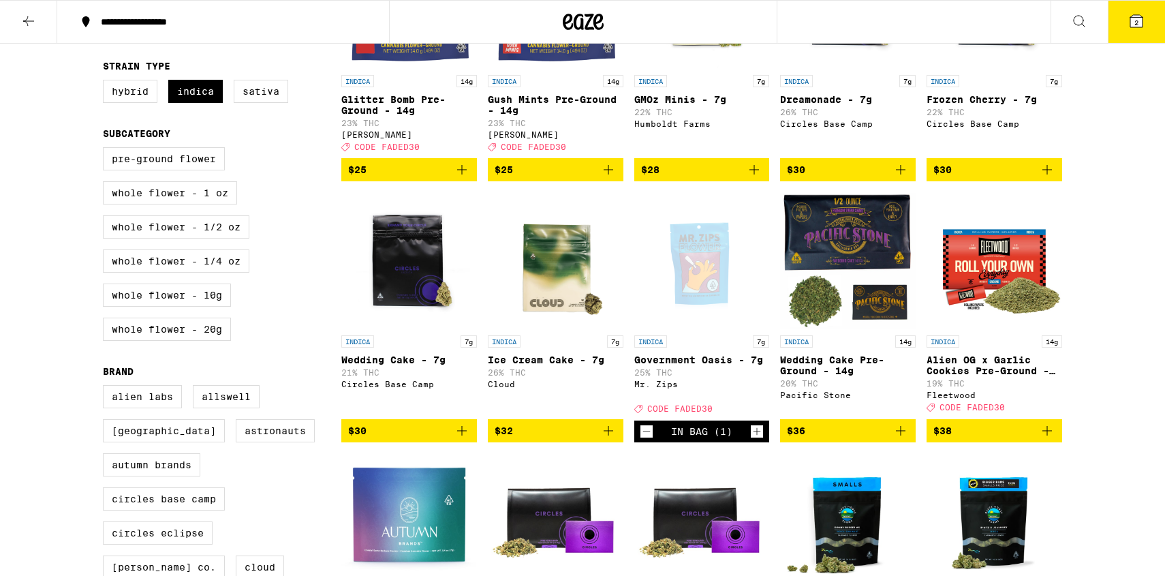
click at [755, 439] on icon "Increment" at bounding box center [757, 431] width 12 height 16
click at [1136, 25] on span "3" at bounding box center [1136, 22] width 4 height 8
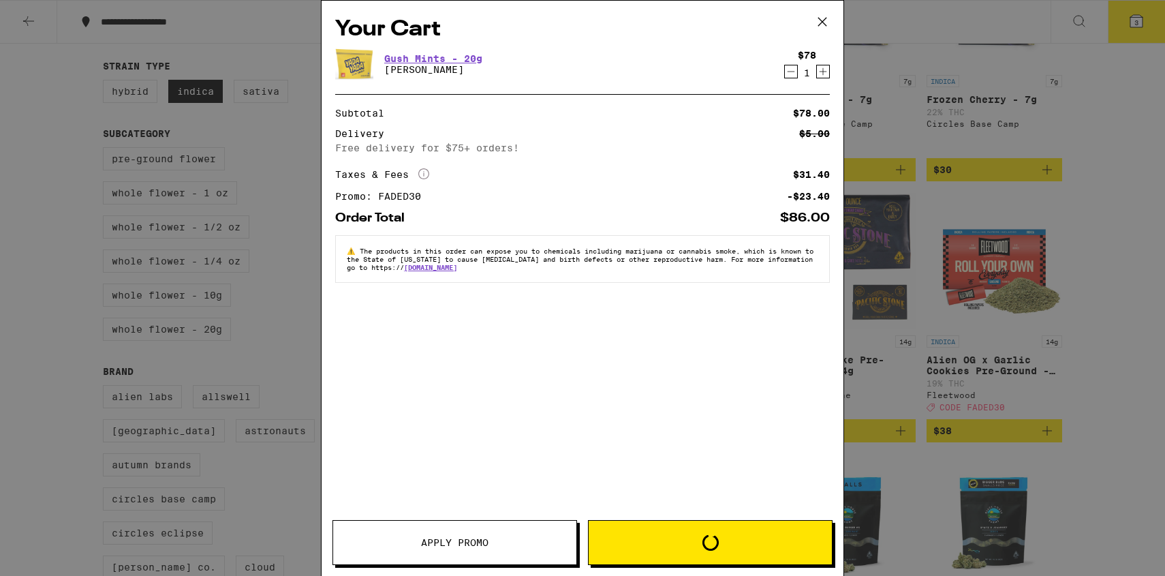
click at [787, 75] on icon "Decrement" at bounding box center [791, 71] width 12 height 16
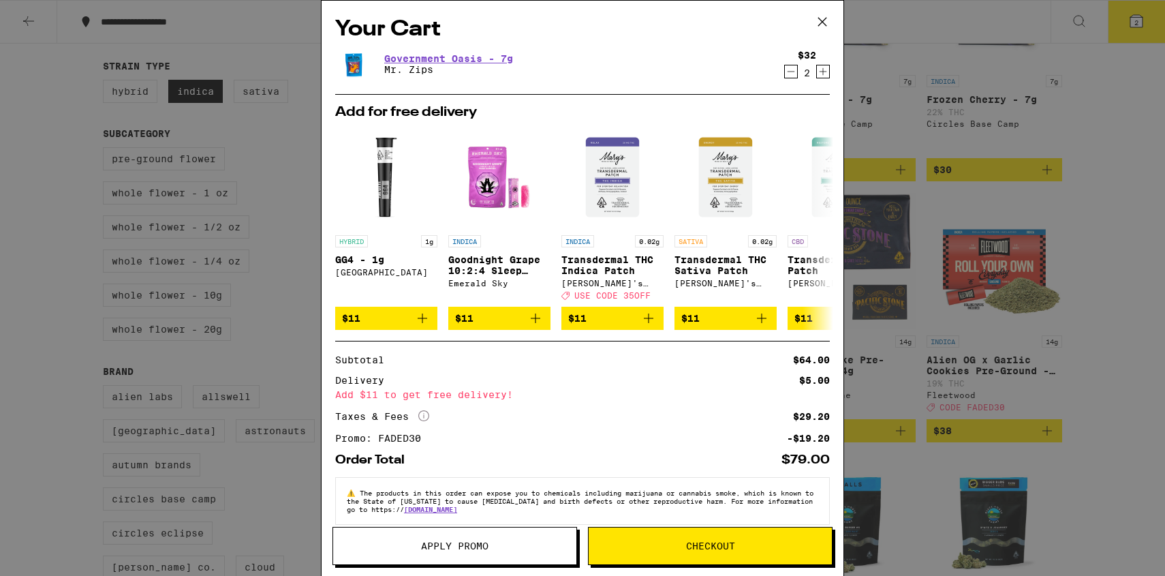
click at [789, 75] on icon "Decrement" at bounding box center [791, 71] width 12 height 16
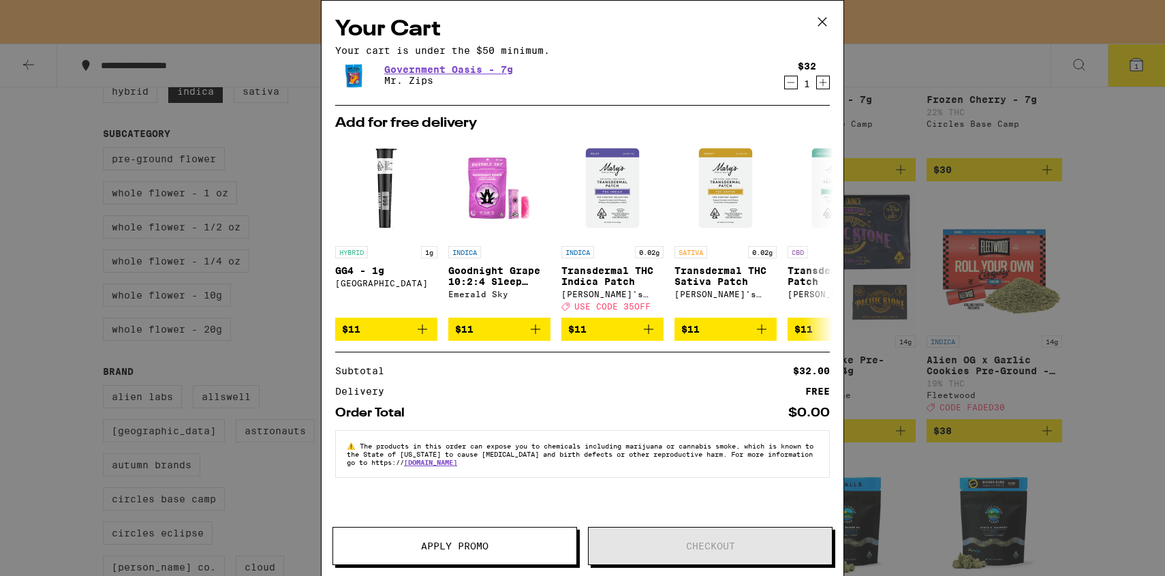
click at [819, 29] on icon at bounding box center [822, 22] width 20 height 20
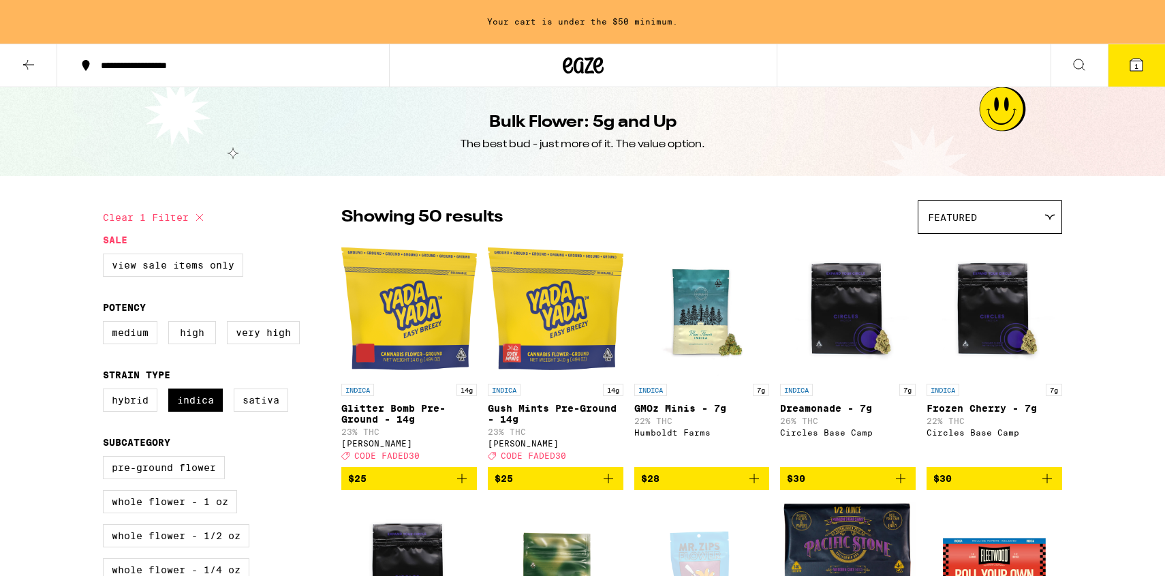
scroll to position [366, 0]
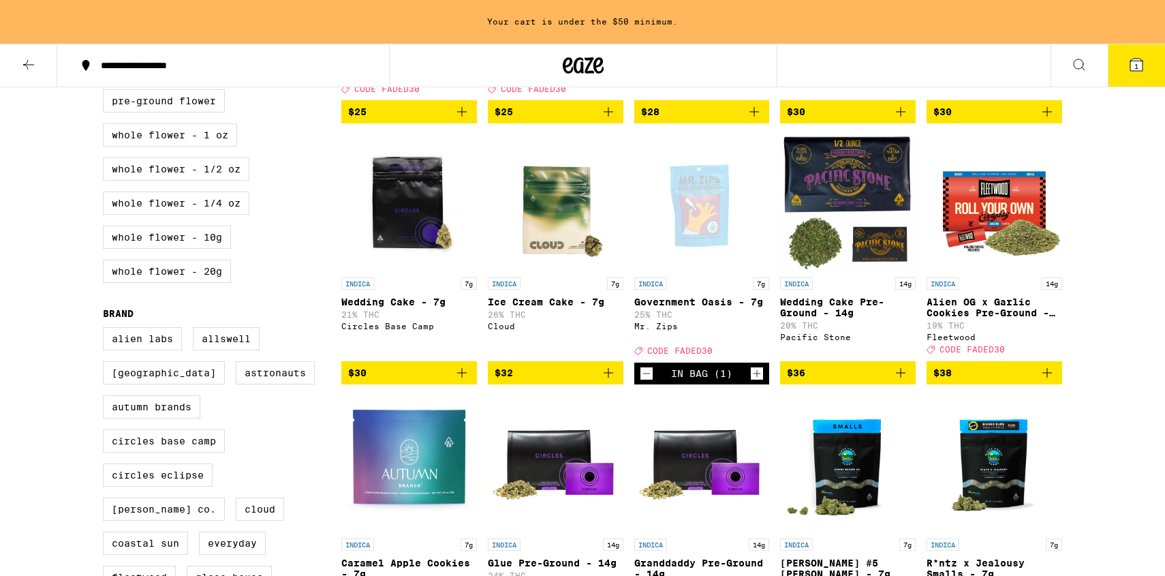
click at [1048, 381] on icon "Add to bag" at bounding box center [1047, 372] width 16 height 16
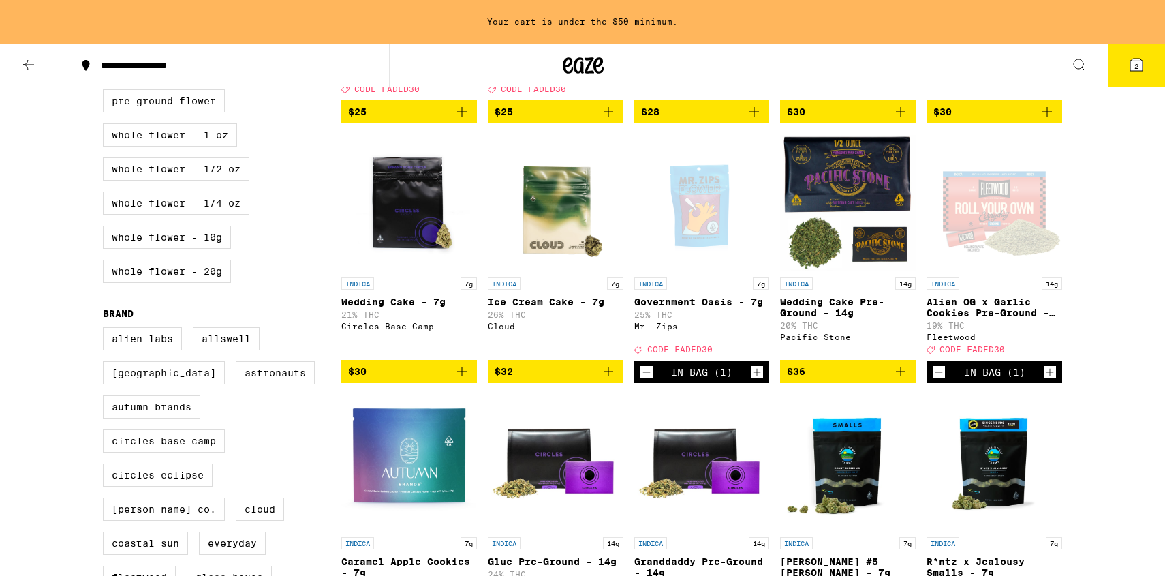
scroll to position [323, 0]
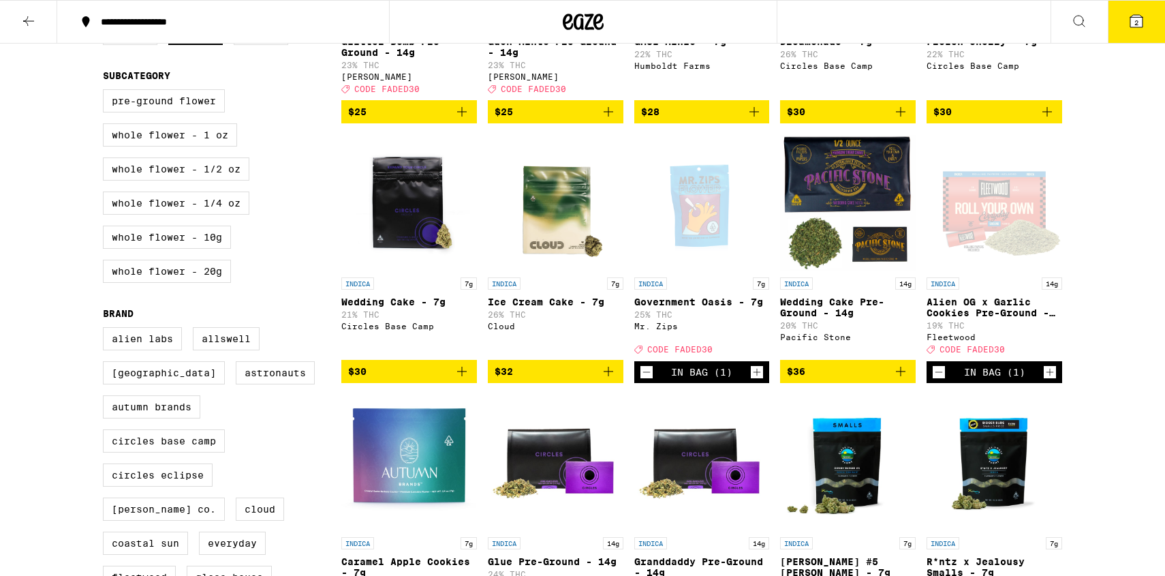
click at [1135, 26] on span "2" at bounding box center [1136, 22] width 4 height 8
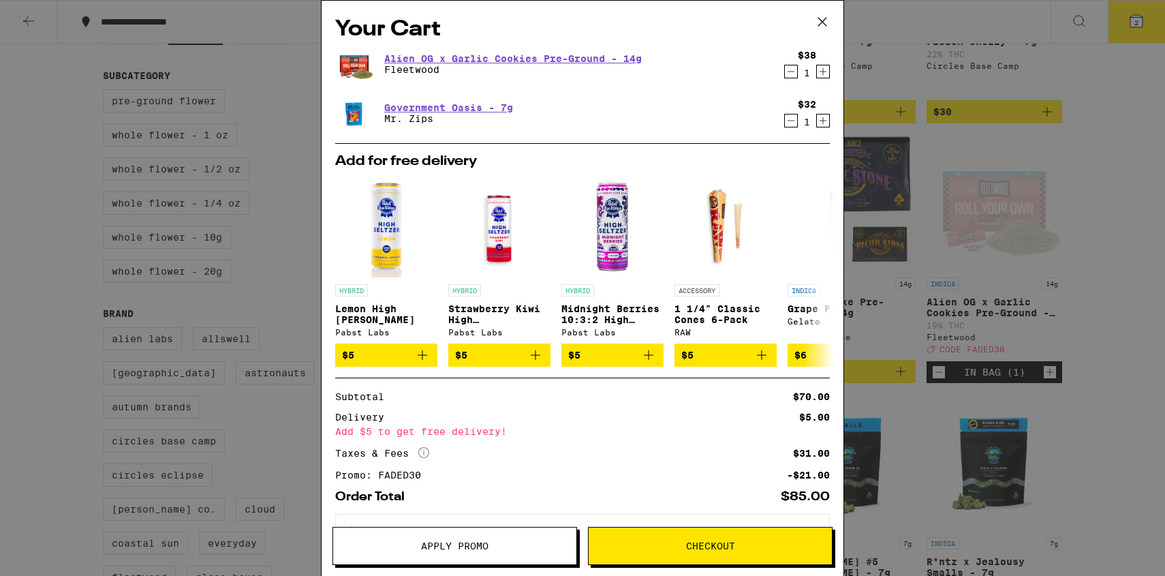
click at [819, 27] on icon at bounding box center [822, 22] width 20 height 20
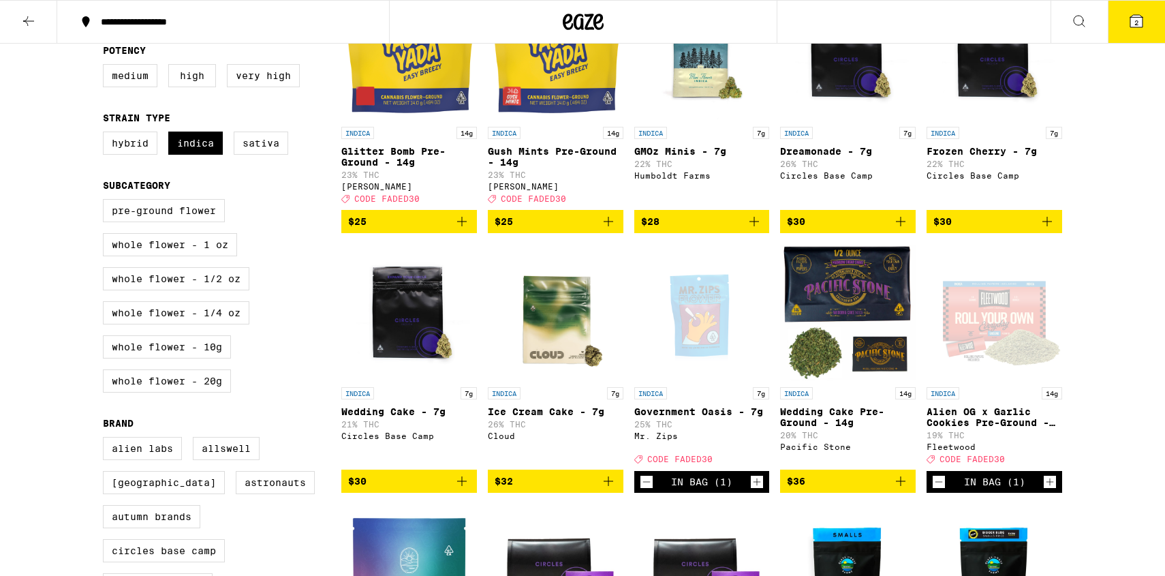
scroll to position [212, 0]
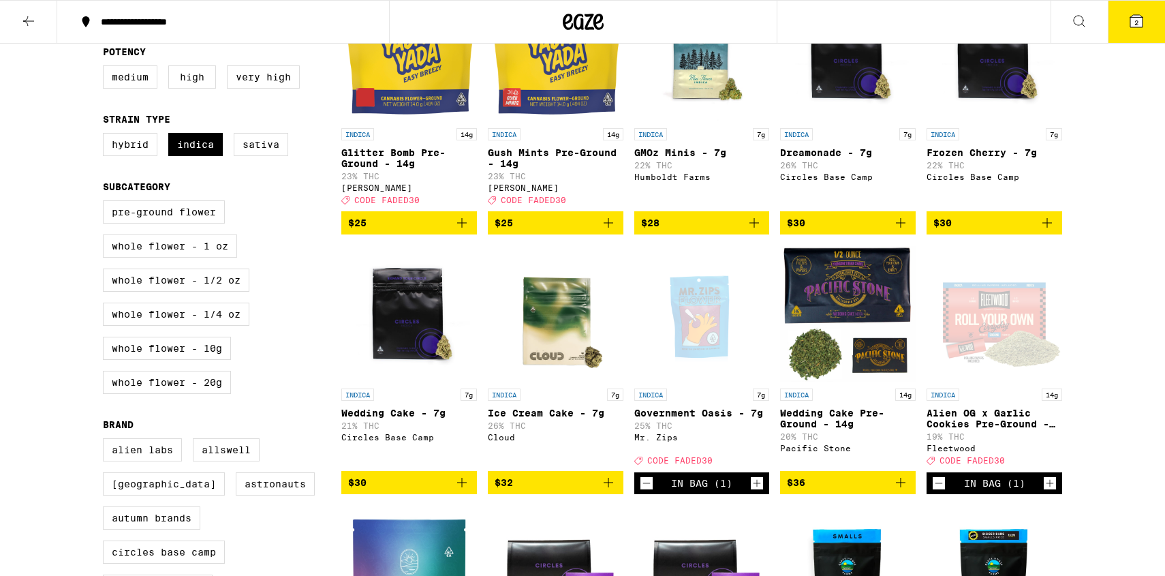
click at [649, 491] on icon "Decrement" at bounding box center [646, 483] width 12 height 16
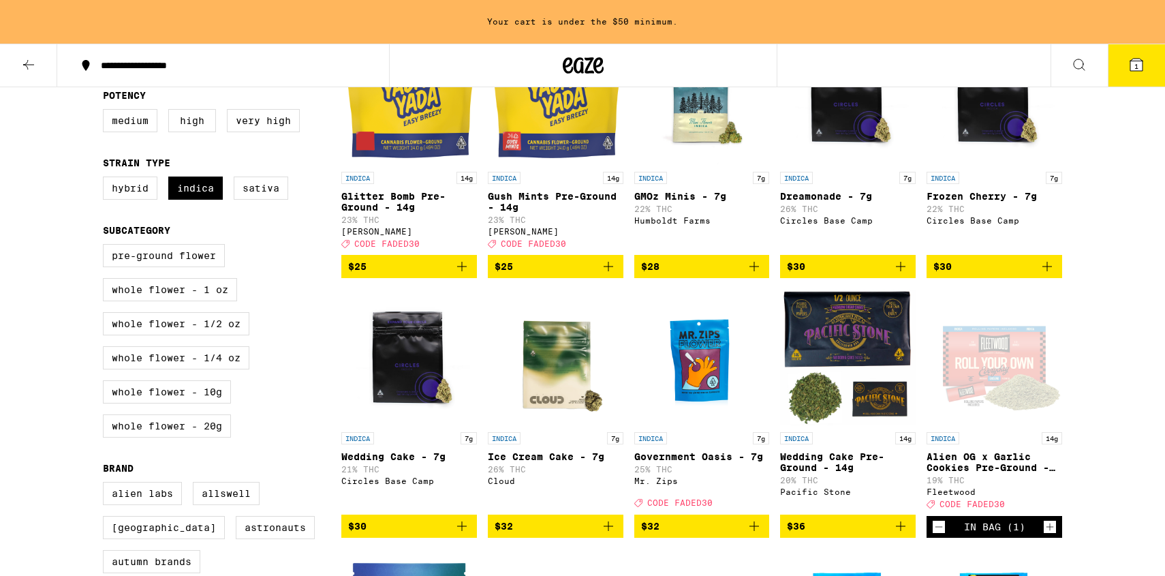
scroll to position [255, 0]
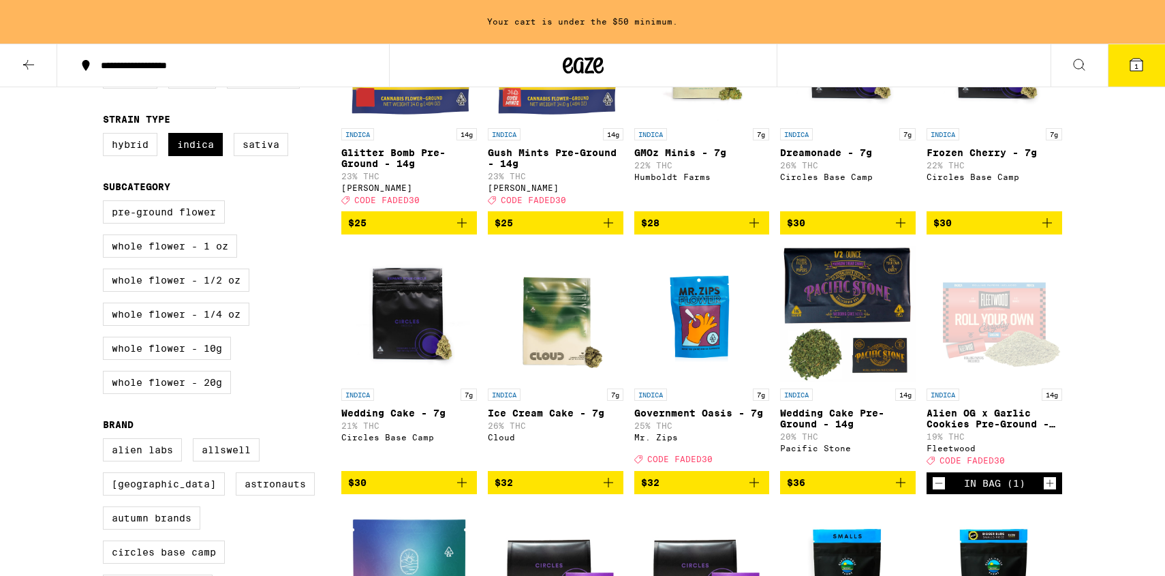
click at [762, 223] on button "$28" at bounding box center [702, 222] width 136 height 23
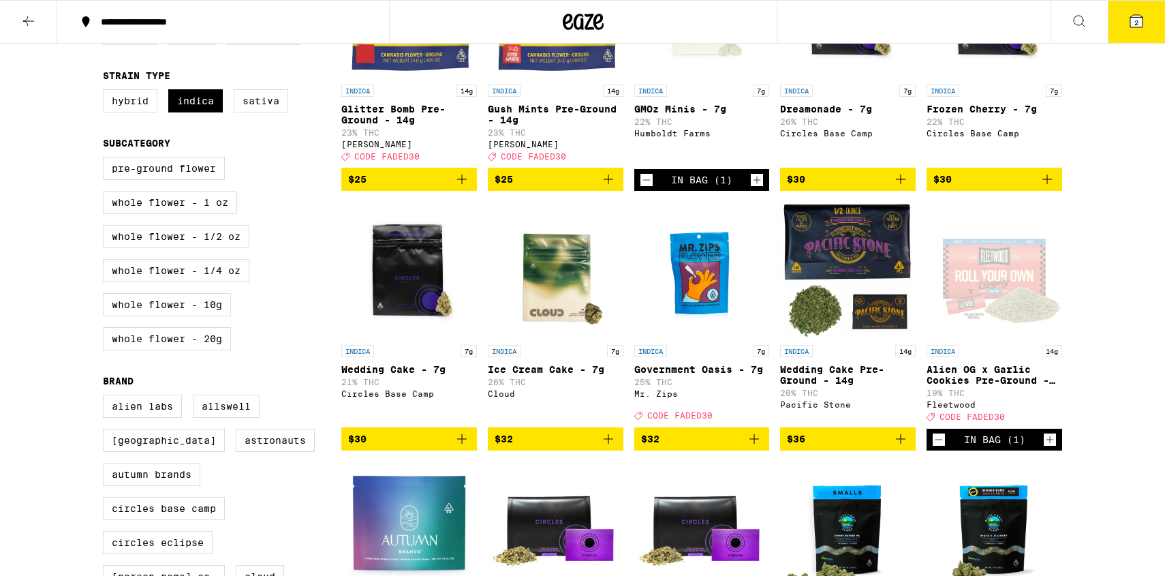
scroll to position [212, 0]
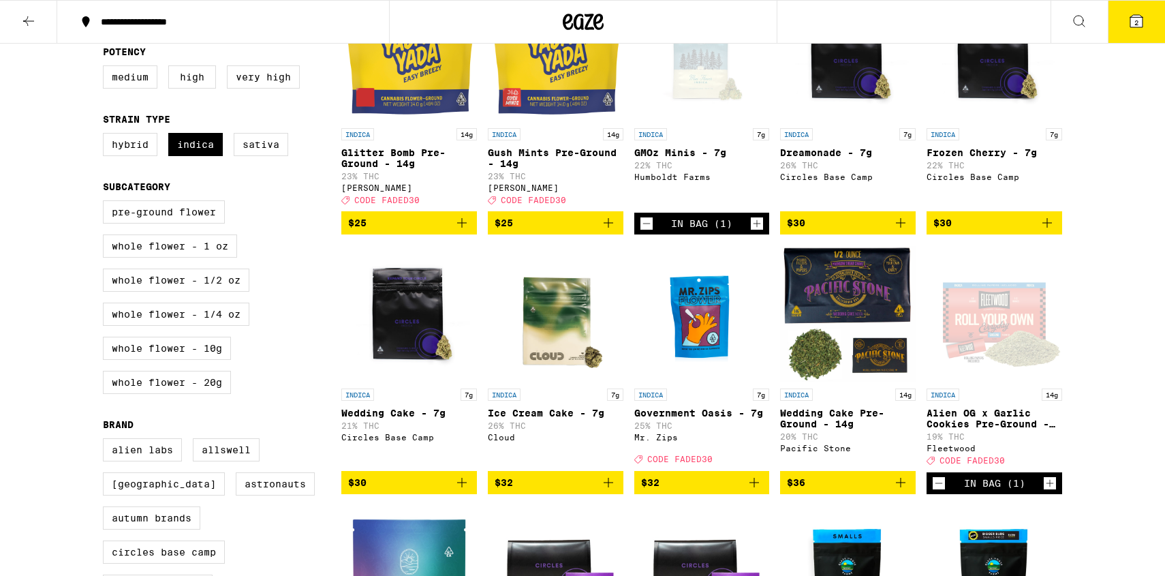
click at [1115, 18] on button "2" at bounding box center [1136, 22] width 57 height 42
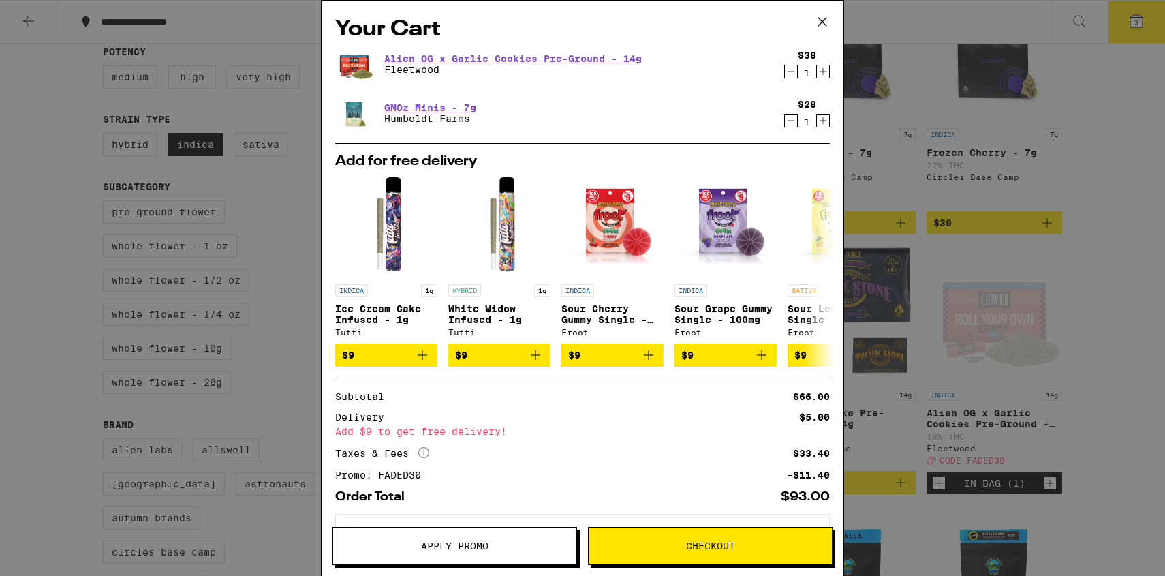
click at [792, 124] on icon "Decrement" at bounding box center [791, 120] width 12 height 16
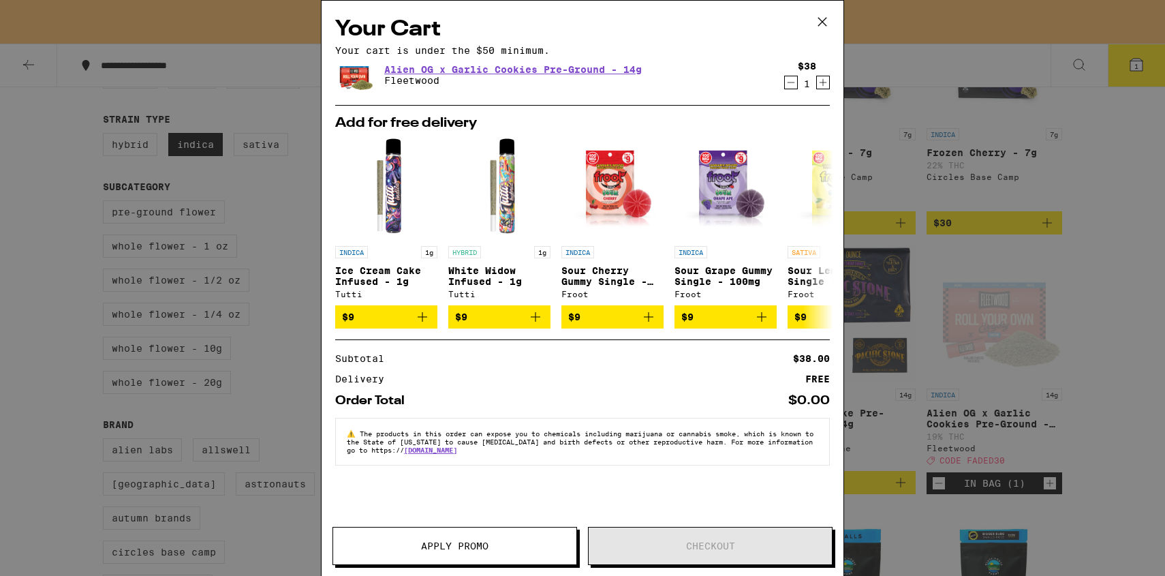
click at [817, 31] on icon at bounding box center [822, 22] width 20 height 20
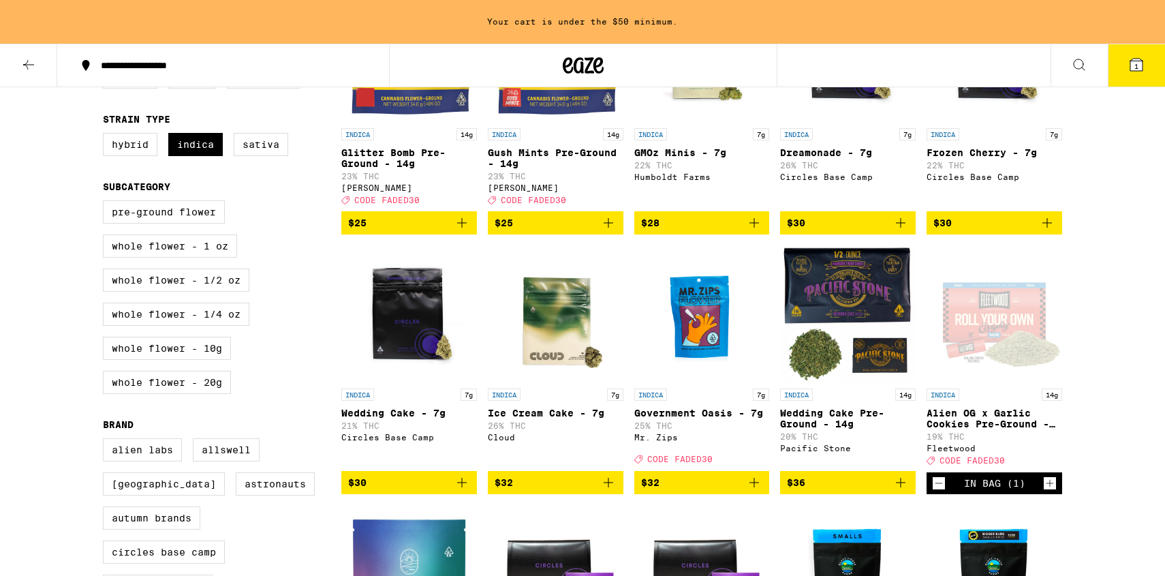
click at [762, 490] on icon "Add to bag" at bounding box center [754, 482] width 16 height 16
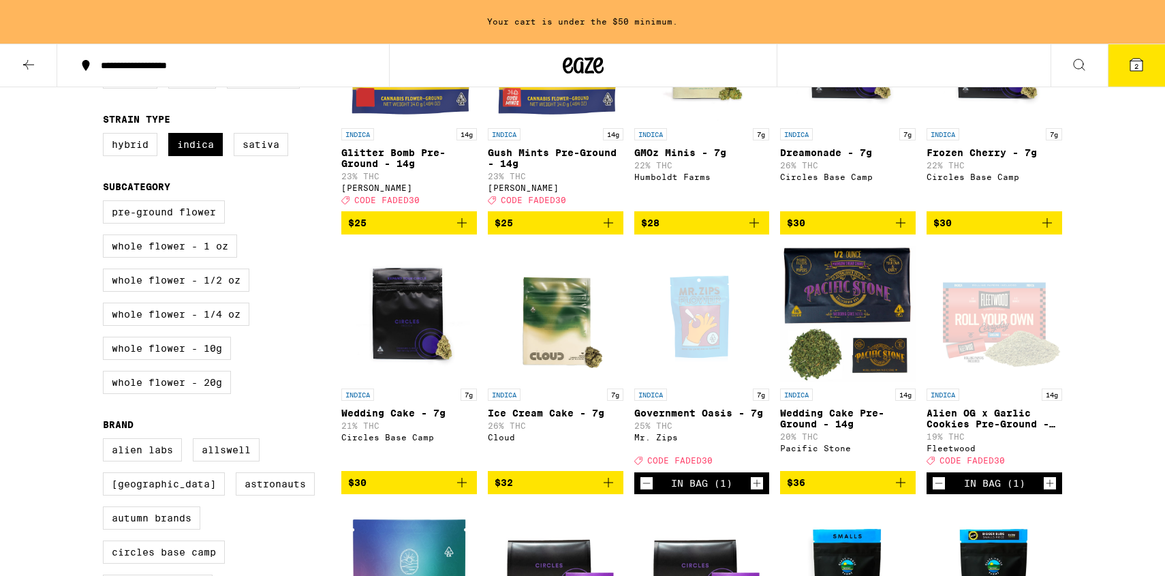
scroll to position [212, 0]
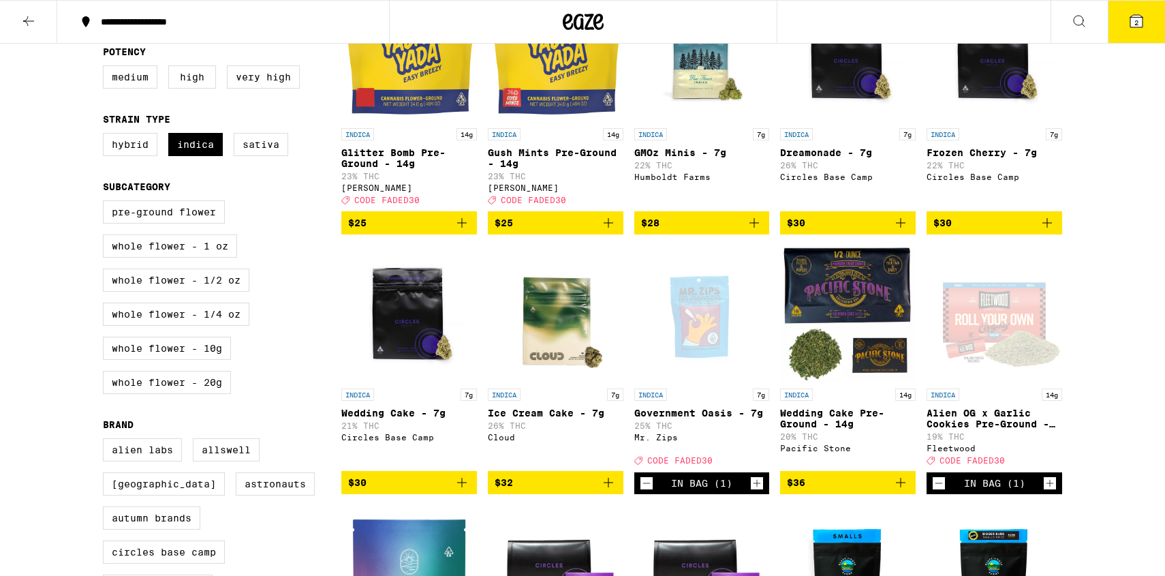
click at [1147, 40] on button "2" at bounding box center [1136, 22] width 57 height 42
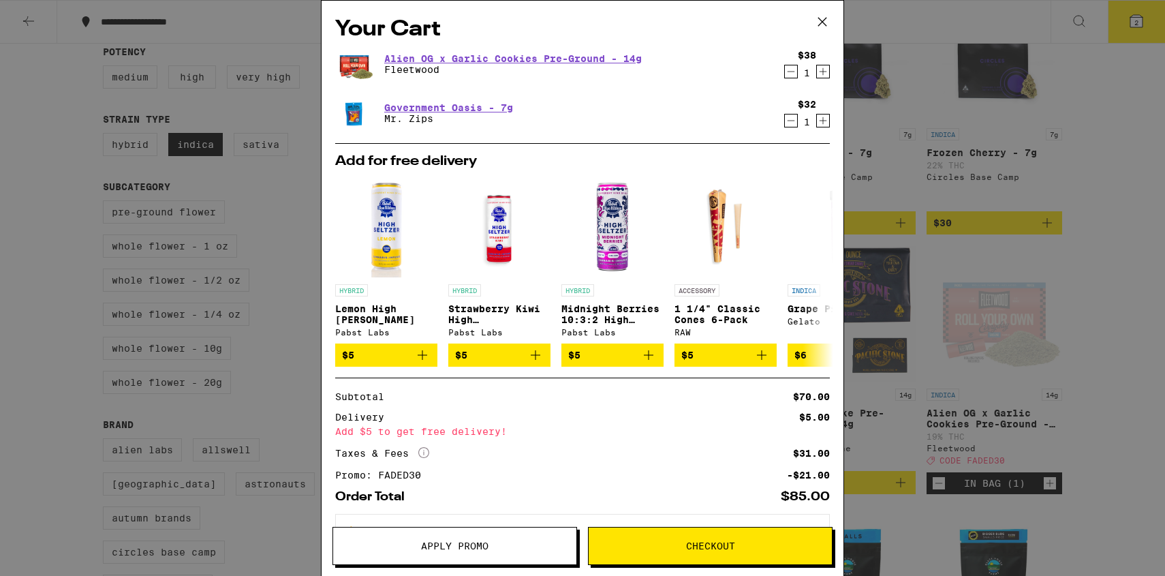
click at [819, 23] on icon at bounding box center [822, 22] width 20 height 20
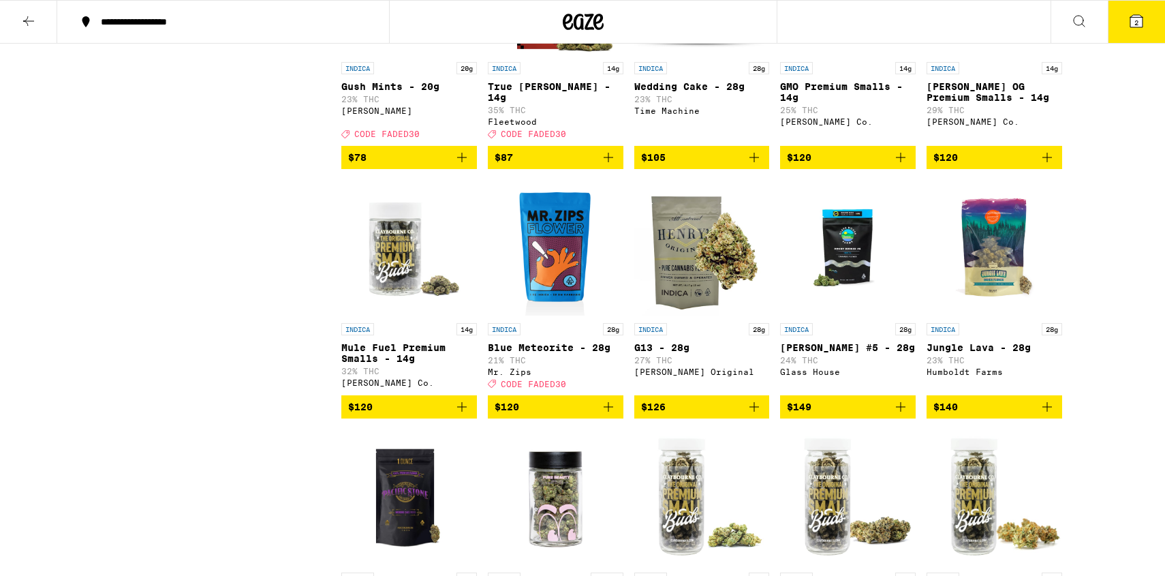
scroll to position [2074, 0]
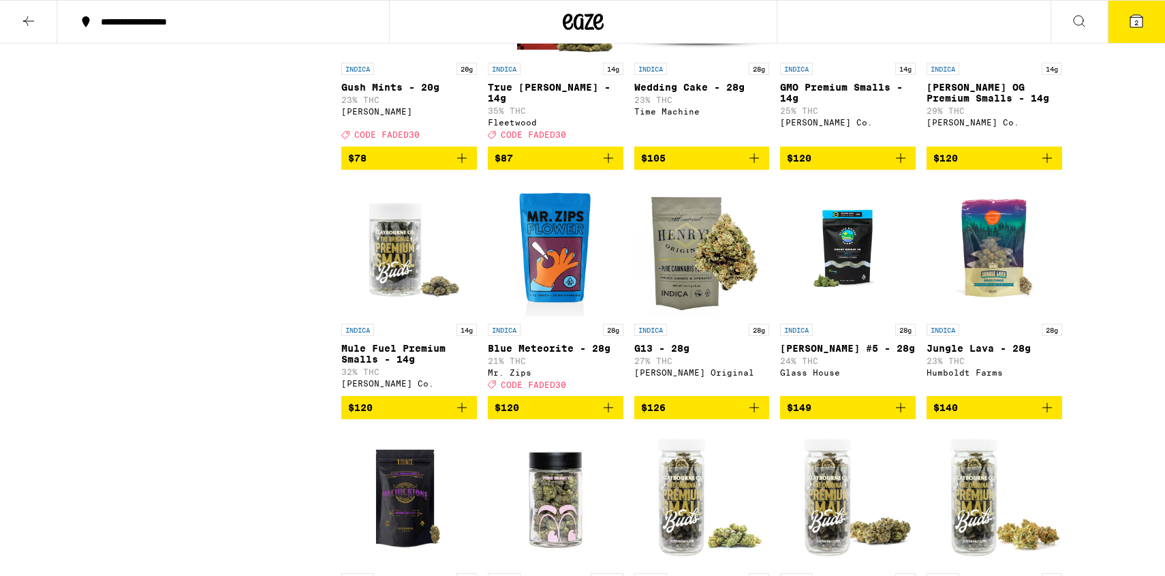
click at [615, 416] on icon "Add to bag" at bounding box center [608, 407] width 16 height 16
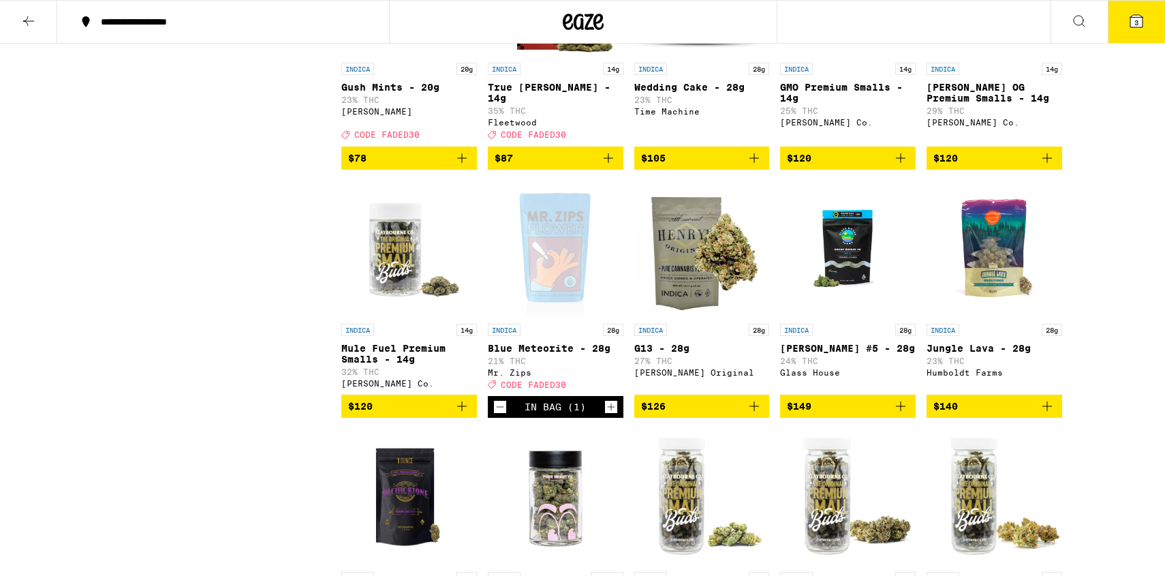
click at [1117, 14] on button "3" at bounding box center [1136, 22] width 57 height 42
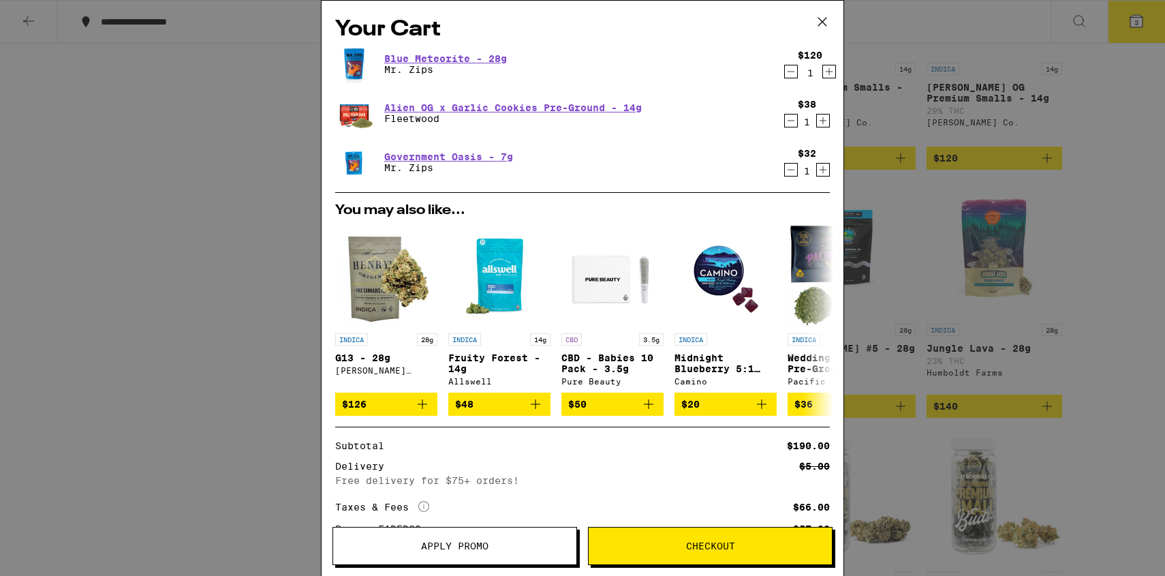
click at [787, 121] on icon "Decrement" at bounding box center [791, 120] width 12 height 16
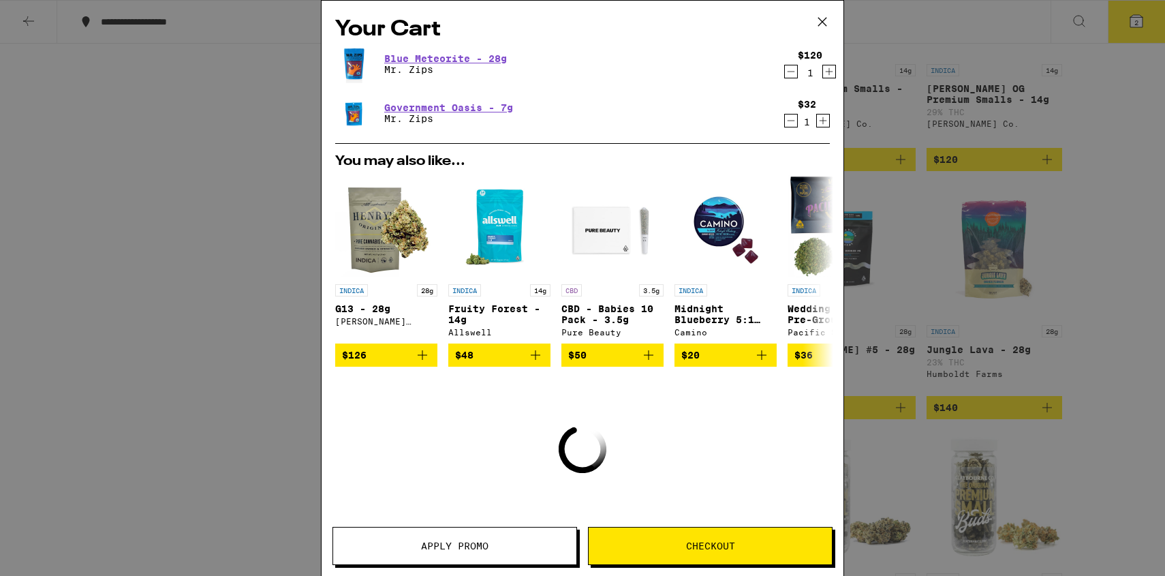
click at [787, 121] on icon "Decrement" at bounding box center [791, 120] width 12 height 16
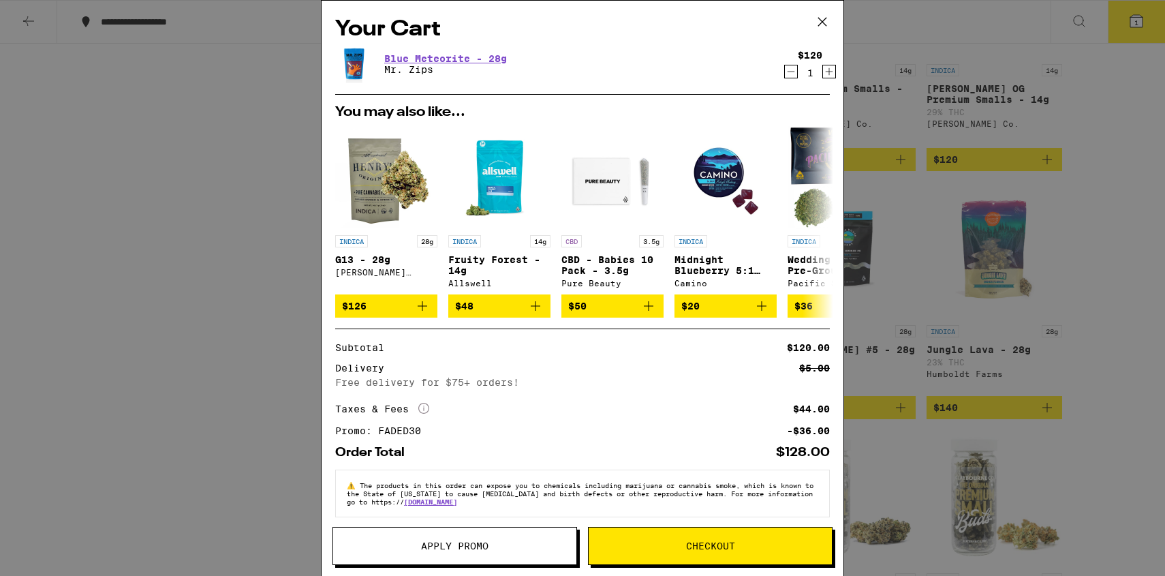
click at [790, 74] on icon "Decrement" at bounding box center [791, 71] width 12 height 16
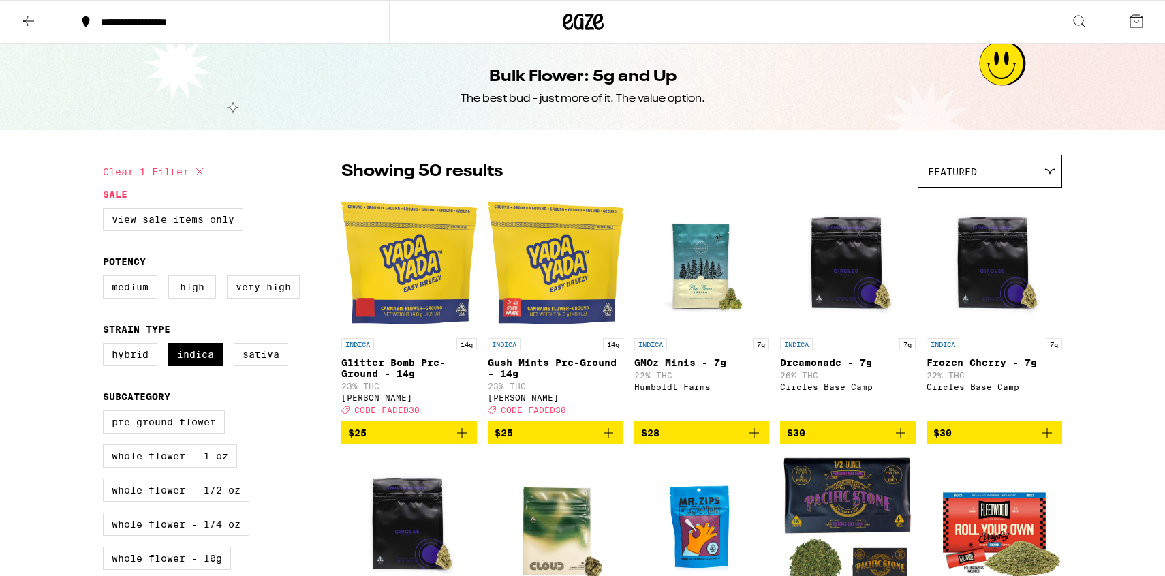
scroll to position [1, 0]
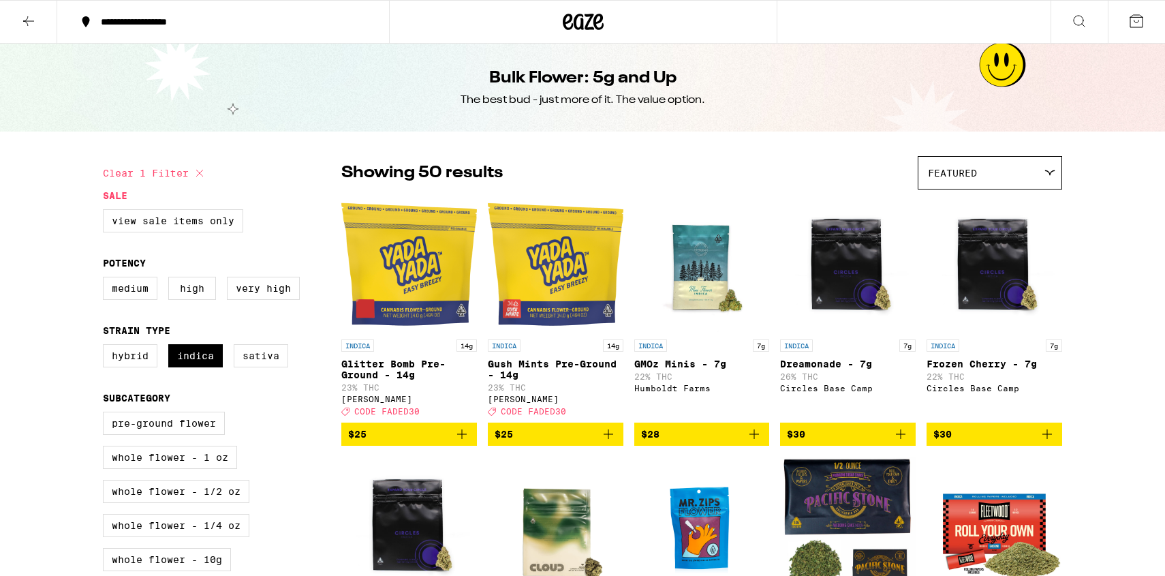
click at [608, 446] on button "$25" at bounding box center [556, 433] width 136 height 23
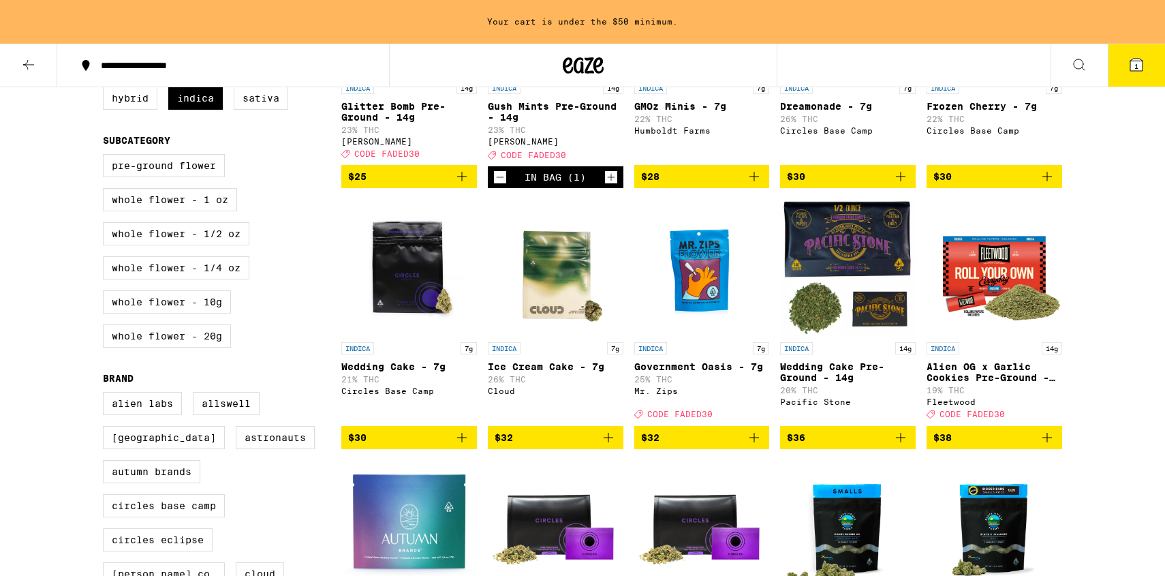
scroll to position [302, 0]
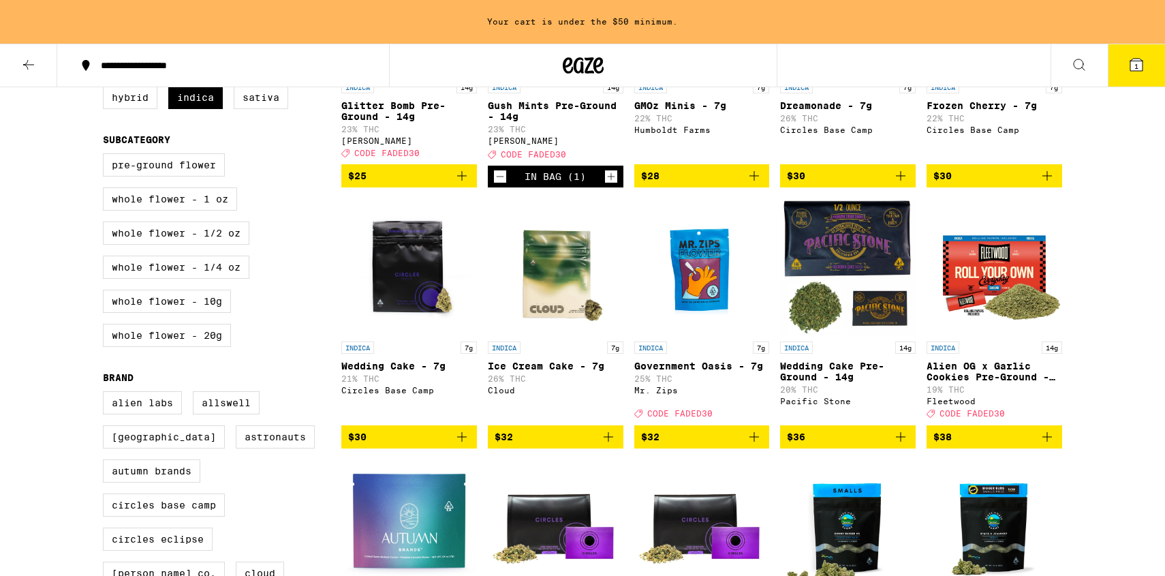
click at [1048, 445] on icon "Add to bag" at bounding box center [1047, 436] width 16 height 16
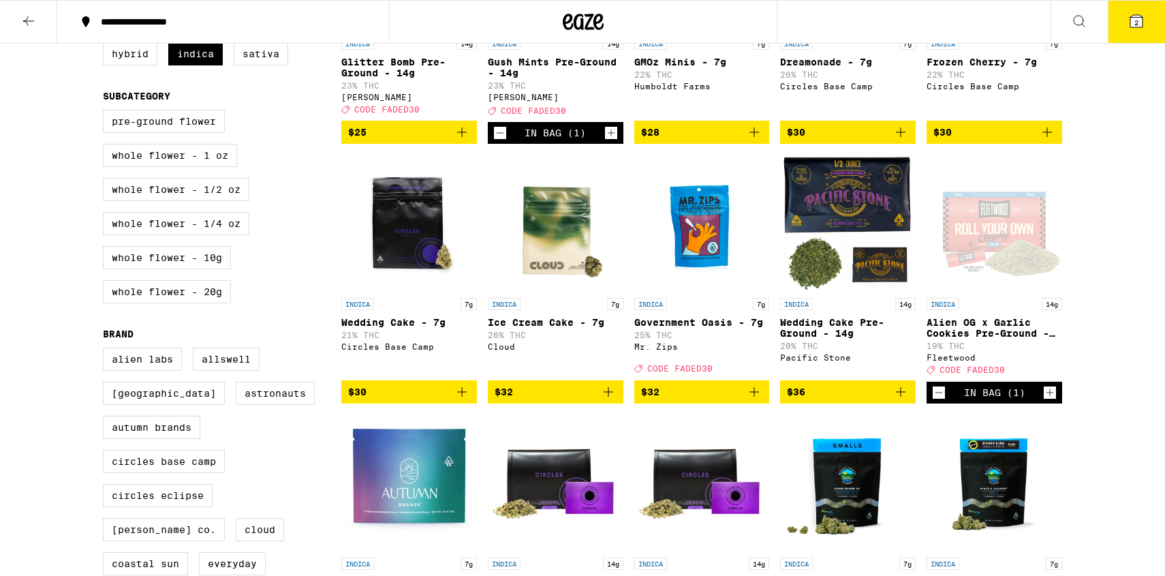
scroll to position [259, 0]
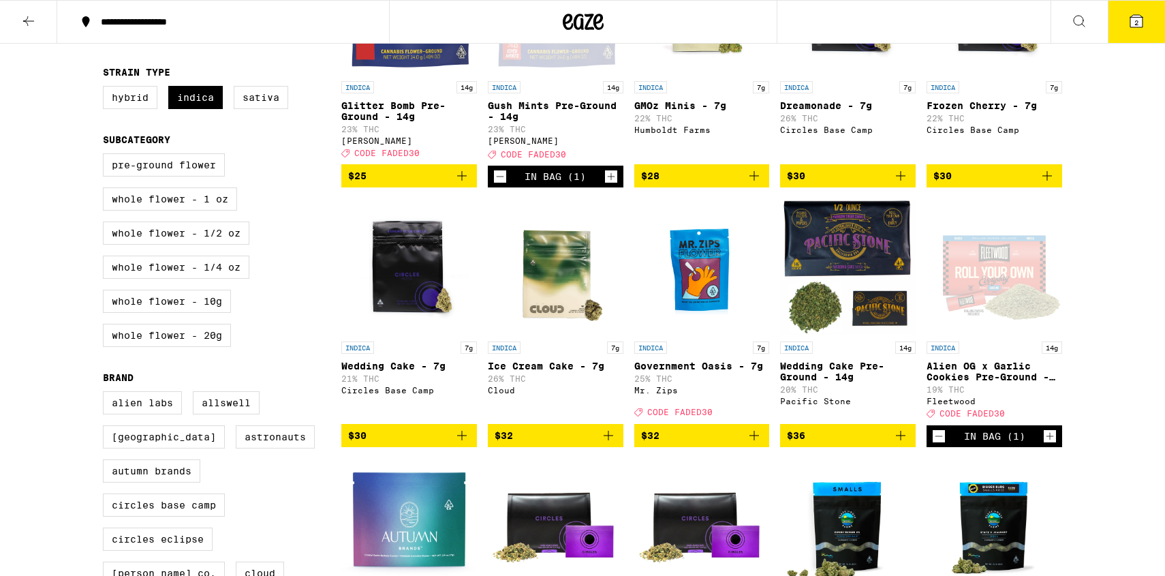
click at [1155, 30] on button "2" at bounding box center [1136, 22] width 57 height 42
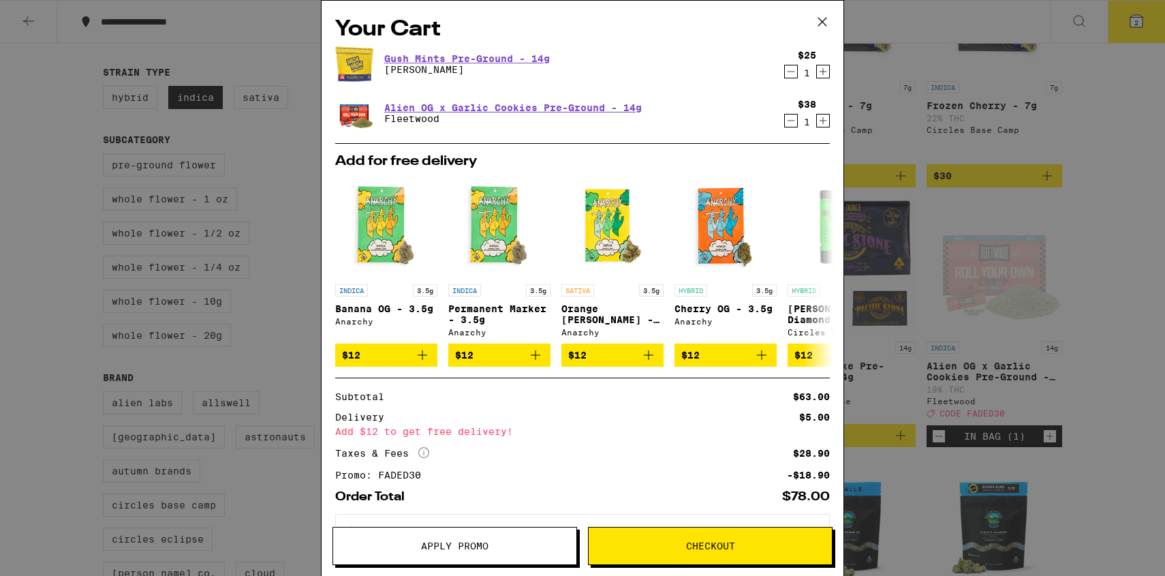
click at [821, 76] on icon "Increment" at bounding box center [823, 71] width 12 height 16
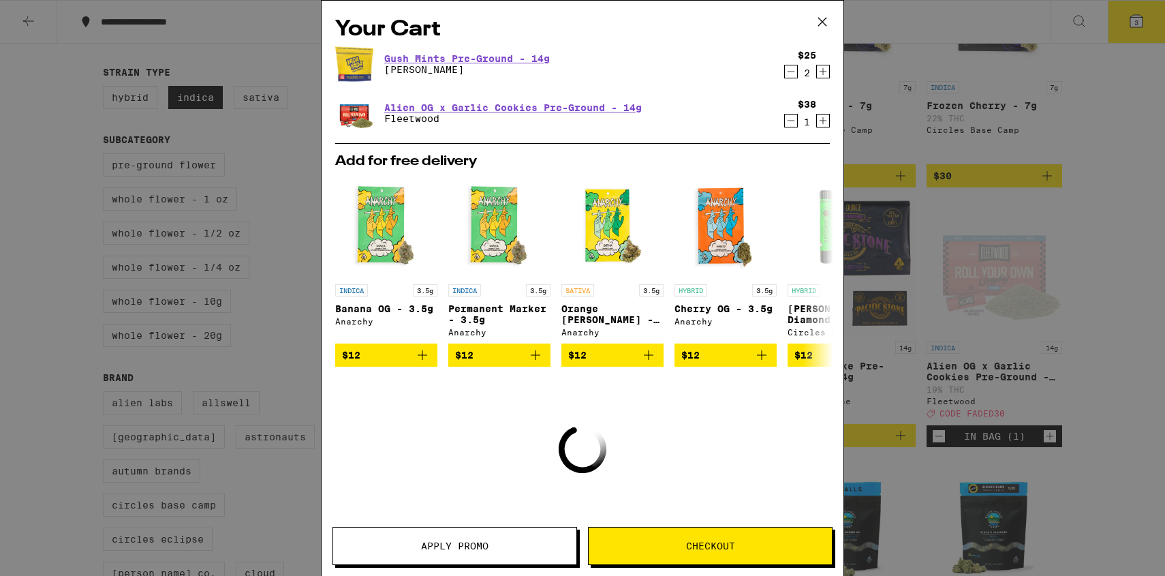
click at [786, 125] on icon "Decrement" at bounding box center [791, 120] width 12 height 16
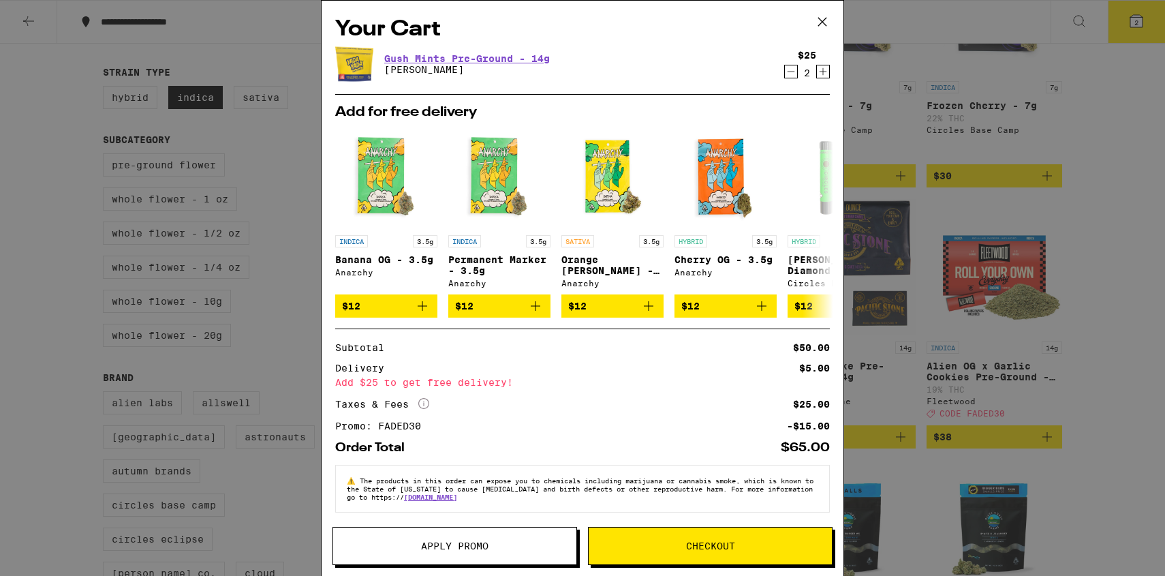
click at [629, 555] on button "Checkout" at bounding box center [710, 546] width 245 height 38
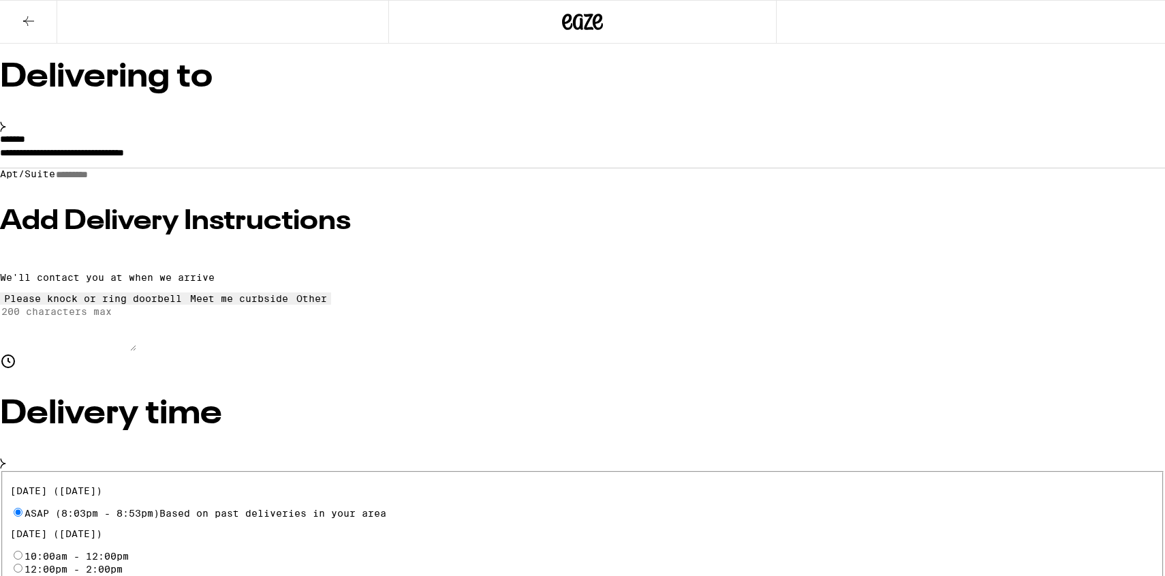
scroll to position [119, 0]
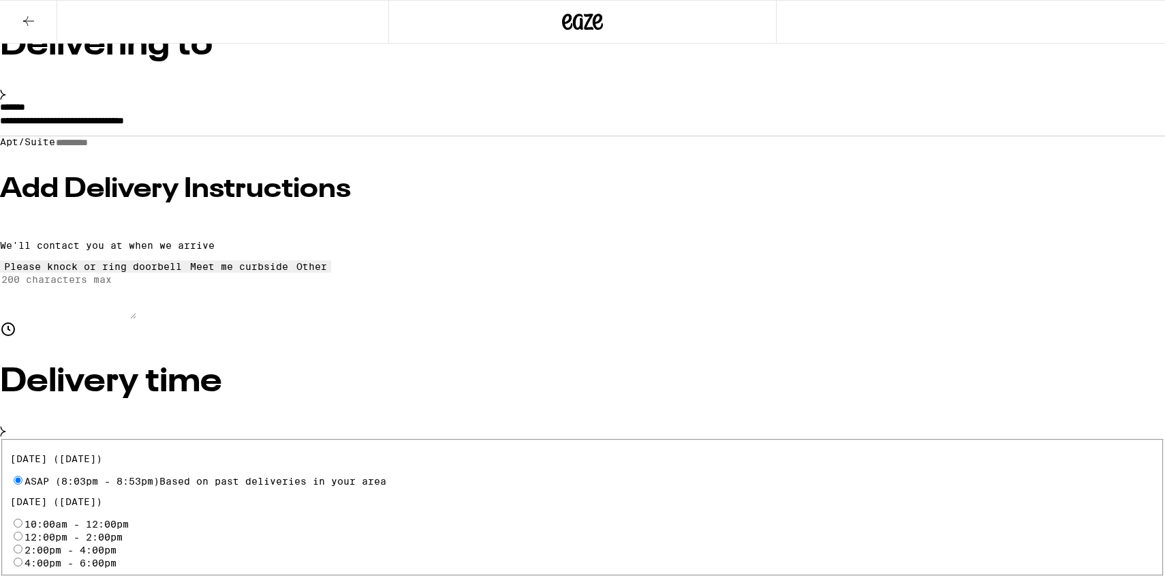
click at [304, 203] on h3 "Add Delivery Instructions" at bounding box center [582, 189] width 1165 height 27
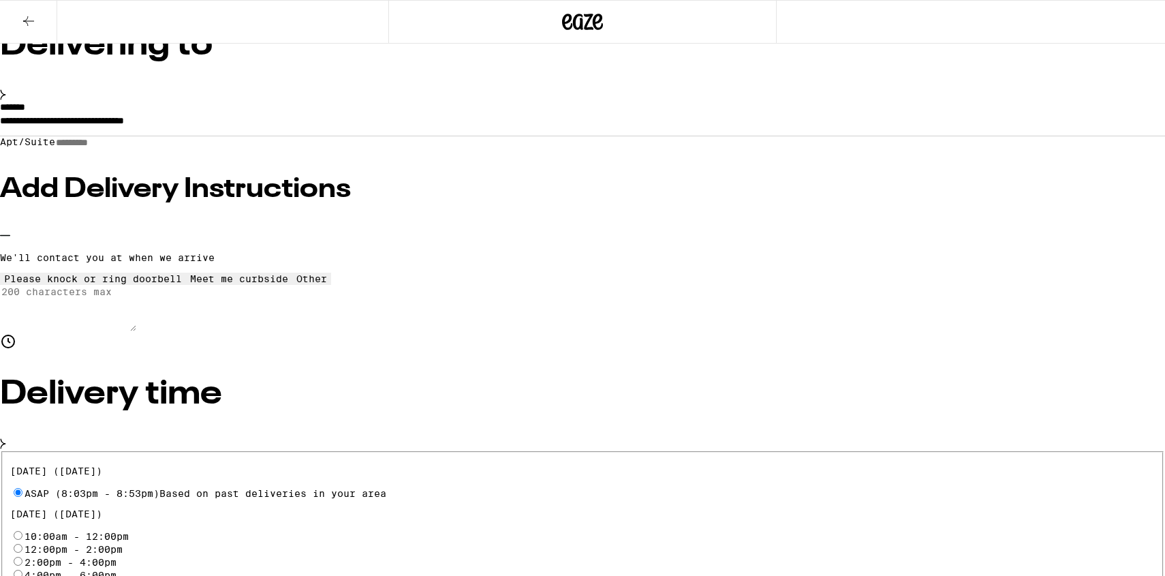
click at [296, 284] on div "Other" at bounding box center [311, 278] width 31 height 11
click at [136, 331] on textarea "Enter any other delivery instructions you want driver to know" at bounding box center [68, 308] width 136 height 46
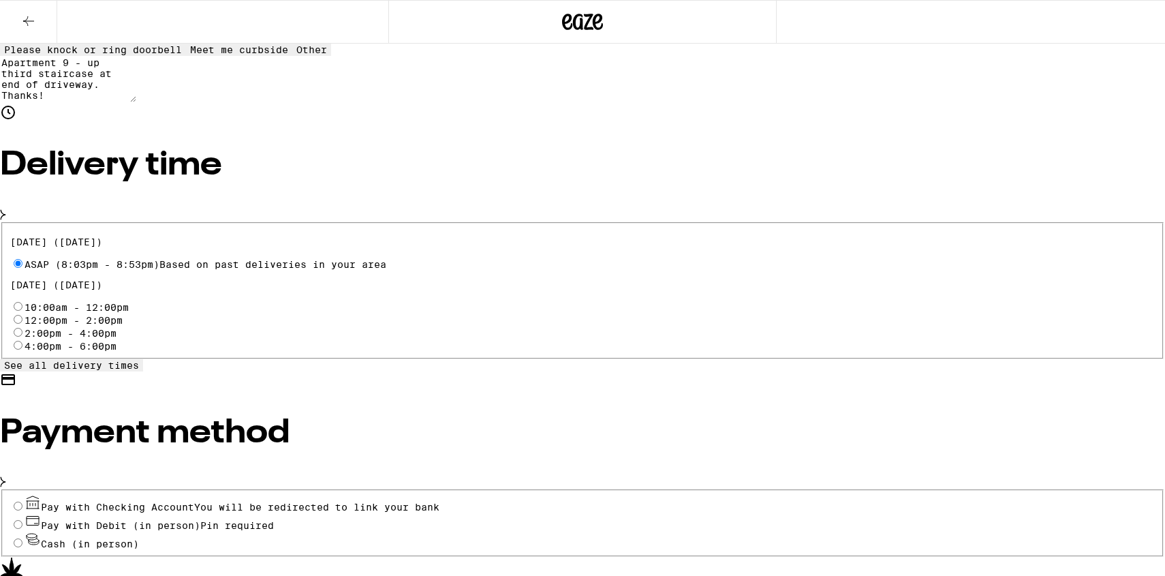
scroll to position [452, 0]
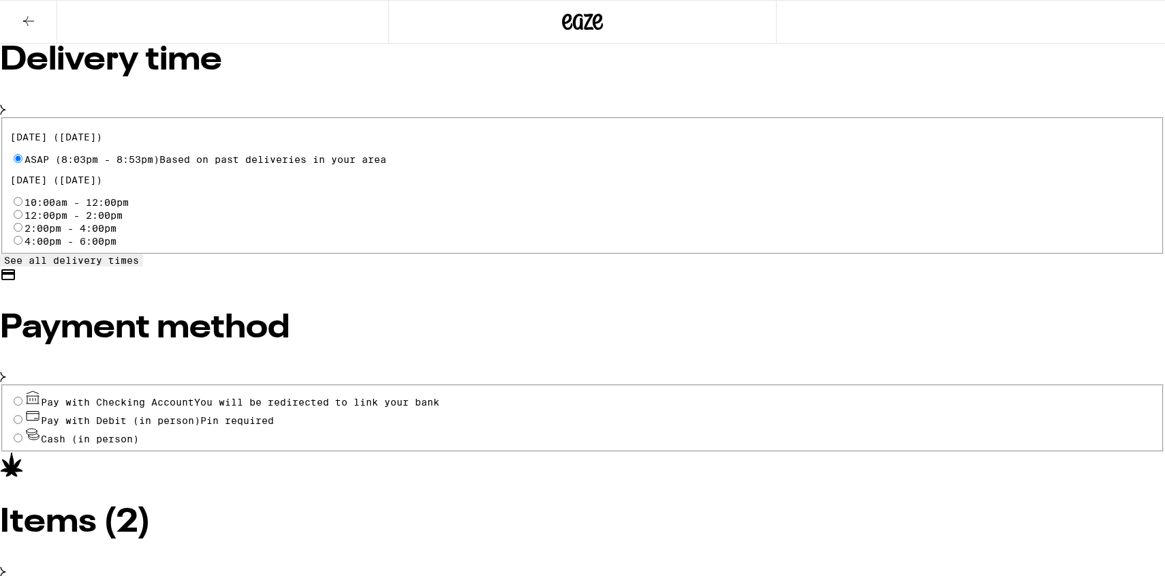
type textarea "Apartment 9 - up third staircase at end of driveway. Thanks!"
click at [22, 424] on input "Pay with Debit (in person) Pin required" at bounding box center [18, 419] width 9 height 9
radio input "true"
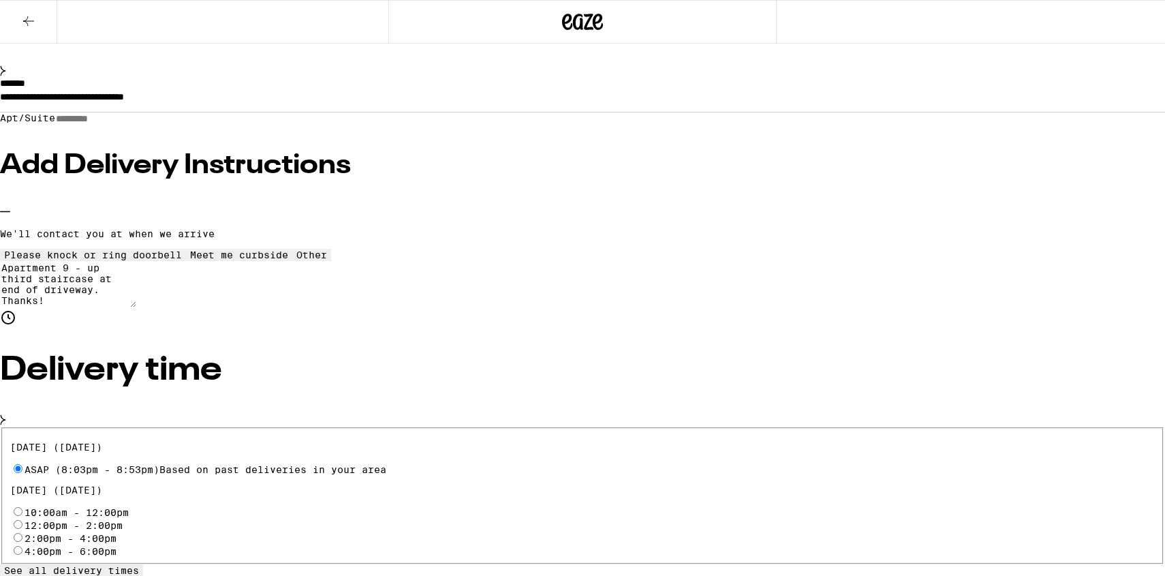
scroll to position [116, 0]
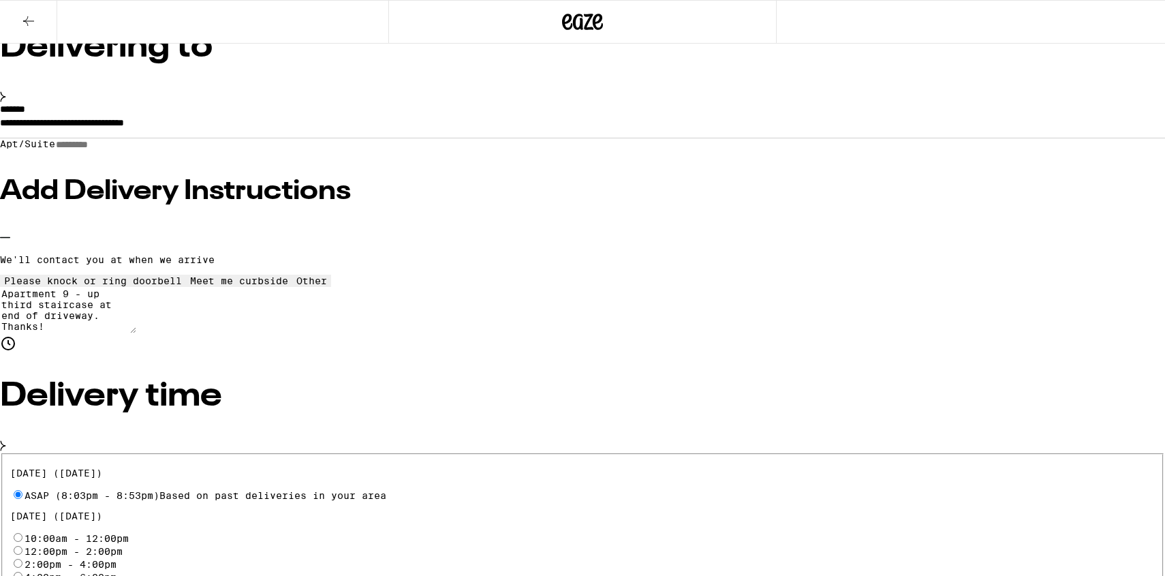
type input "3"
